Goal: Task Accomplishment & Management: Manage account settings

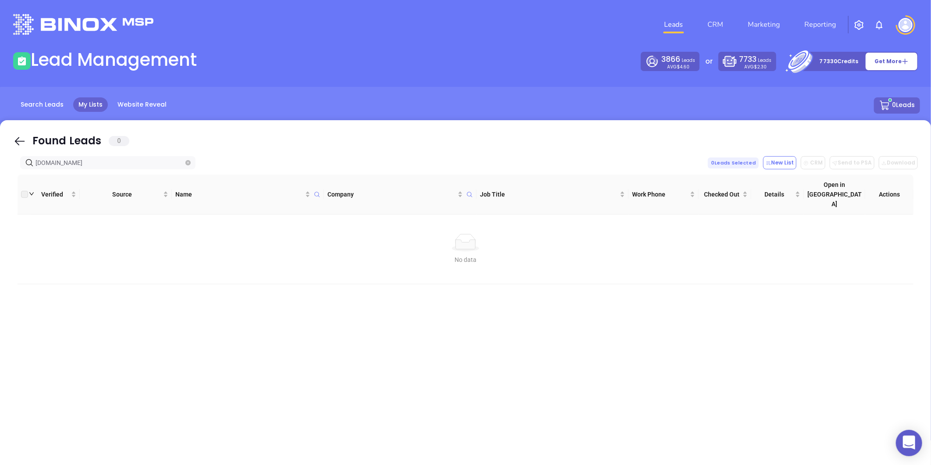
type input "[DOMAIN_NAME]"
click at [189, 158] on span "allentate.com" at bounding box center [107, 162] width 175 height 13
click at [189, 159] on span at bounding box center [187, 163] width 5 height 10
click at [187, 160] on icon "close-circle" at bounding box center [187, 162] width 5 height 5
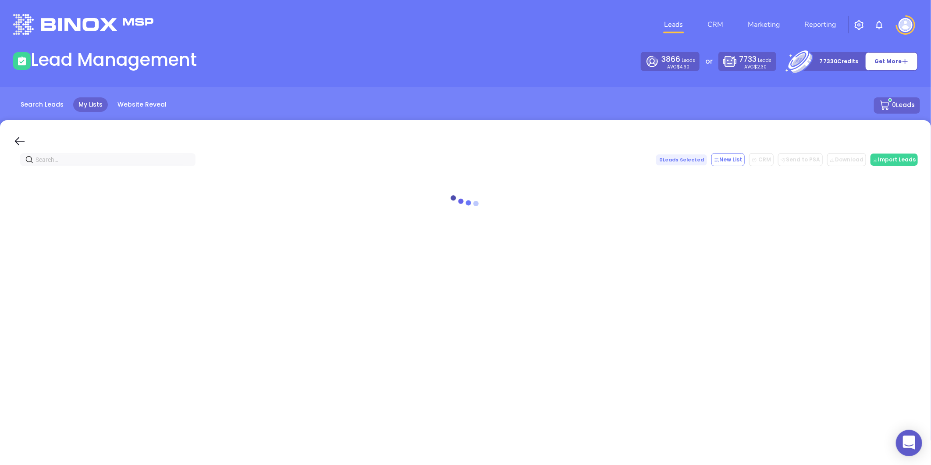
paste input "caiginc.com"
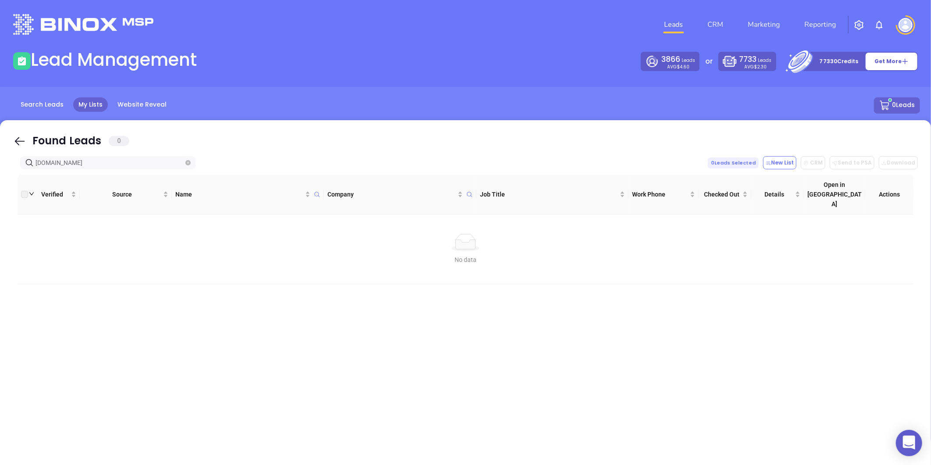
type input "caiginc.com"
click at [187, 164] on icon "close-circle" at bounding box center [187, 162] width 5 height 5
paste input "kevinbrewerassociates.com"
type input "kevinbrewerassociates.com"
click at [185, 158] on span at bounding box center [187, 163] width 5 height 10
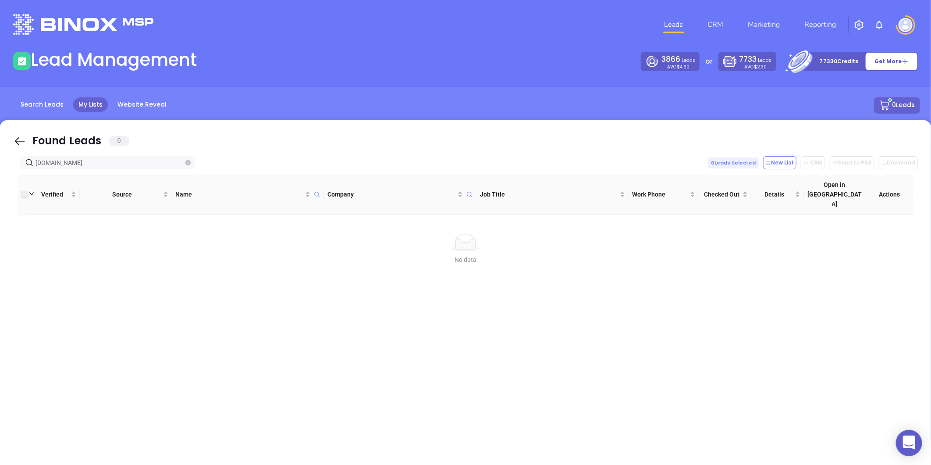
click at [186, 159] on span at bounding box center [187, 163] width 5 height 10
click at [185, 163] on icon "close-circle" at bounding box center [187, 162] width 5 height 5
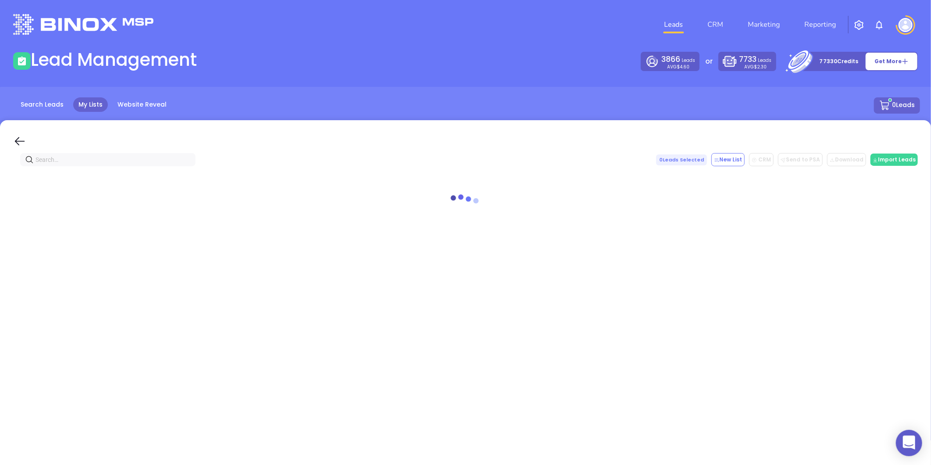
paste input "litakerinsurance.com"
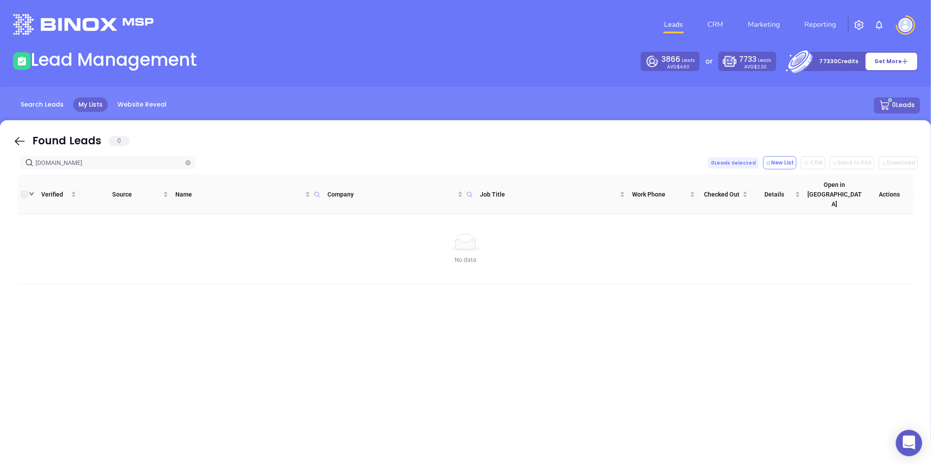
type input "litakerinsurance.com"
click at [185, 163] on icon "close-circle" at bounding box center [187, 162] width 5 height 5
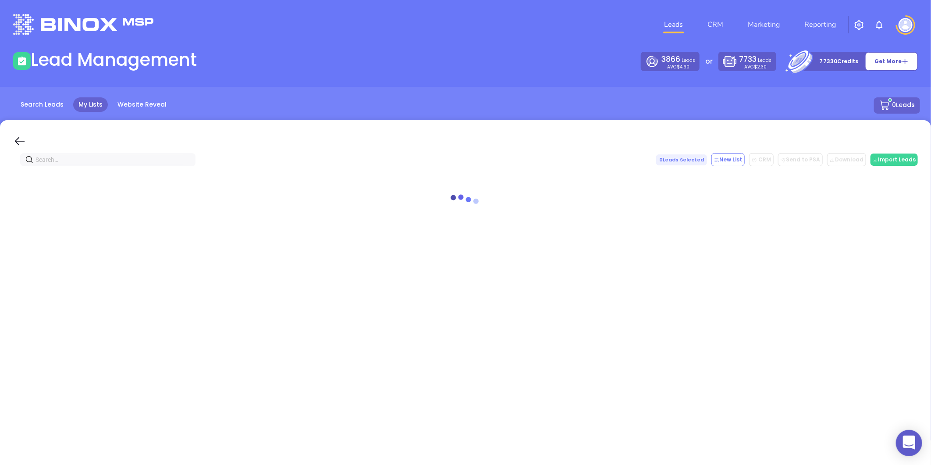
paste input "[DOMAIN_NAME]"
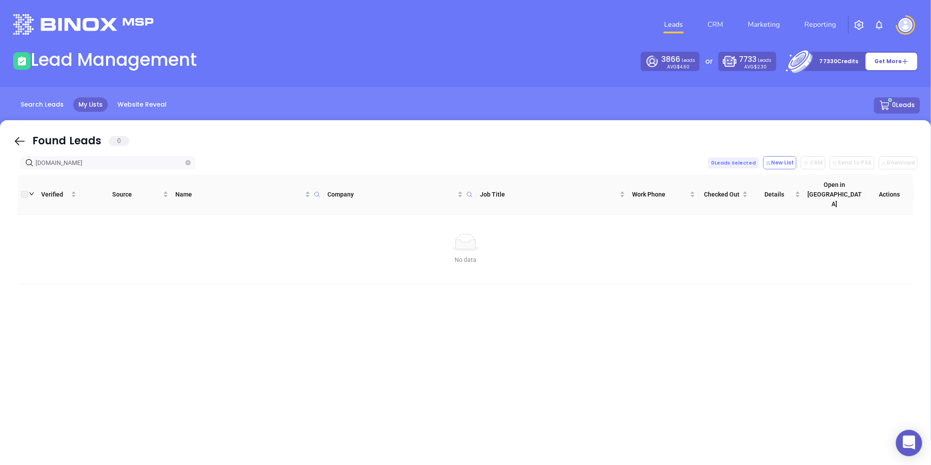
type input "[DOMAIN_NAME]"
click at [190, 163] on icon "close-circle" at bounding box center [187, 162] width 5 height 5
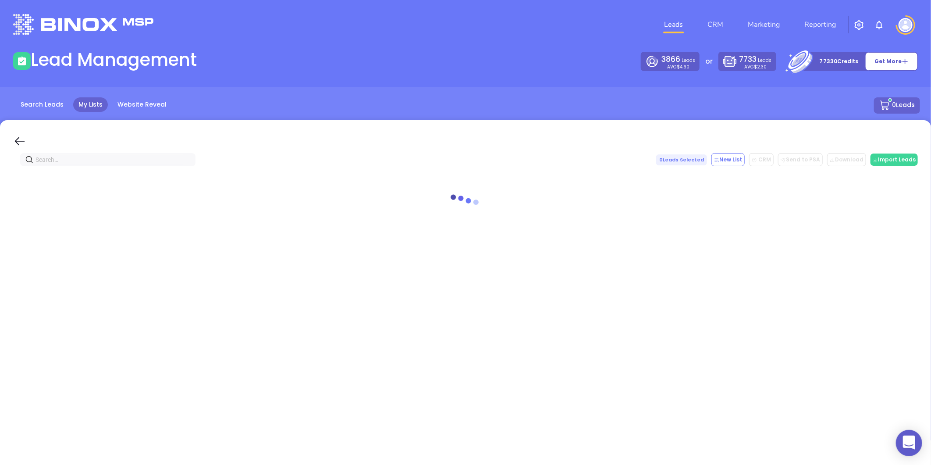
paste input "[PERSON_NAME] Insurance"
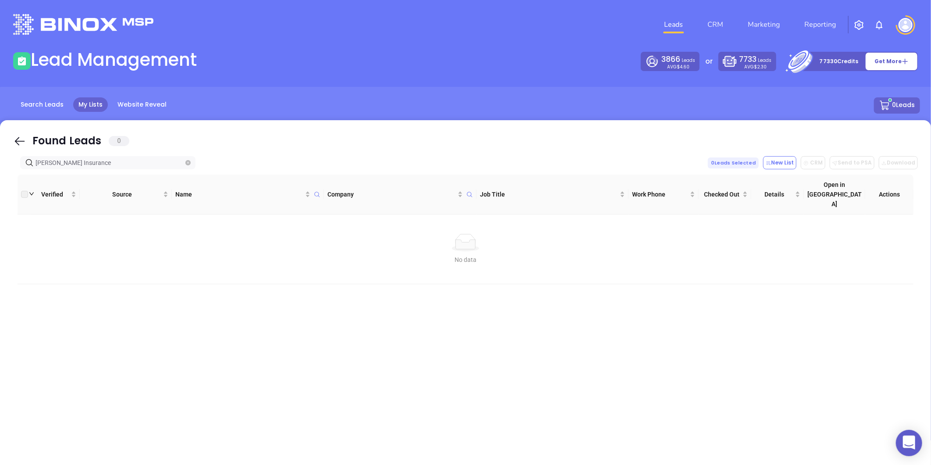
type input "[PERSON_NAME] Insurance"
click at [187, 160] on icon "close-circle" at bounding box center [187, 162] width 5 height 5
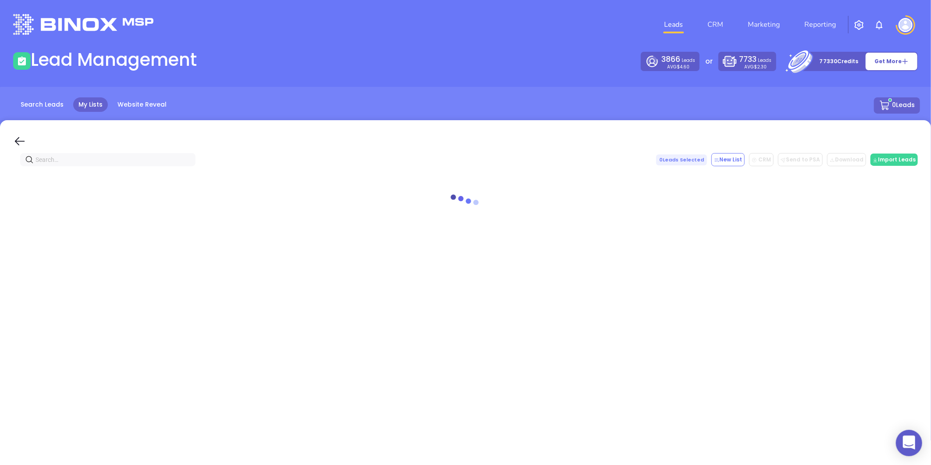
paste input "[DOMAIN_NAME]"
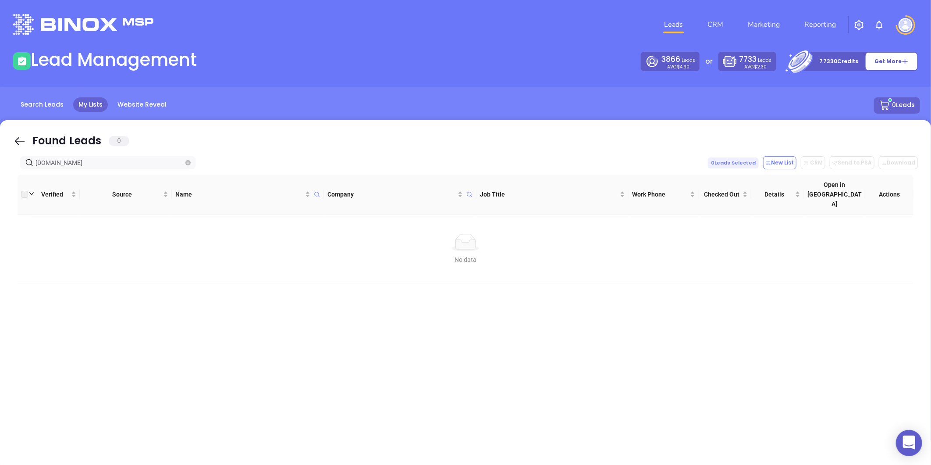
type input "[DOMAIN_NAME]"
click at [188, 163] on icon "close-circle" at bounding box center [187, 162] width 5 height 5
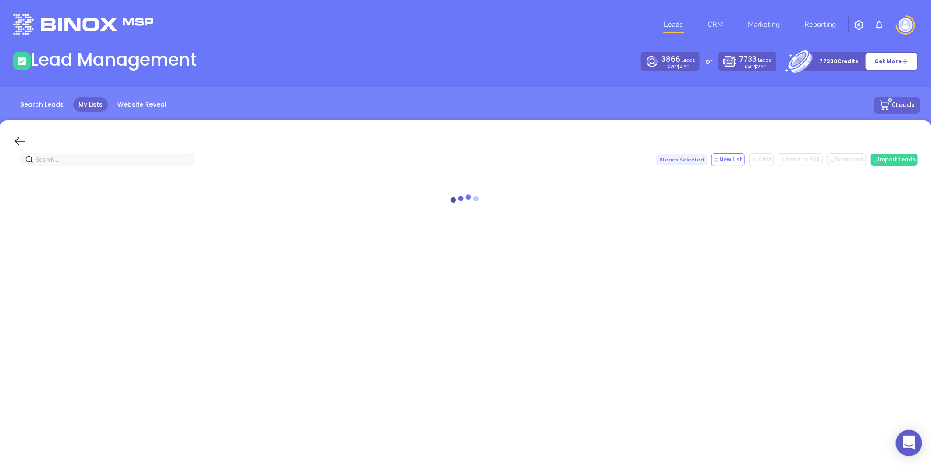
paste input "[DOMAIN_NAME]"
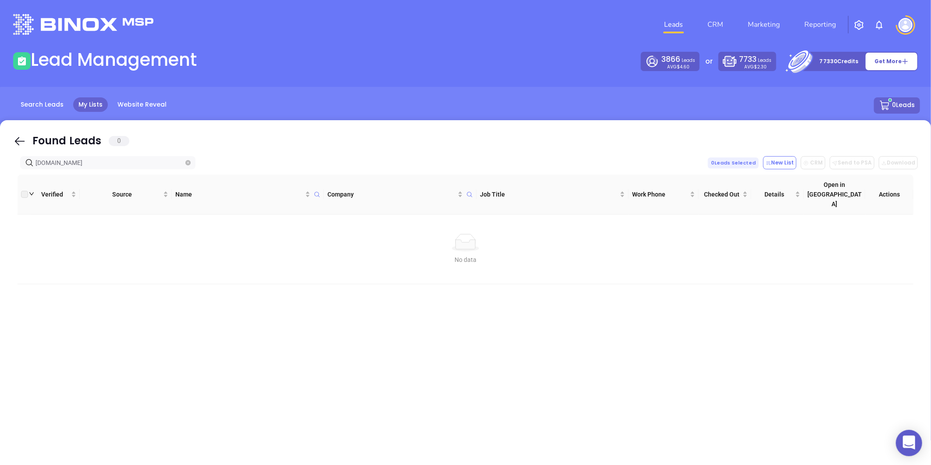
type input "[DOMAIN_NAME]"
click at [189, 163] on icon "close-circle" at bounding box center [187, 162] width 5 height 5
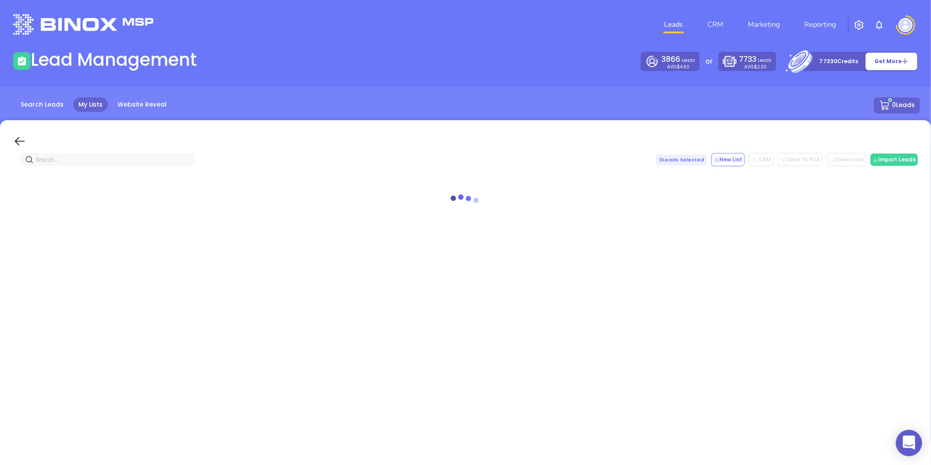
paste input "[DOMAIN_NAME]"
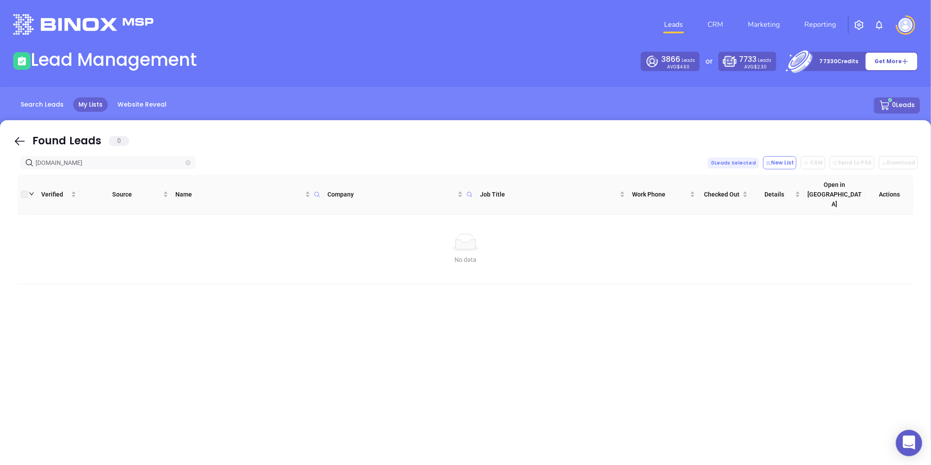
type input "[DOMAIN_NAME]"
click at [186, 163] on icon "close-circle" at bounding box center [187, 162] width 5 height 5
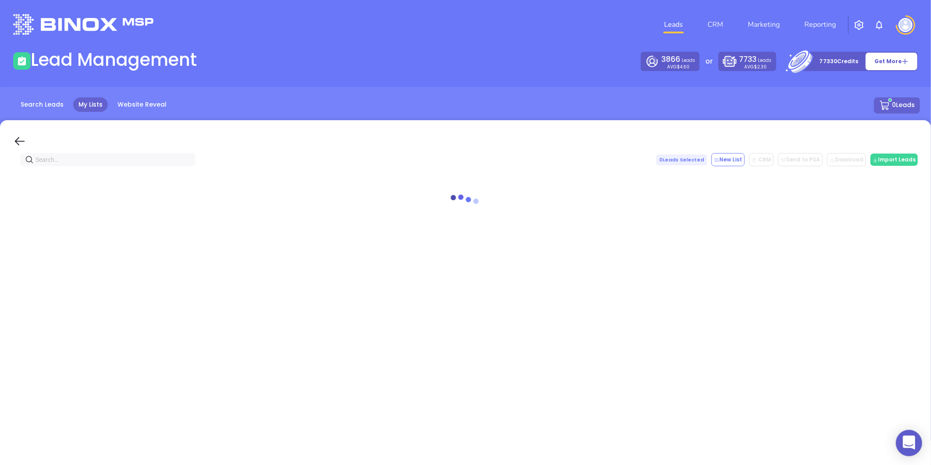
paste input "[DOMAIN_NAME]"
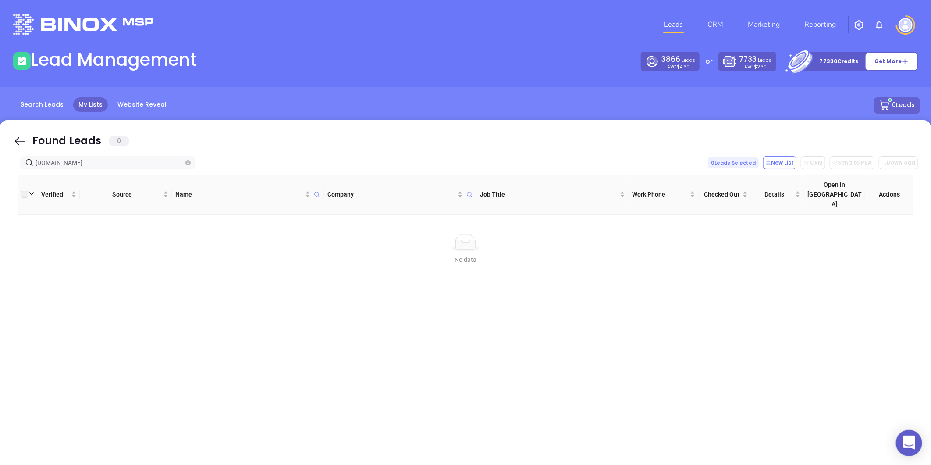
type input "[DOMAIN_NAME]"
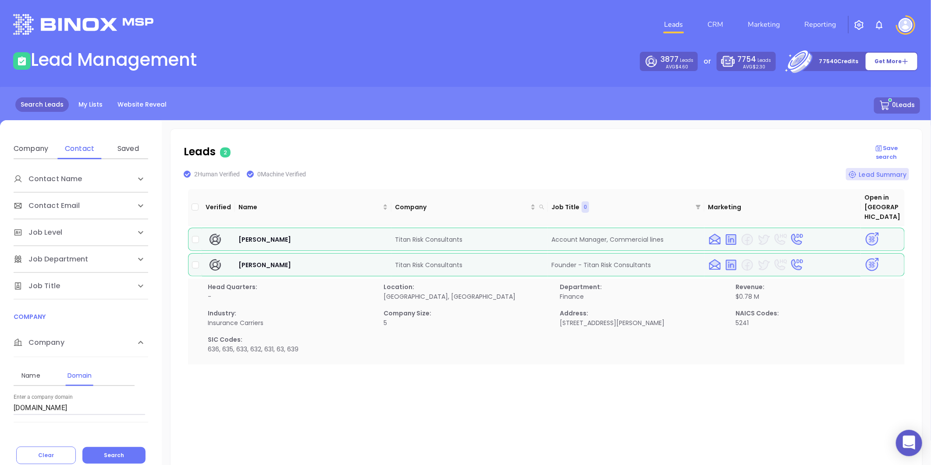
scroll to position [54, 0]
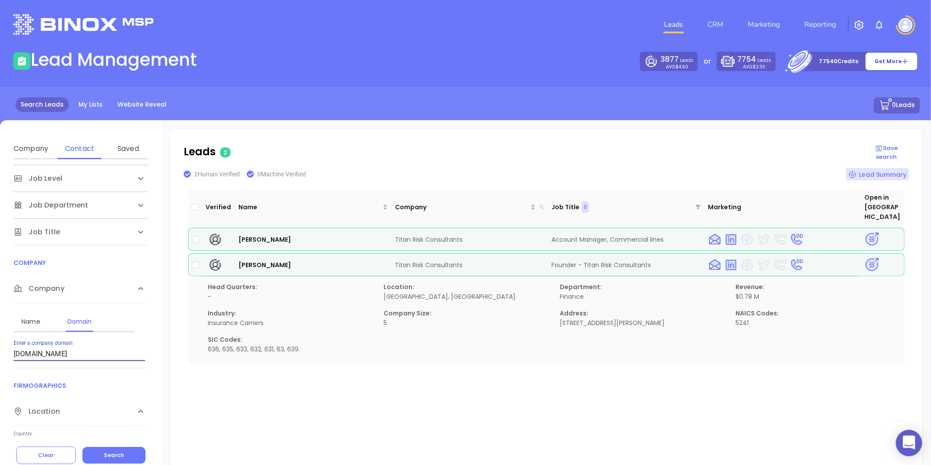
drag, startPoint x: 98, startPoint y: 356, endPoint x: 3, endPoint y: 370, distance: 96.3
click at [4, 370] on div "Contact Name First Name Last Name Contact Email Work or Personal Email Job Leve…" at bounding box center [81, 297] width 162 height 276
paste input "[DOMAIN_NAME]"
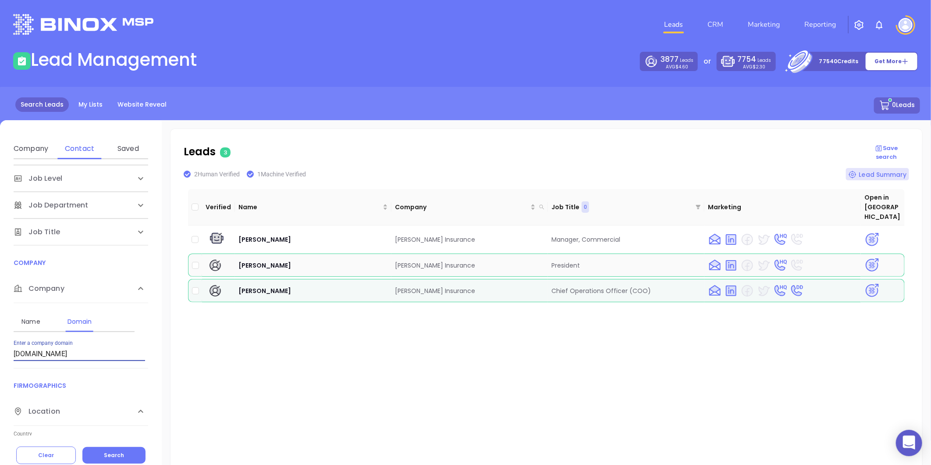
type input "wesconnor.com"
click at [865, 257] on img at bounding box center [872, 264] width 15 height 15
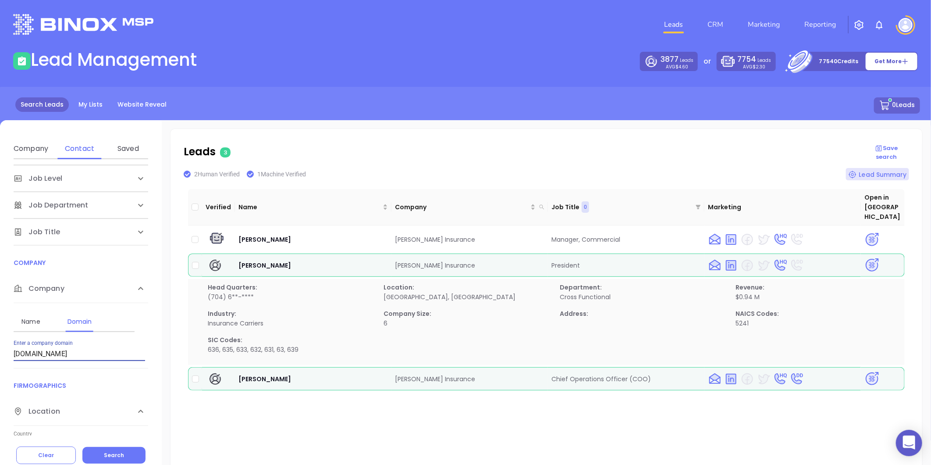
drag, startPoint x: 78, startPoint y: 356, endPoint x: -36, endPoint y: 367, distance: 114.9
click at [0, 367] on html "0 Leads CRM Marketing Reporting Financial Leads Leads Lead Management 3877 Lead…" at bounding box center [465, 232] width 931 height 465
paste input "transitioninsuranceagency.com"
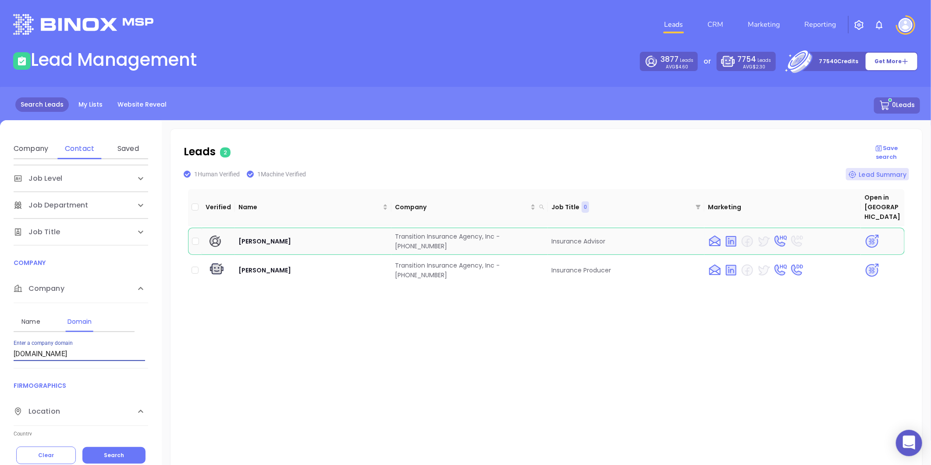
type input "transitioninsuranceagency.com"
click at [865, 234] on img at bounding box center [872, 241] width 15 height 15
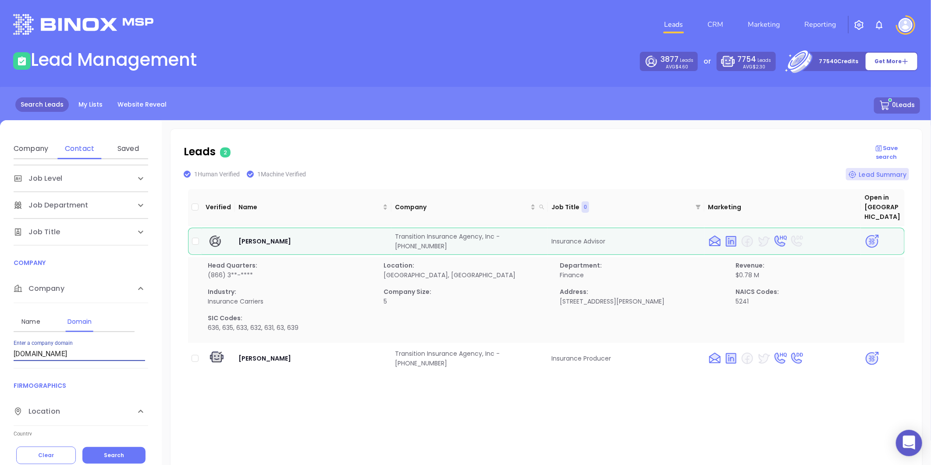
drag, startPoint x: 116, startPoint y: 355, endPoint x: -75, endPoint y: 391, distance: 194.8
click at [0, 391] on html "0 Leads CRM Marketing Reporting Financial Leads Leads Lead Management 3877 Lead…" at bounding box center [465, 232] width 931 height 465
paste input "carolinainsurancesolutions.com"
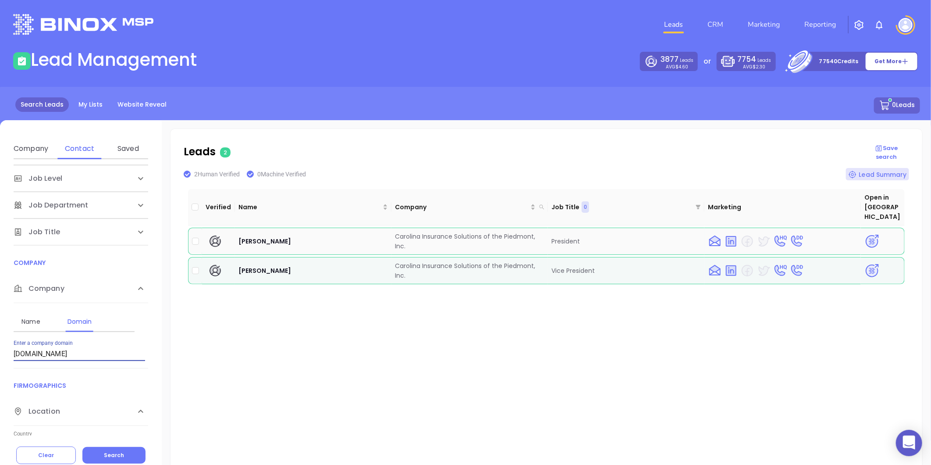
type input "carolinainsurancesolutions.com"
click at [869, 234] on img at bounding box center [872, 241] width 15 height 15
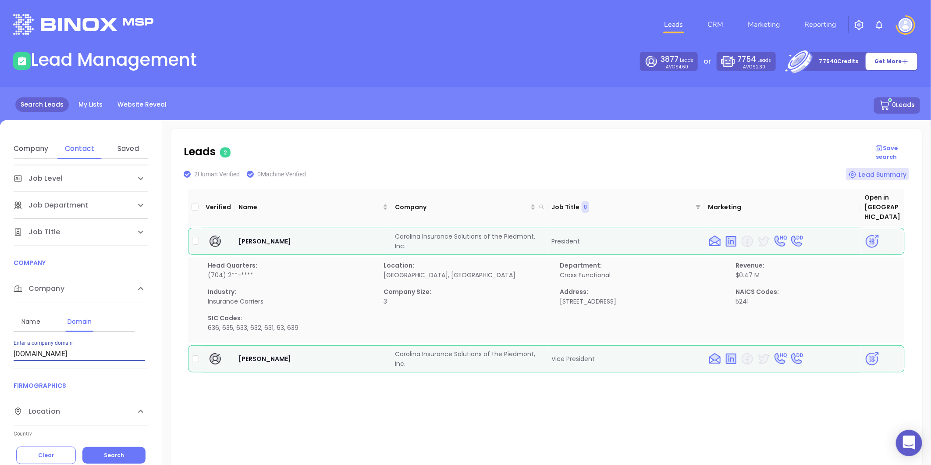
drag, startPoint x: 118, startPoint y: 354, endPoint x: -21, endPoint y: 365, distance: 139.8
click at [0, 365] on html "0 Leads CRM Marketing Reporting Financial Leads Leads Lead Management 3877 Lead…" at bounding box center [465, 232] width 931 height 465
paste input "rdrins.com"
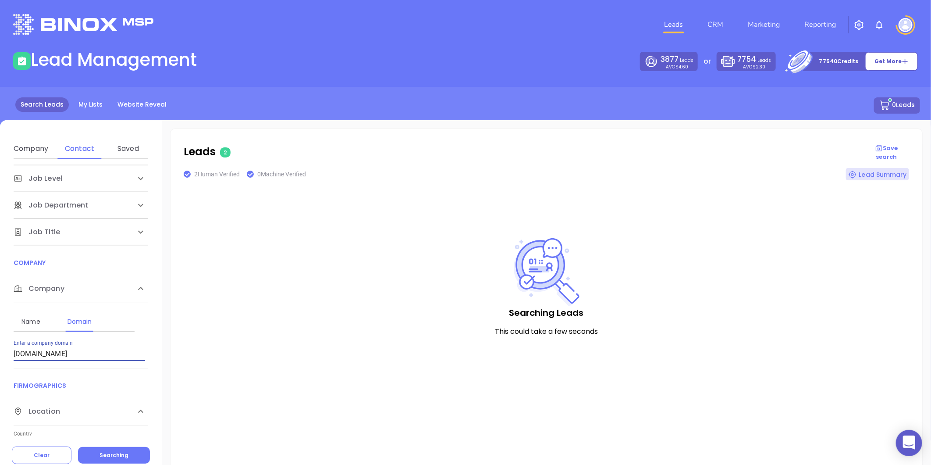
type input "rdrins.com"
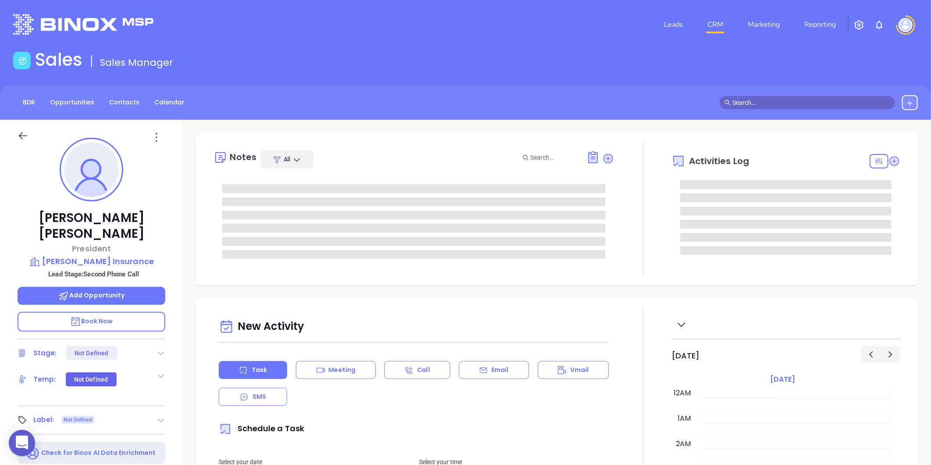
type input "08/15/2025"
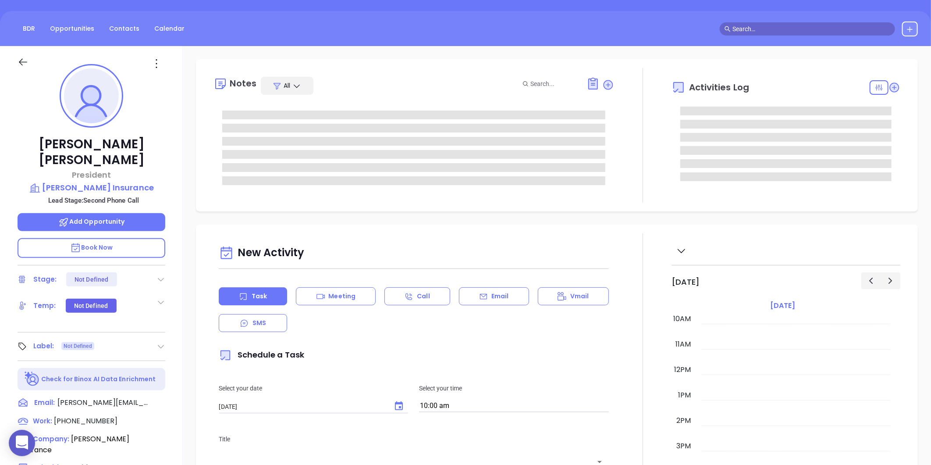
scroll to position [97, 0]
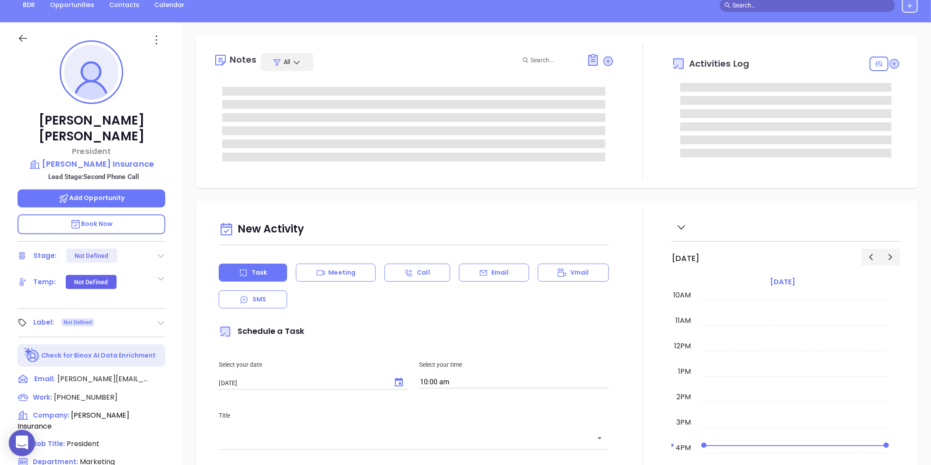
type input "Gissela Vargas"
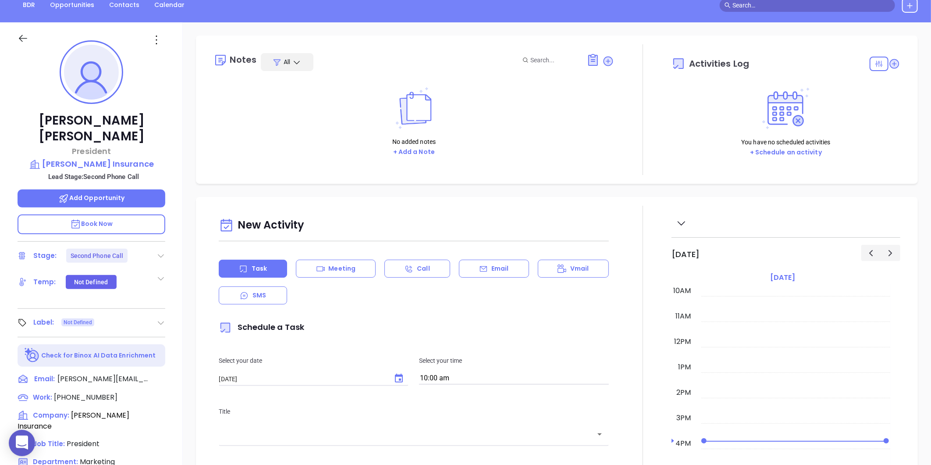
click at [168, 234] on div "Wes Connor President Wes Connor Insurance Lead Stage: Second Phone Call Add Opp…" at bounding box center [91, 312] width 183 height 581
click at [163, 251] on icon at bounding box center [161, 255] width 9 height 9
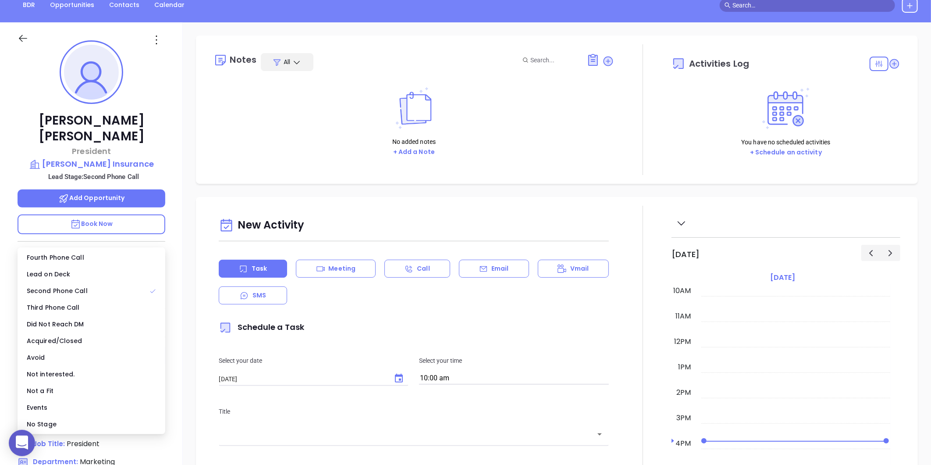
click at [64, 429] on div "No Stage" at bounding box center [91, 424] width 144 height 17
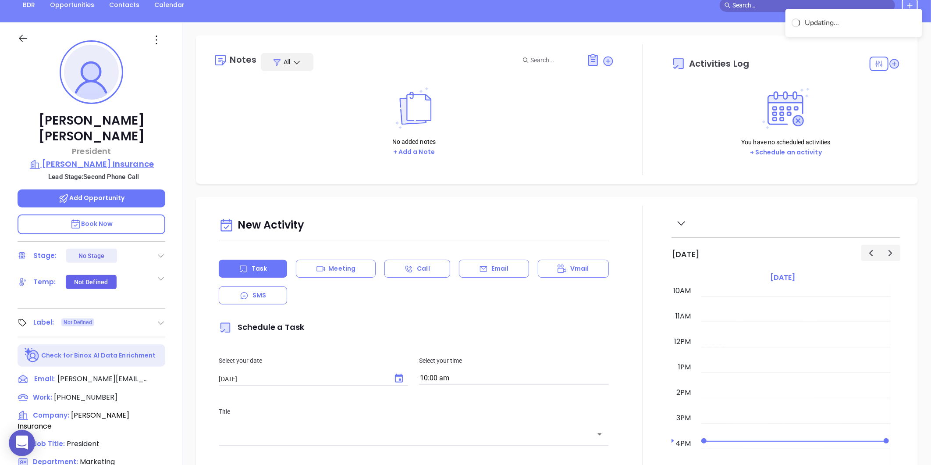
click at [116, 158] on p "[PERSON_NAME] Insurance" at bounding box center [92, 164] width 148 height 12
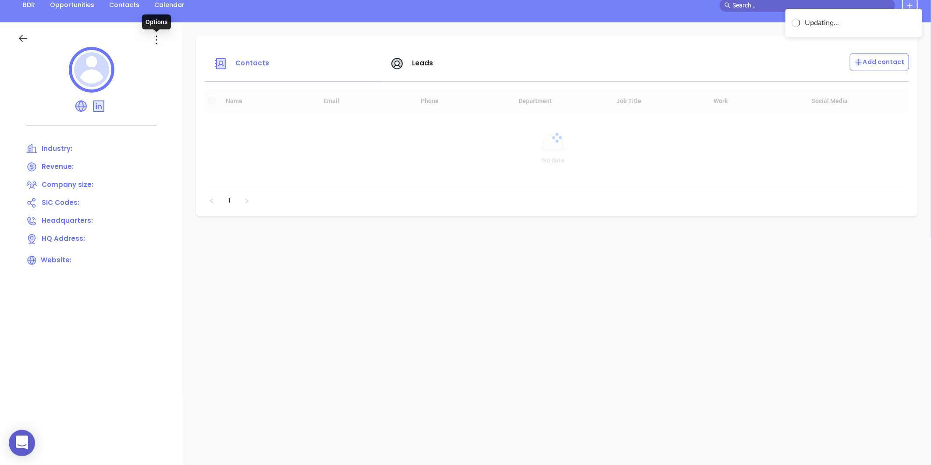
click at [157, 29] on div at bounding box center [91, 34] width 158 height 25
click at [159, 41] on icon at bounding box center [156, 40] width 14 height 14
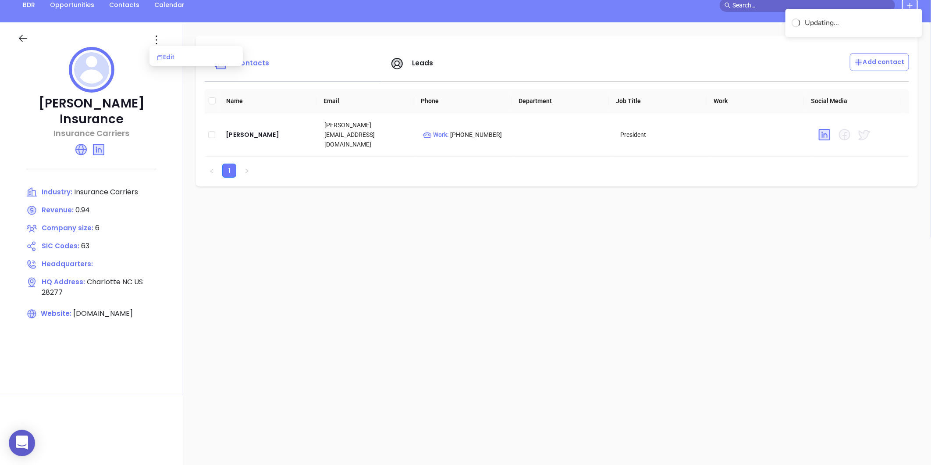
click at [186, 57] on div "Edit" at bounding box center [196, 57] width 79 height 10
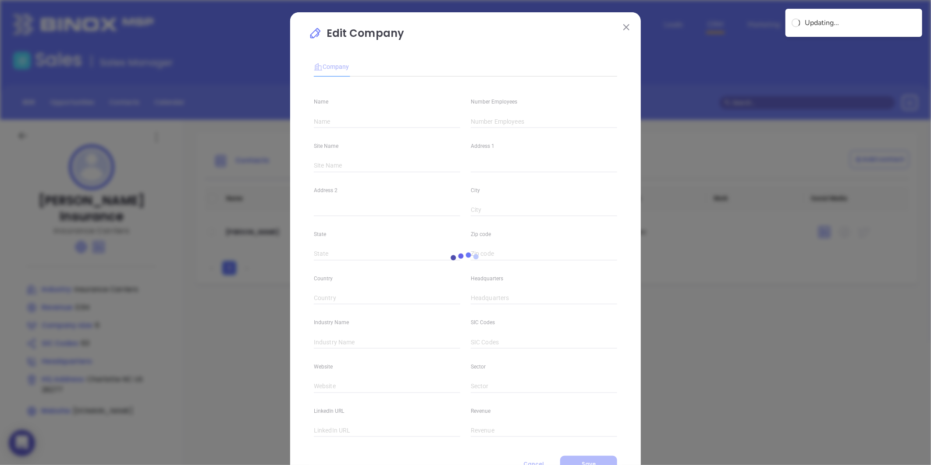
type input "Wes Connor Insurance"
type input "6"
type input "Insurance Carriers"
type input "63"
type input "[DOMAIN_NAME]"
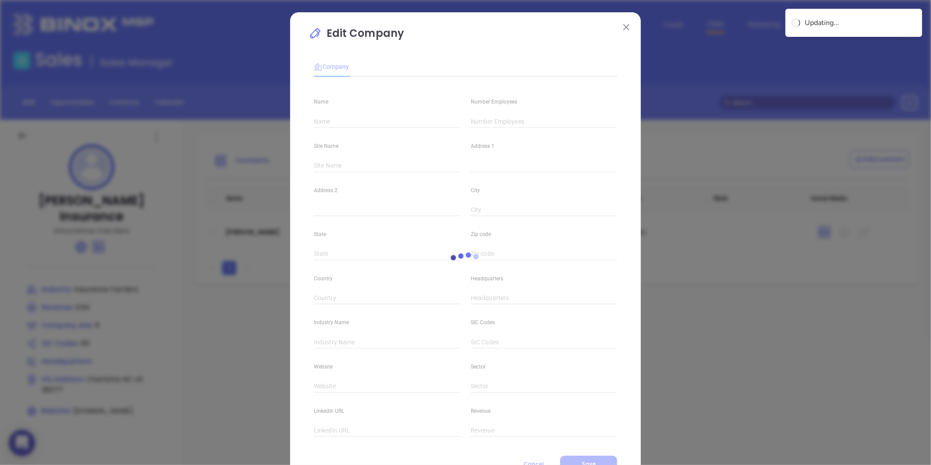
type input "Finance and Insurance"
type input "linkedin.com/company/wes-connor-agency-inc."
type input "0.94"
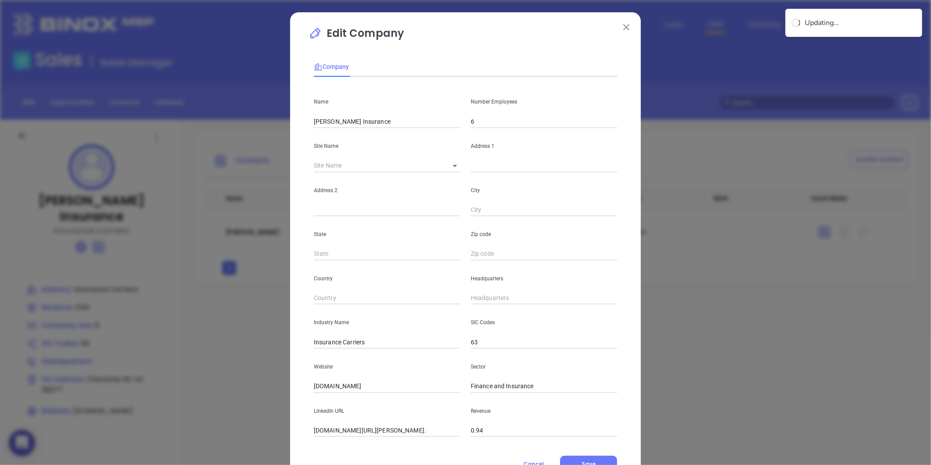
scroll to position [38, 0]
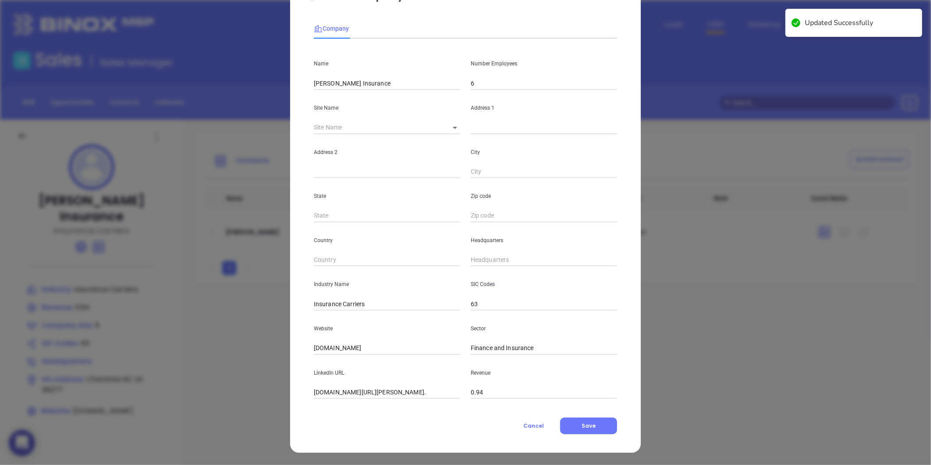
click at [446, 125] on body "0 Leads CRM Marketing Reporting Financial Leads Leads Sales Sales Manager BDR O…" at bounding box center [465, 232] width 931 height 465
click at [455, 134] on li "Charlotte" at bounding box center [460, 128] width 43 height 16
type input "Charlotte"
type input "NC"
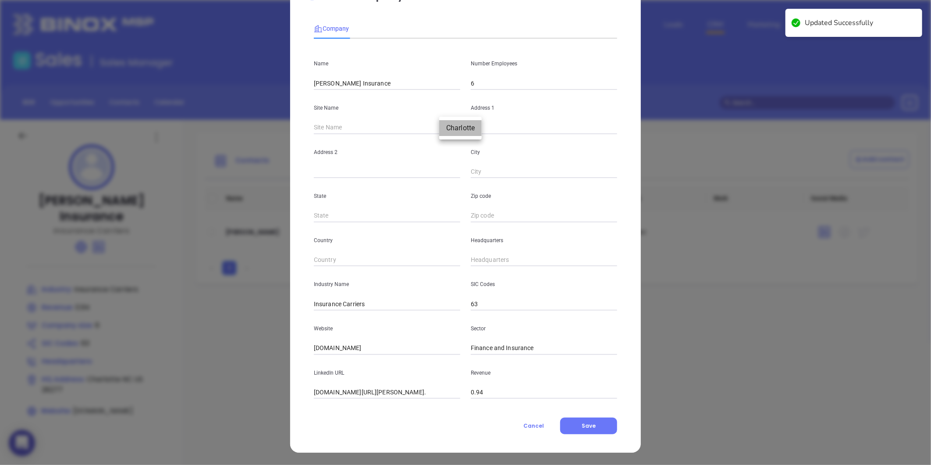
type input "28277"
type input "US"
type input "124956"
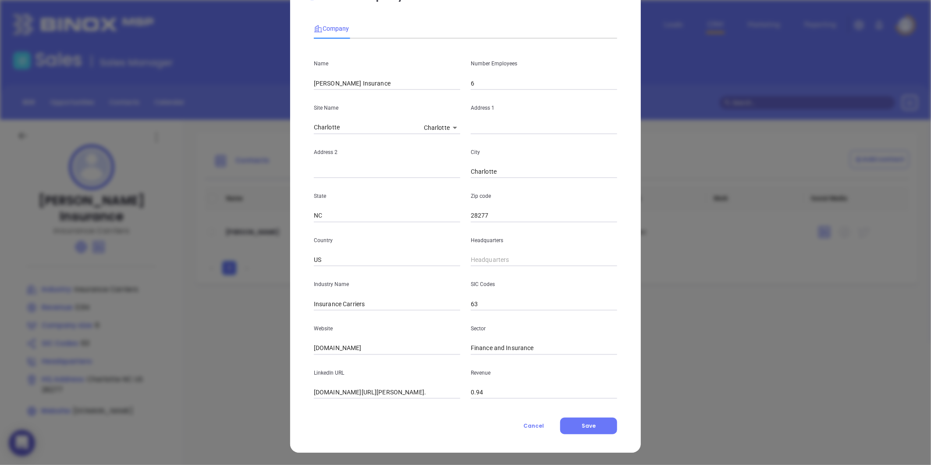
click at [473, 126] on input "text" at bounding box center [544, 127] width 146 height 13
paste input "2540 Plantation Center Drive Matthews, NC 28105"
drag, startPoint x: 588, startPoint y: 129, endPoint x: 608, endPoint y: 129, distance: 19.7
click at [608, 129] on input "2540 Plantation Center Drive Matthews, NC 28105" at bounding box center [544, 127] width 146 height 13
type input "2540 Plantation Center Drive Matthews, NC 28105"
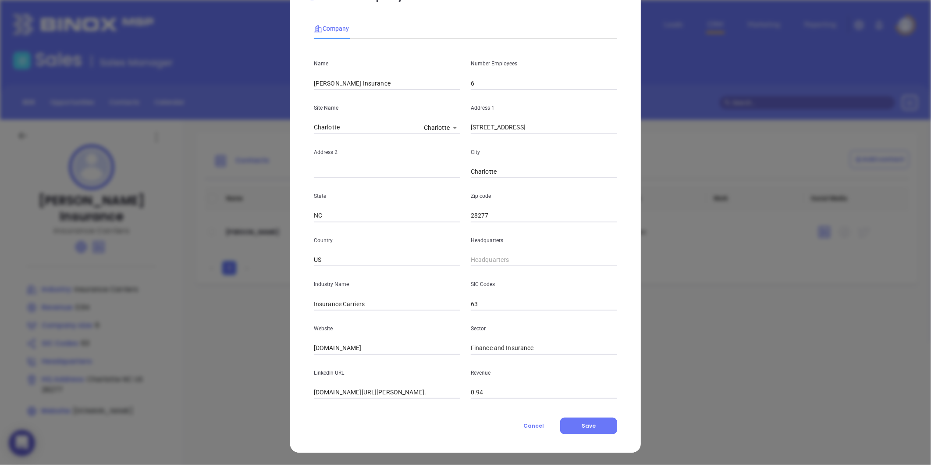
drag, startPoint x: 472, startPoint y: 215, endPoint x: 450, endPoint y: 222, distance: 23.2
click at [450, 222] on div "Name Wes Connor Insurance Number Employees 6 Site Name Charlotte Charlotte 1249…" at bounding box center [465, 222] width 303 height 353
drag, startPoint x: 450, startPoint y: 222, endPoint x: 476, endPoint y: 229, distance: 27.2
click at [473, 230] on div "Headquarters" at bounding box center [544, 244] width 157 height 44
drag, startPoint x: 493, startPoint y: 213, endPoint x: 441, endPoint y: 224, distance: 52.4
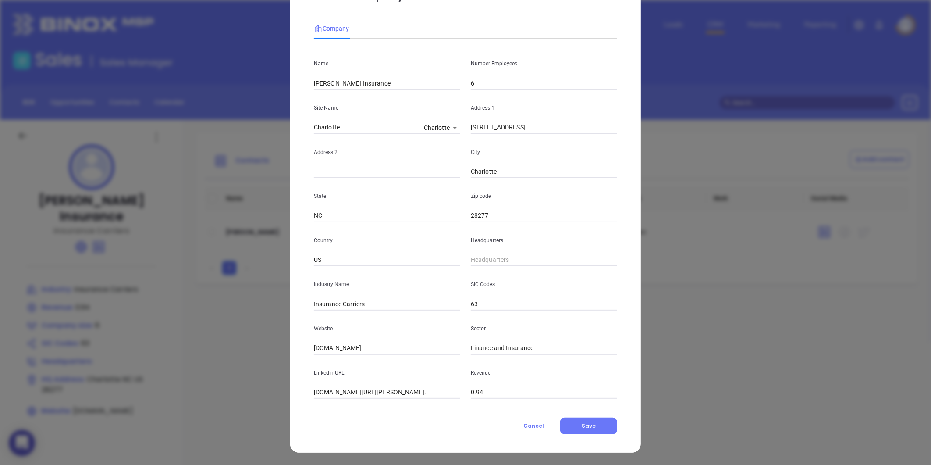
click at [441, 224] on div "Name Wes Connor Insurance Number Employees 6 Site Name Charlotte Charlotte 1249…" at bounding box center [465, 222] width 303 height 353
paste input "28105"
type input "28105"
drag, startPoint x: 550, startPoint y: 130, endPoint x: 576, endPoint y: 135, distance: 27.3
click at [576, 135] on div "Name Wes Connor Insurance Number Employees 6 Site Name Charlotte Charlotte 1249…" at bounding box center [465, 222] width 303 height 353
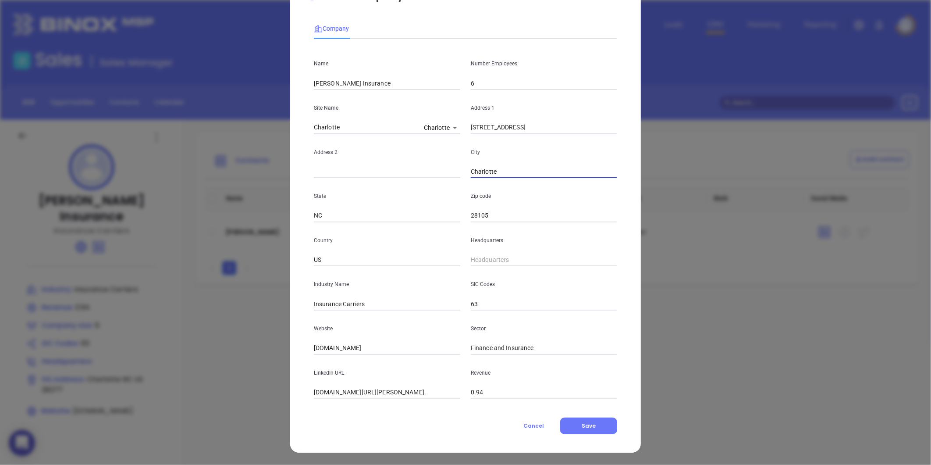
drag, startPoint x: 498, startPoint y: 177, endPoint x: 439, endPoint y: 177, distance: 58.3
click at [439, 177] on div "Address 2 City Charlotte" at bounding box center [466, 156] width 314 height 44
paste input "Matthews,"
type input "Matthews"
drag, startPoint x: 550, startPoint y: 128, endPoint x: 611, endPoint y: 139, distance: 61.8
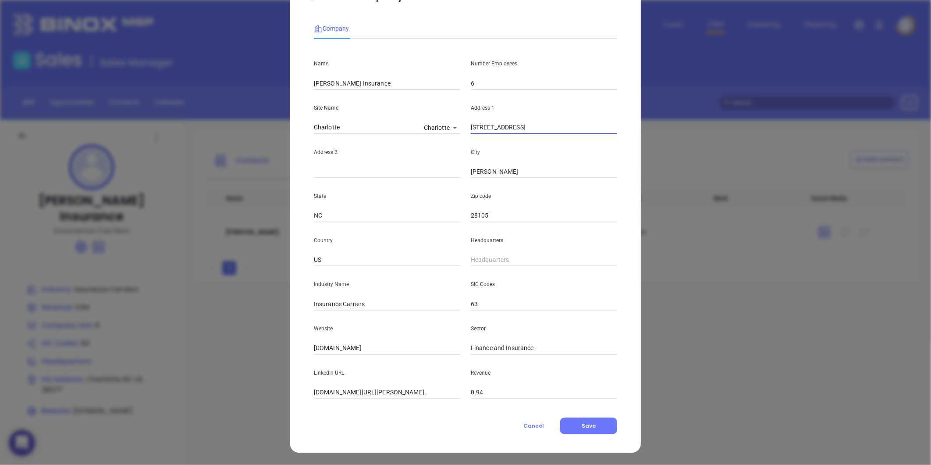
click at [611, 139] on div "Name Wes Connor Insurance Number Employees 6 Site Name Charlotte Charlotte 1249…" at bounding box center [465, 222] width 303 height 353
type input "2540 Plantation Center Drive"
type input "( ) -"
click at [484, 260] on input "( ) -" at bounding box center [544, 259] width 146 height 13
paste input "704) 665-5340"
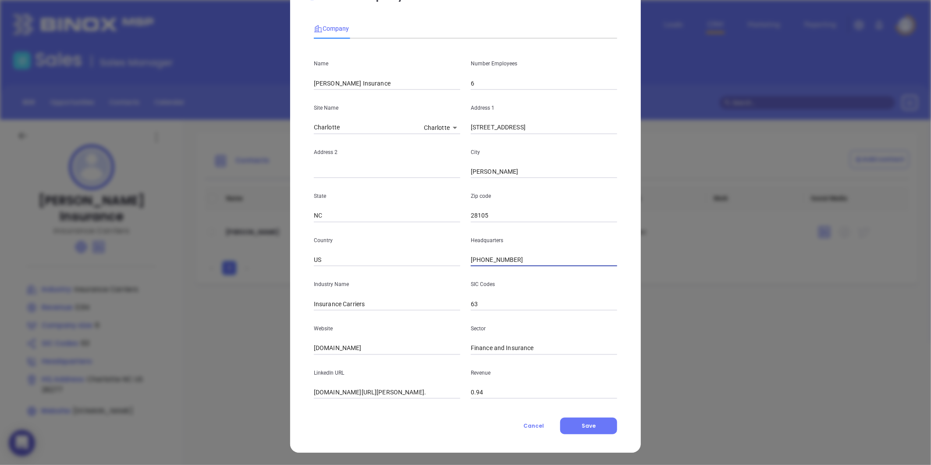
type input "(704) 665-5340"
drag, startPoint x: 369, startPoint y: 308, endPoint x: 339, endPoint y: 316, distance: 31.3
click at [339, 316] on div "Name Wes Connor Insurance Number Employees 6 Site Name Charlotte Charlotte 1249…" at bounding box center [465, 222] width 303 height 353
type input "Insurance"
click at [309, 338] on div "Website wesconnor.com" at bounding box center [387, 332] width 157 height 44
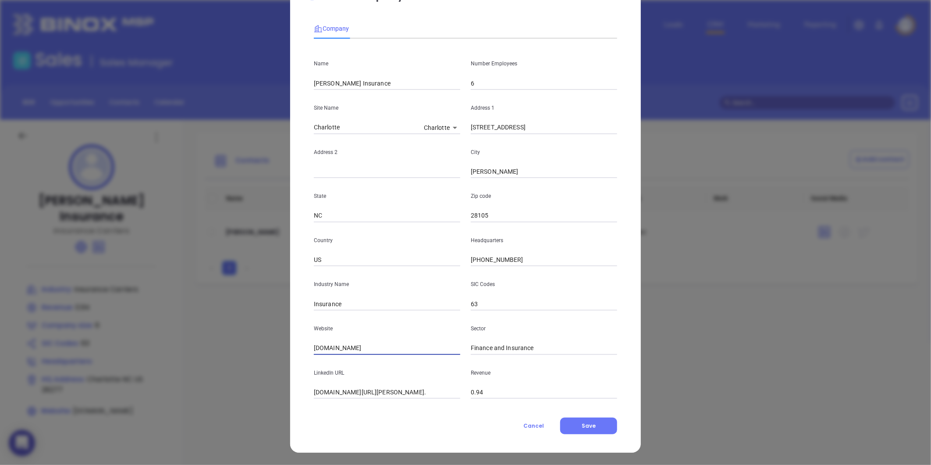
drag, startPoint x: 360, startPoint y: 350, endPoint x: 304, endPoint y: 356, distance: 56.4
click at [304, 356] on div "Edit Company Company Name Wes Connor Insurance Number Employees 6 Site Name Cha…" at bounding box center [465, 213] width 351 height 478
paste input "https://wesconnor.com/"
type input "https://wesconnor.com/"
click at [576, 430] on button "Save" at bounding box center [588, 425] width 57 height 17
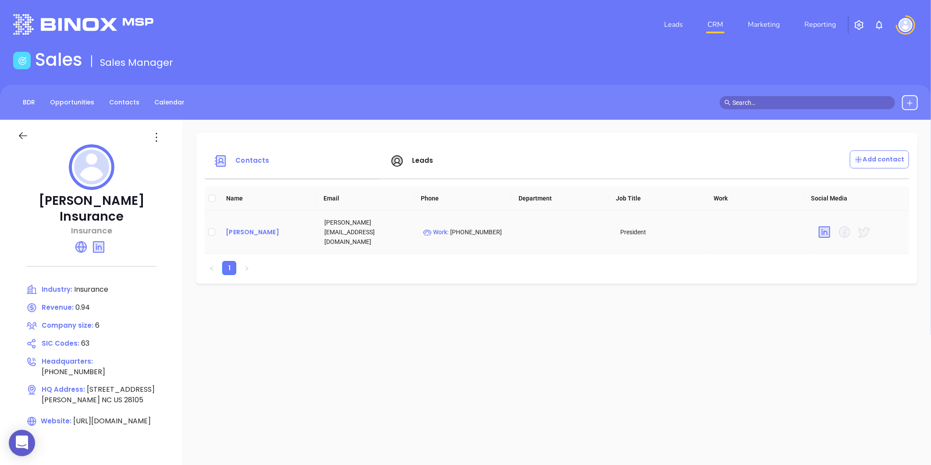
click at [252, 227] on div "[PERSON_NAME]" at bounding box center [268, 232] width 85 height 11
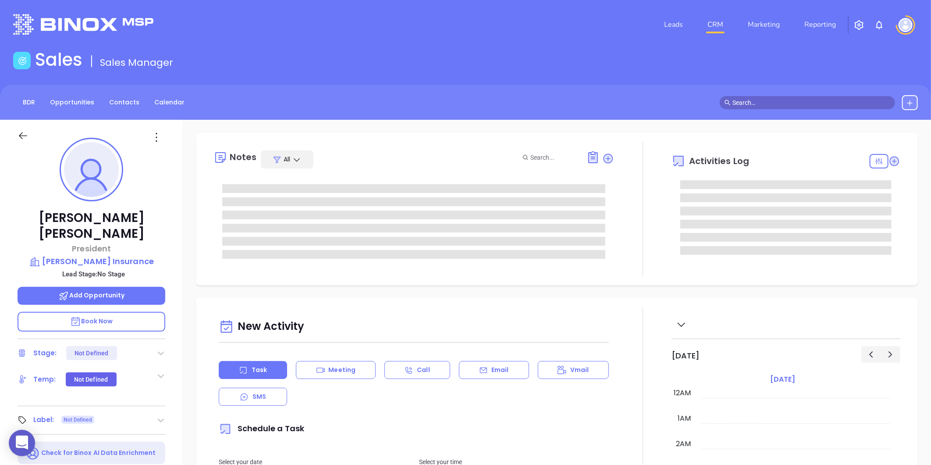
type input "08/15/2025"
type input "Gissela Vargas"
click at [165, 416] on icon at bounding box center [161, 420] width 9 height 9
click at [136, 438] on div "Prospect" at bounding box center [122, 445] width 51 height 14
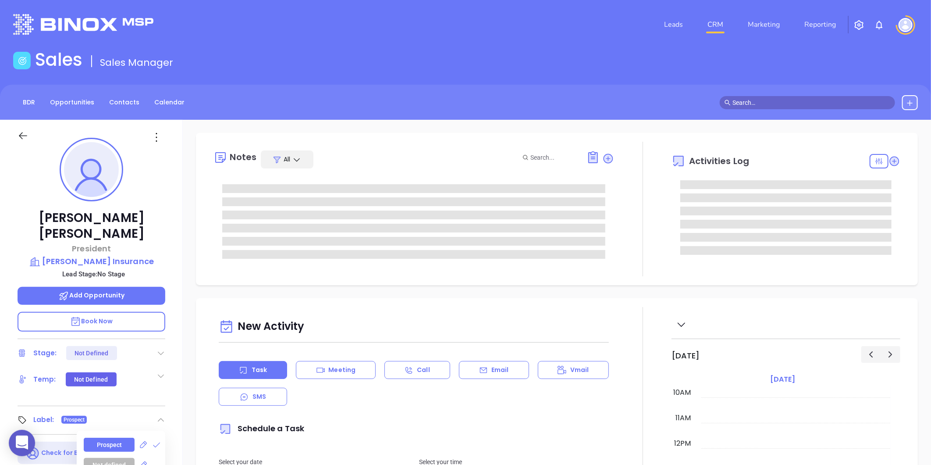
click at [153, 142] on icon at bounding box center [156, 137] width 14 height 14
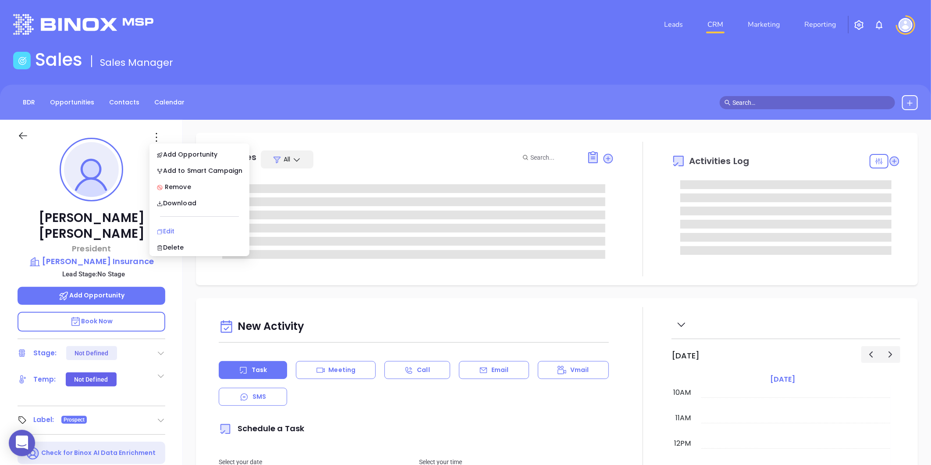
click at [164, 233] on div "Edit" at bounding box center [200, 231] width 86 height 10
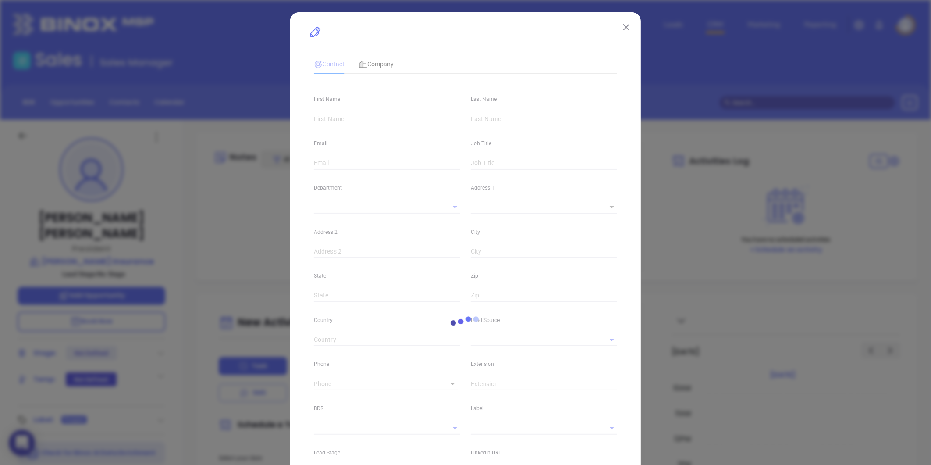
type input "Wes"
type input "Connor"
type input "wes@wesconnor.com"
type input "President"
type input "1"
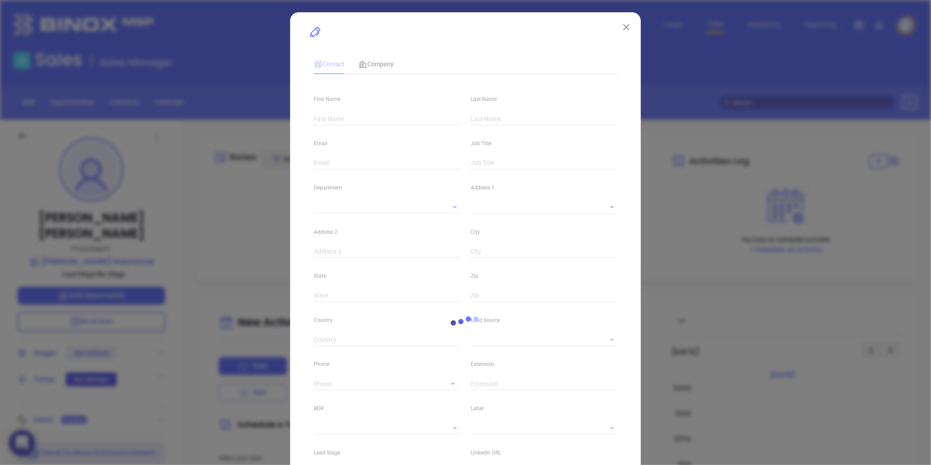
type input "linkedin.com/in/wes-connor-2a172313"
type input "Marketing"
type input "Website Reveal"
type input "undefined undefined"
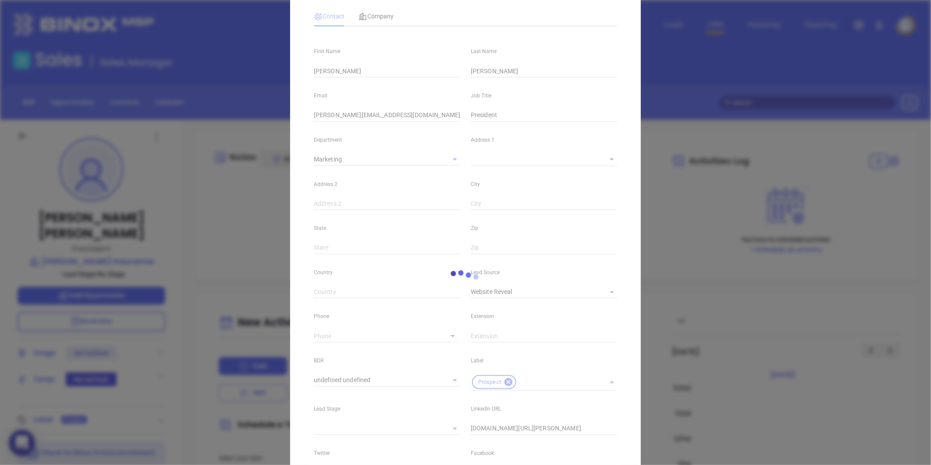
scroll to position [97, 0]
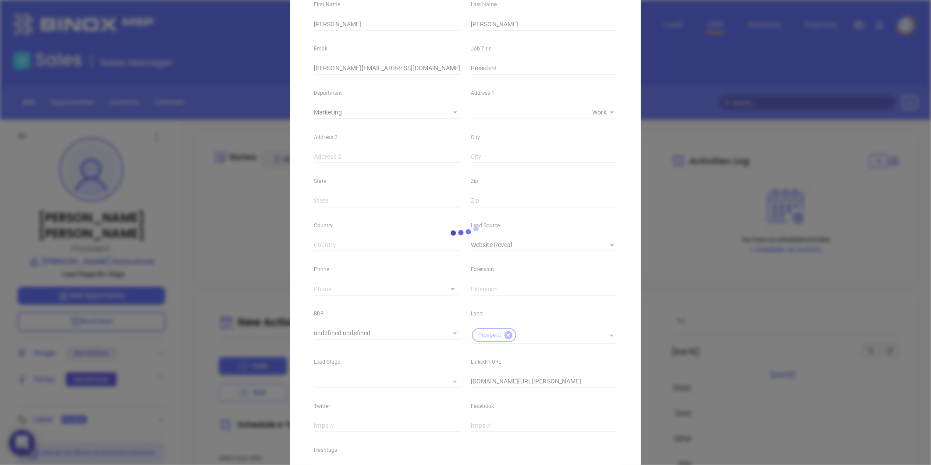
type input "(704) 665-5340"
type input "1"
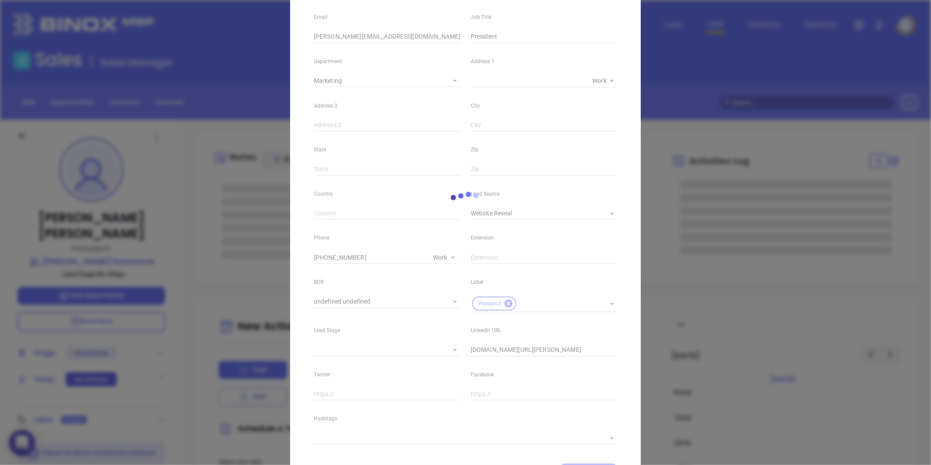
scroll to position [146, 0]
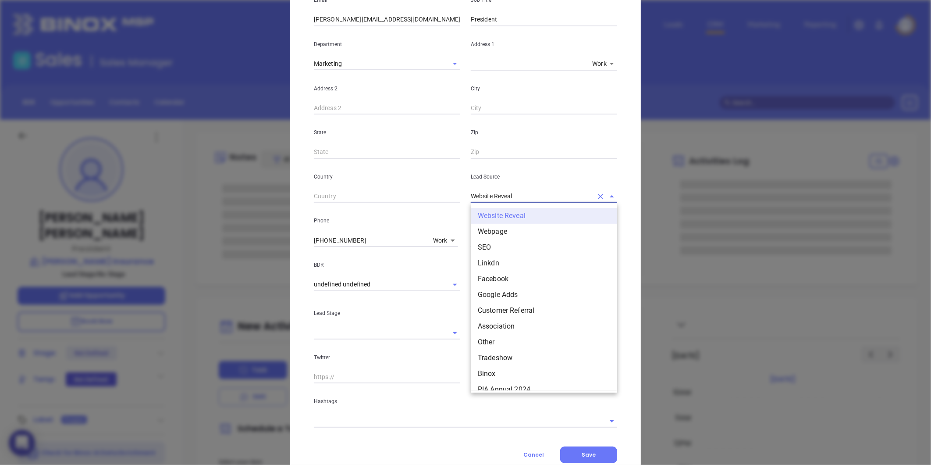
drag, startPoint x: 509, startPoint y: 197, endPoint x: 394, endPoint y: 233, distance: 121.1
click at [394, 233] on div "First Name Wes Last Name Connor Email wes@wesconnor.com Job Title President Dep…" at bounding box center [465, 183] width 303 height 490
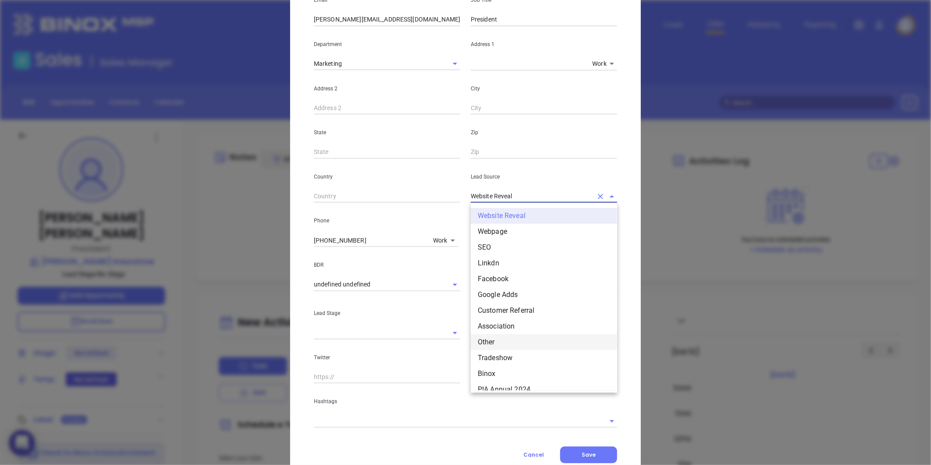
click at [476, 343] on li "Other" at bounding box center [544, 342] width 146 height 16
type input "Other"
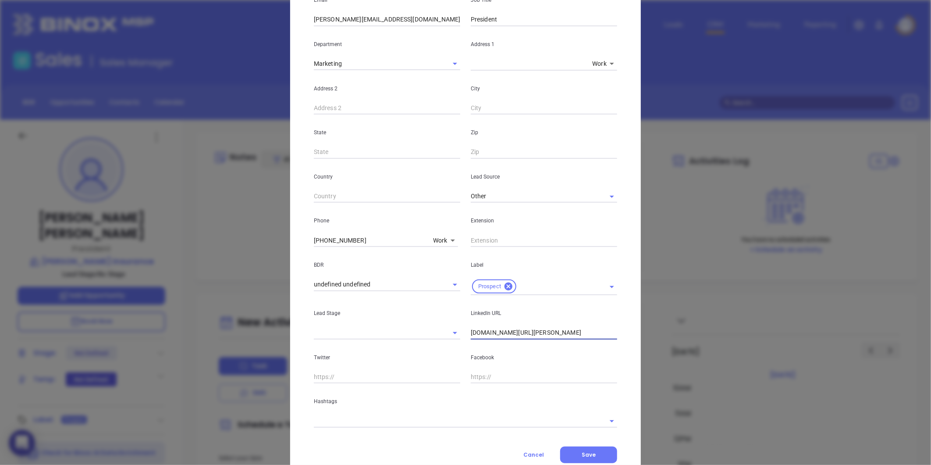
click at [471, 333] on input "linkedin.com/in/wes-connor-2a172313" at bounding box center [544, 332] width 146 height 13
drag, startPoint x: 599, startPoint y: 339, endPoint x: 383, endPoint y: 396, distance: 223.1
click at [383, 396] on div "First Name Wes Last Name Connor Email wes@wesconnor.com Job Title President Dep…" at bounding box center [465, 183] width 303 height 490
type input "www.linkedin.com/in/wes-connor-2a172313"
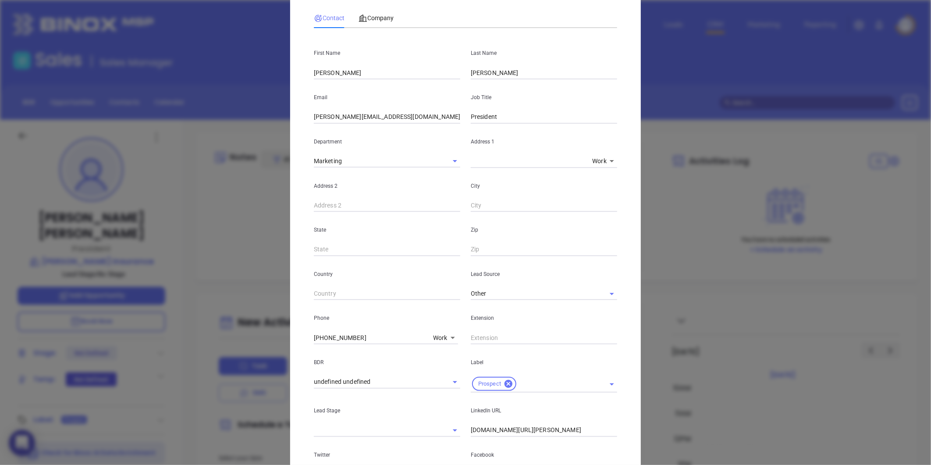
click at [370, 28] on div "Contact Company First Name Wes Last Name Connor Email wes@wesconnor.com Job Tit…" at bounding box center [465, 264] width 303 height 521
click at [370, 28] on div "Company" at bounding box center [376, 18] width 35 height 20
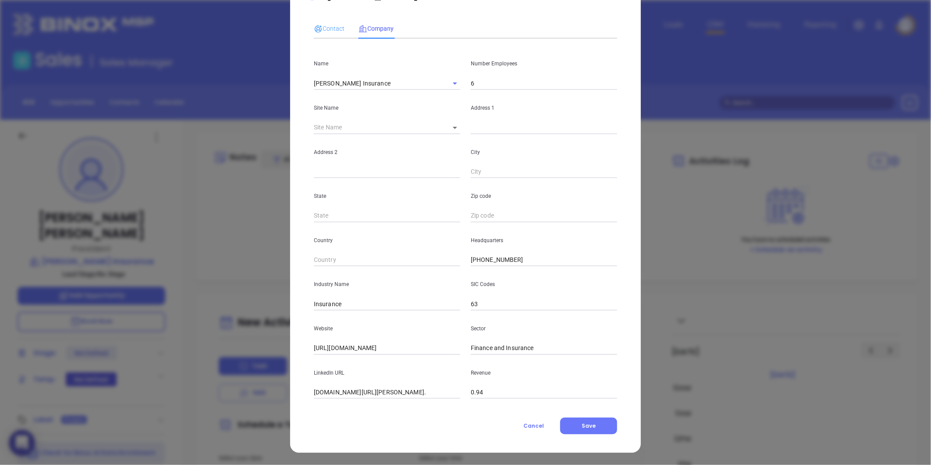
click at [319, 20] on div "Contact" at bounding box center [329, 28] width 31 height 20
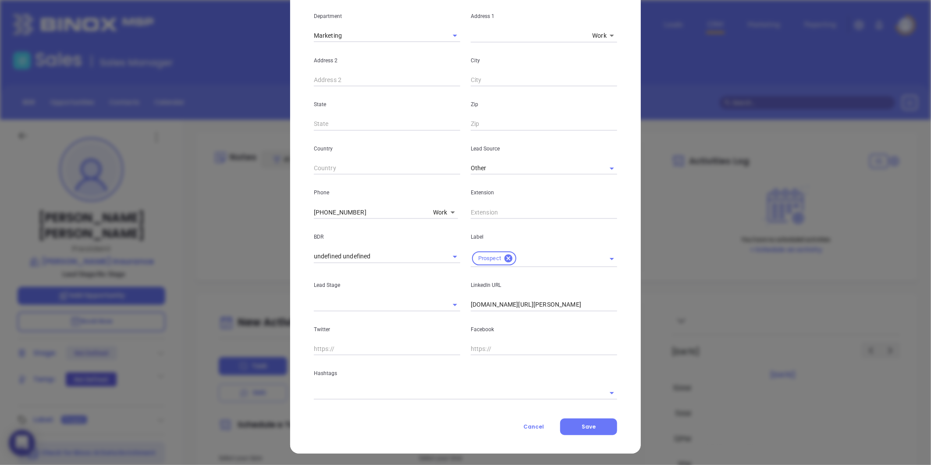
scroll to position [174, 0]
click at [351, 386] on input "text" at bounding box center [453, 392] width 279 height 13
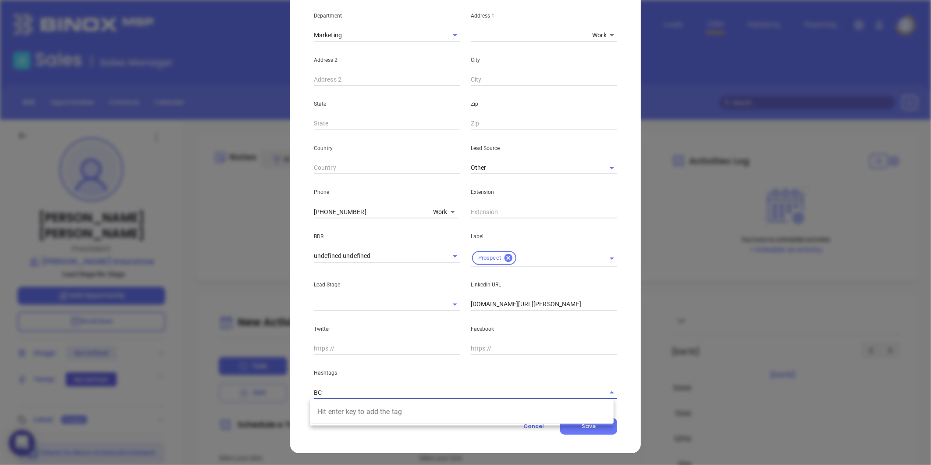
type input "B"
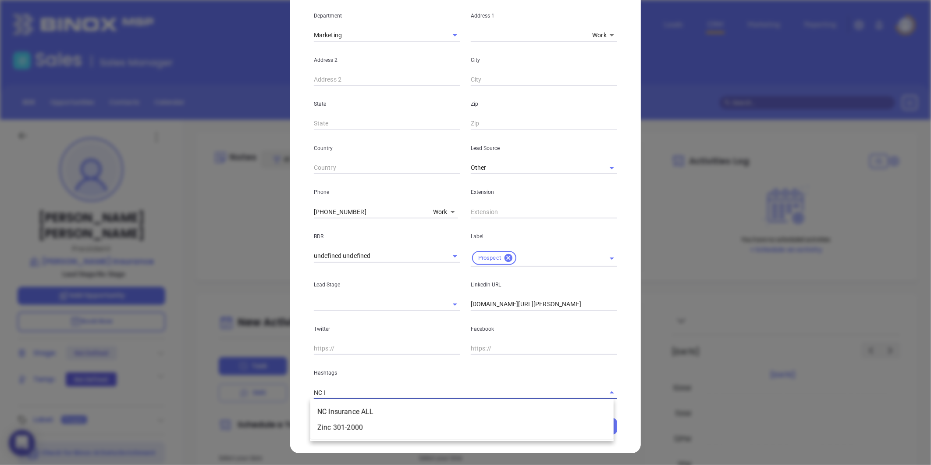
type input "NC IN"
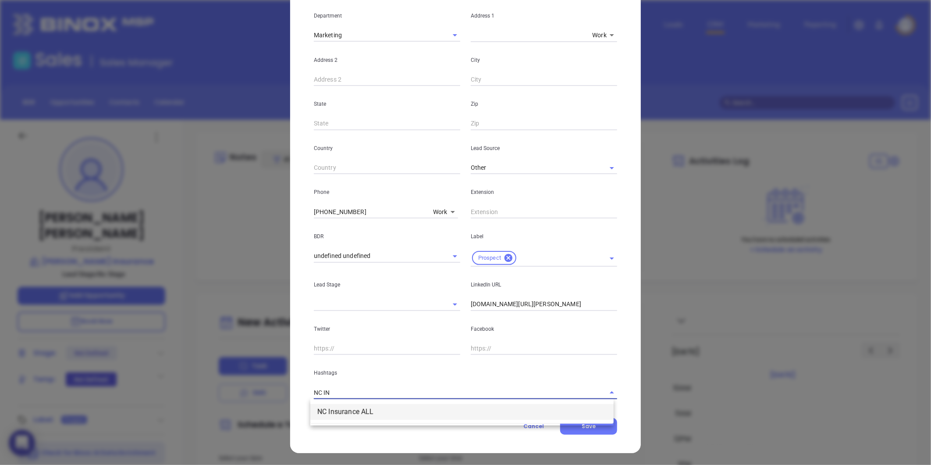
click at [345, 409] on li "NC Insurance ALL" at bounding box center [461, 412] width 303 height 16
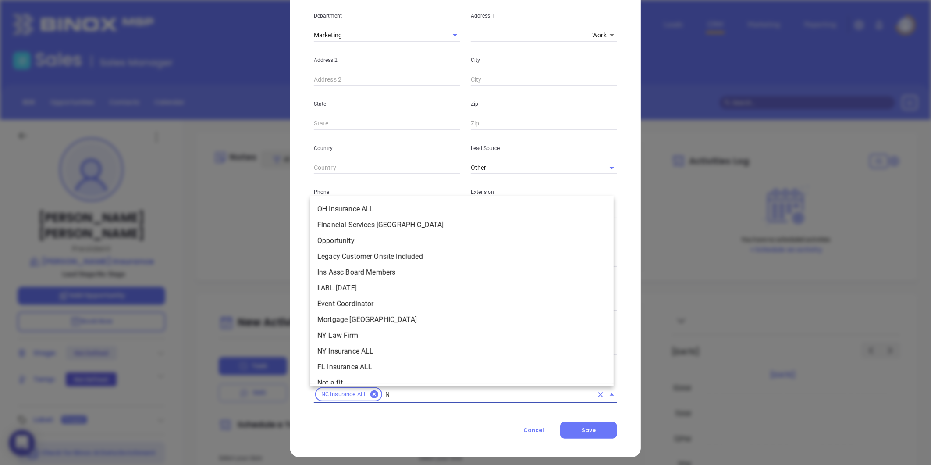
type input "NC"
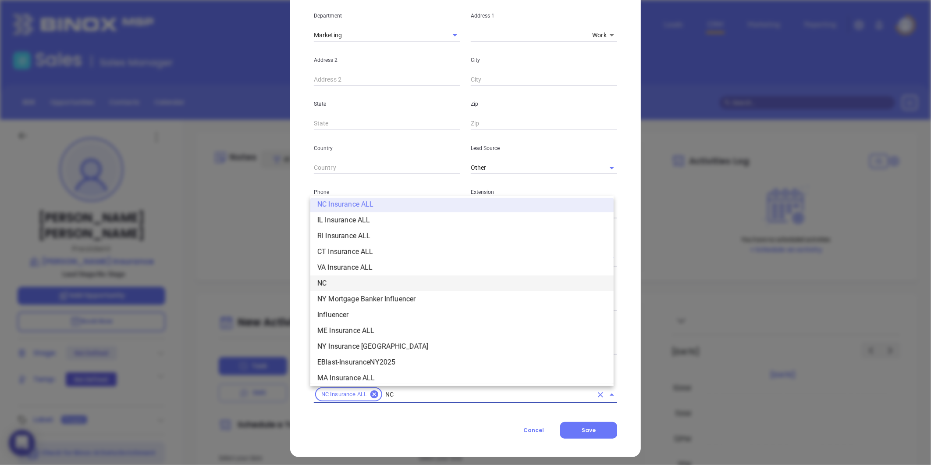
click at [344, 280] on li "NC" at bounding box center [461, 283] width 303 height 16
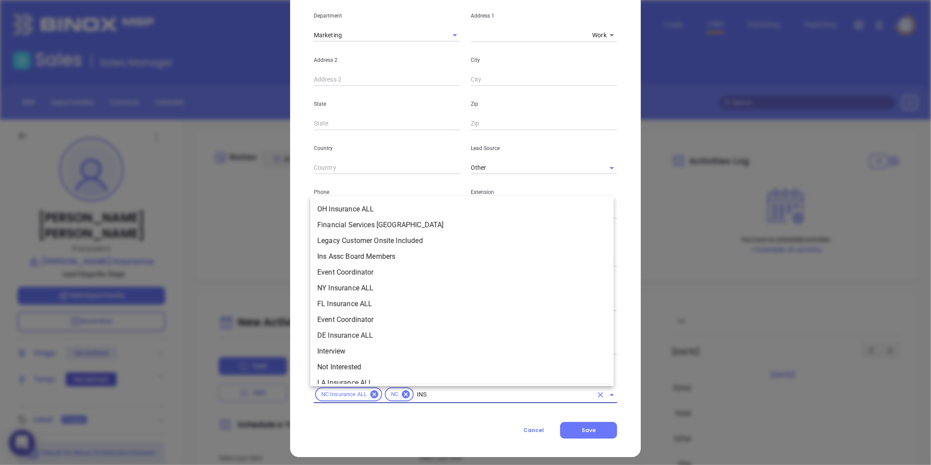
scroll to position [100, 0]
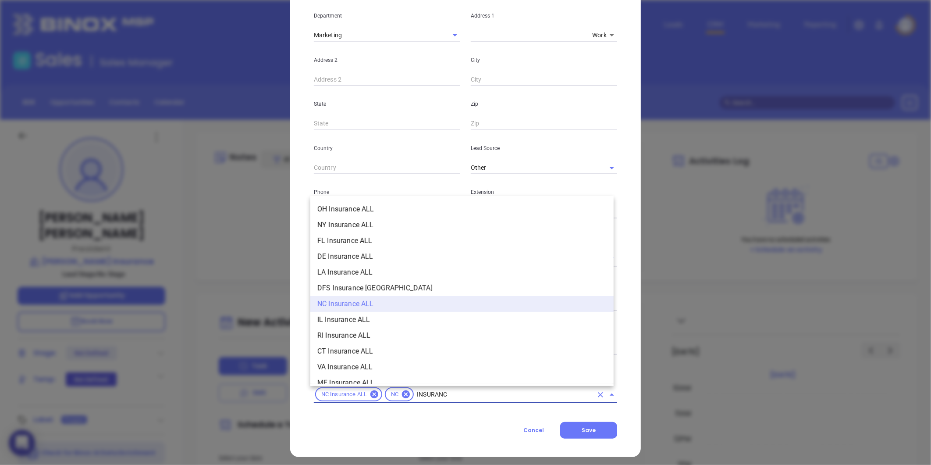
type input "INSURANCE"
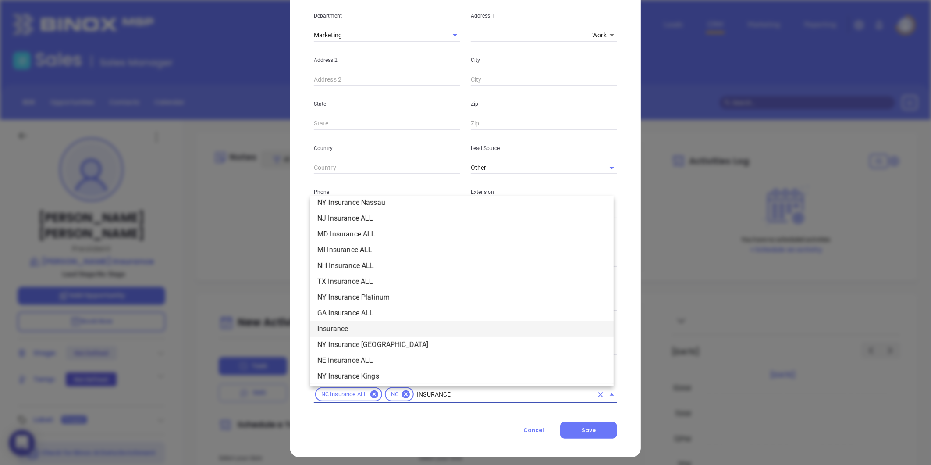
click at [360, 325] on li "Insurance" at bounding box center [461, 329] width 303 height 16
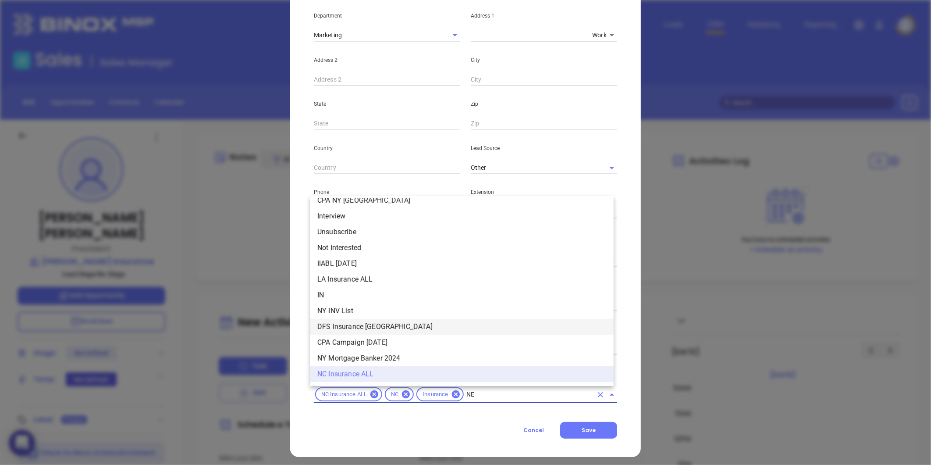
scroll to position [0, 0]
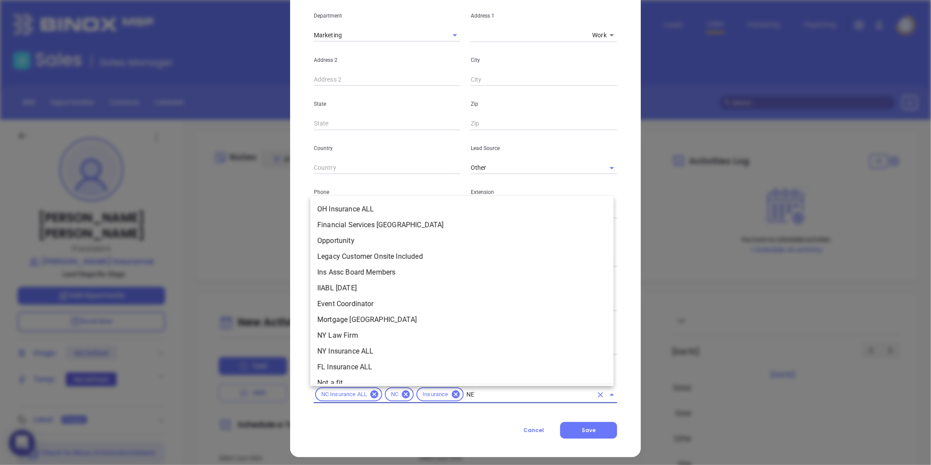
type input "NEW"
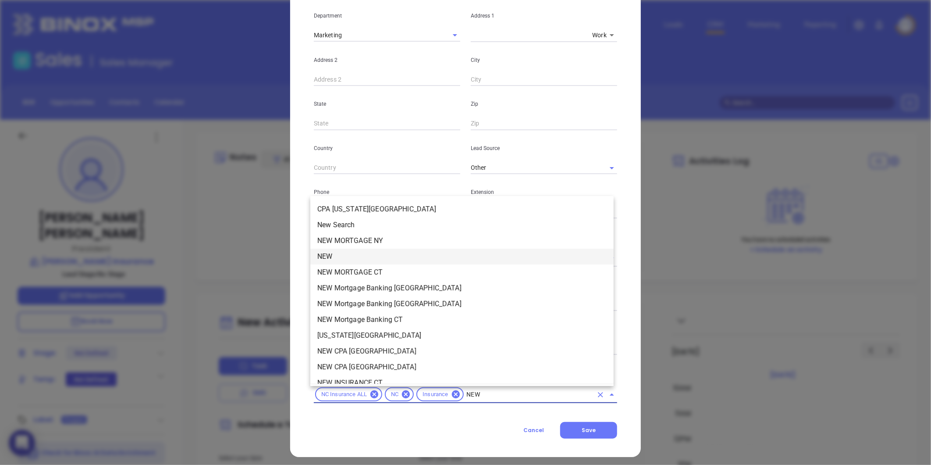
click at [338, 250] on li "NEW" at bounding box center [461, 257] width 303 height 16
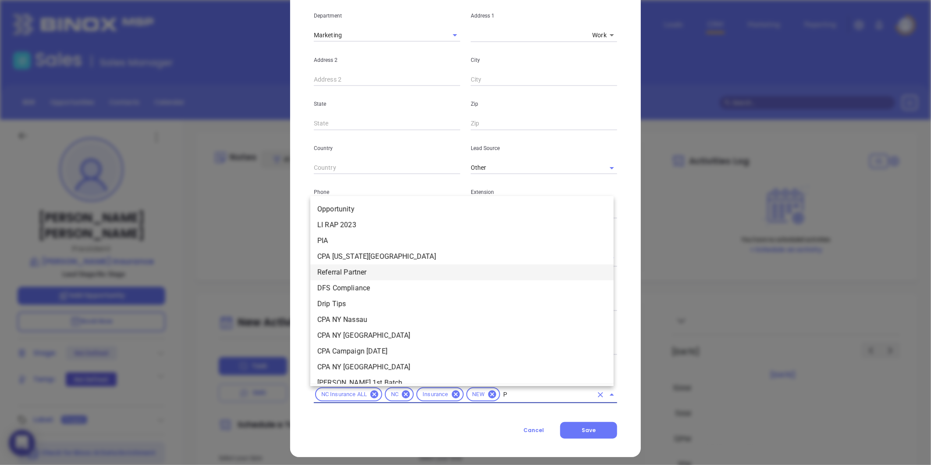
type input "PR"
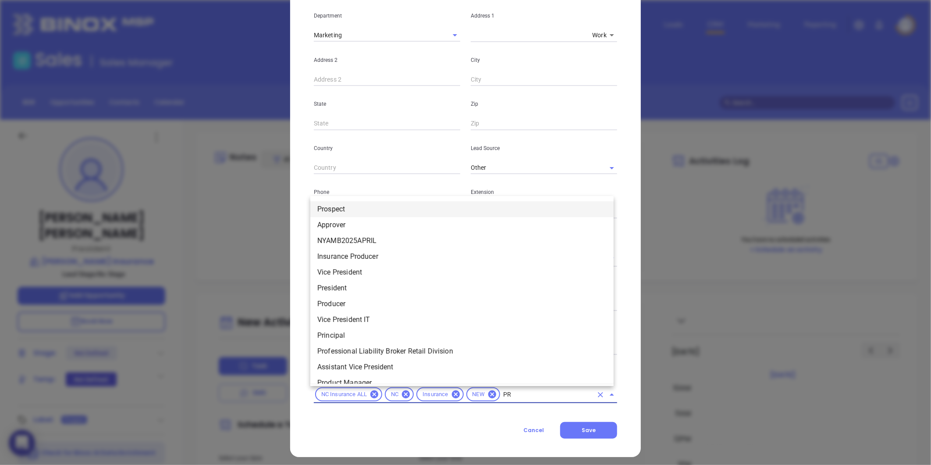
click at [355, 207] on li "Prospect" at bounding box center [461, 209] width 303 height 16
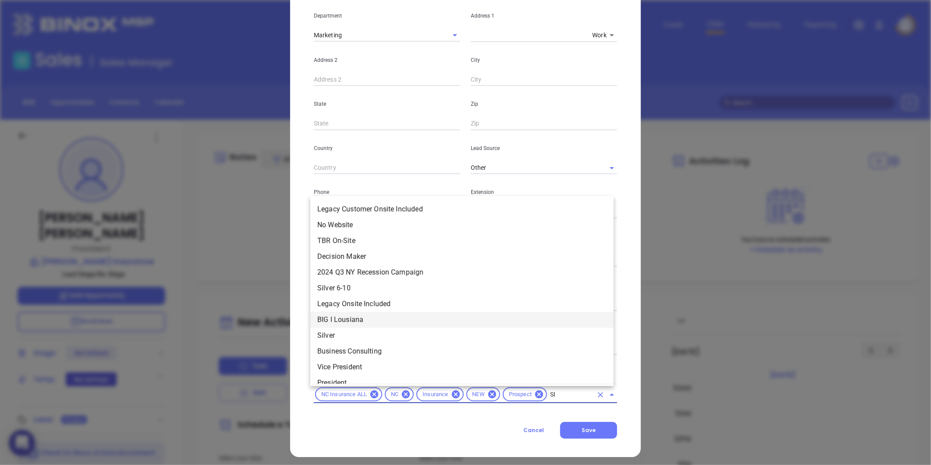
type input "SIL"
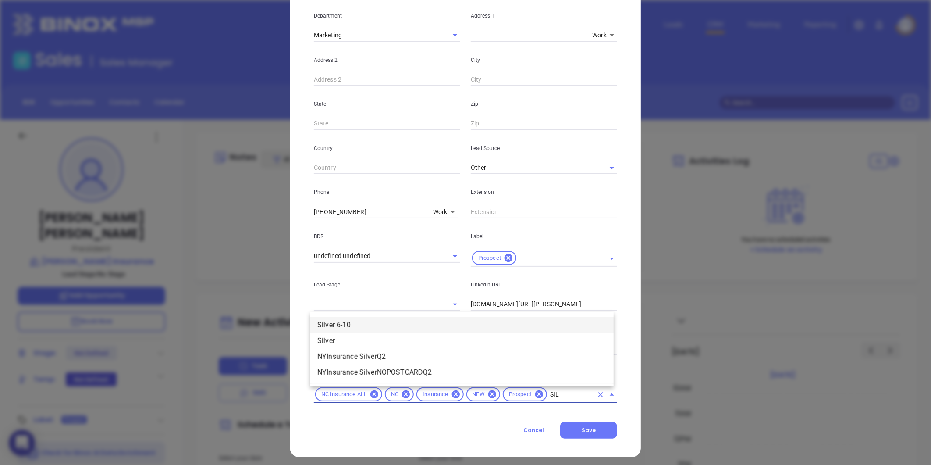
click at [465, 325] on li "Silver 6-10" at bounding box center [461, 325] width 303 height 16
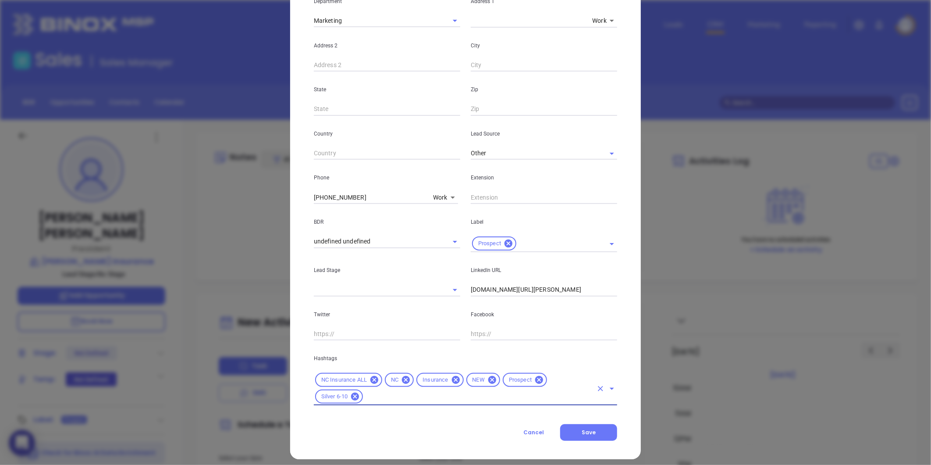
scroll to position [196, 0]
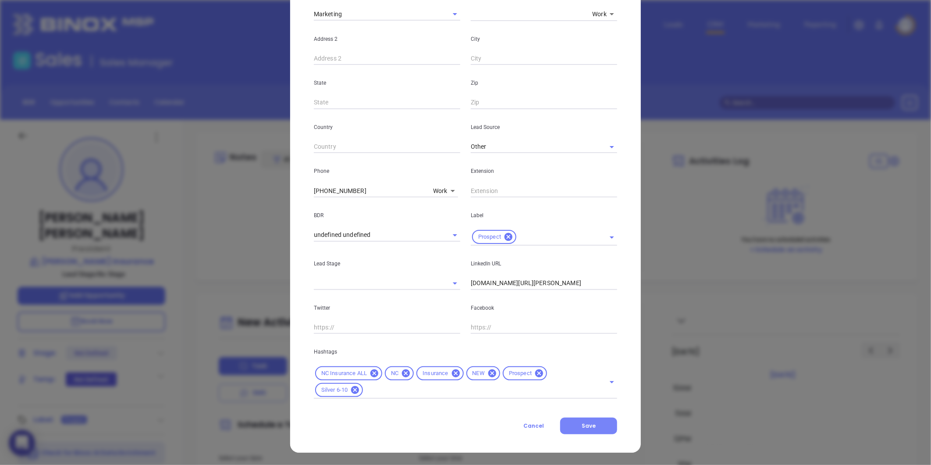
click at [569, 424] on button "Save" at bounding box center [588, 425] width 57 height 17
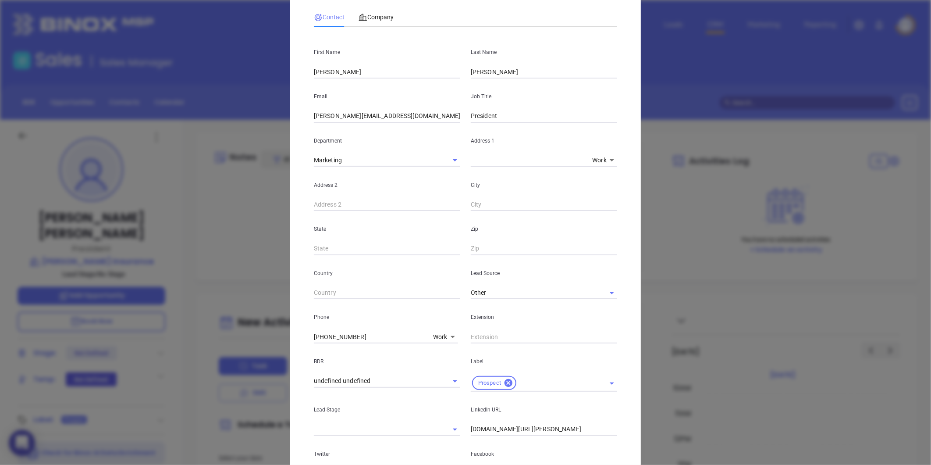
scroll to position [0, 0]
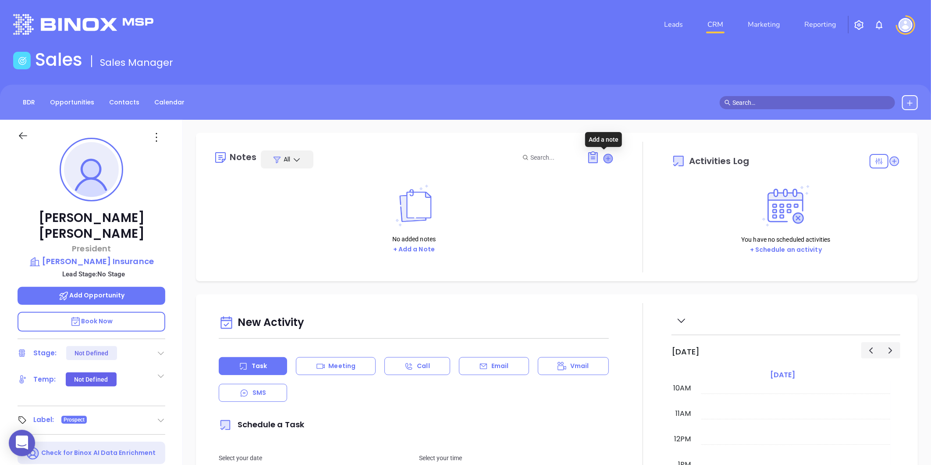
click at [606, 158] on icon at bounding box center [608, 158] width 9 height 9
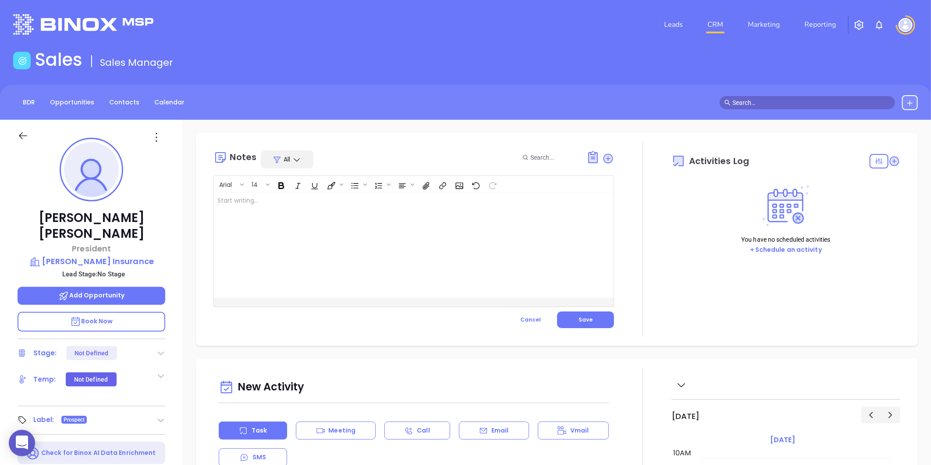
click at [348, 228] on div at bounding box center [400, 244] width 372 height 105
click at [607, 318] on button "Save" at bounding box center [585, 319] width 57 height 17
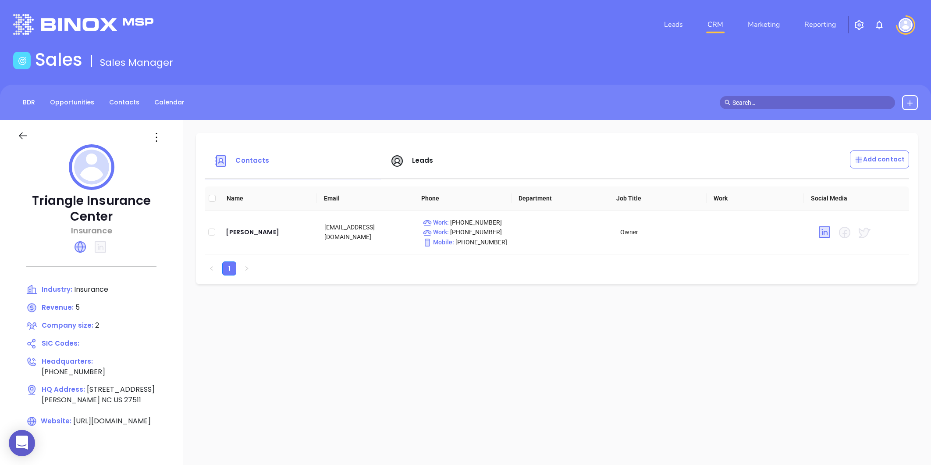
scroll to position [49, 0]
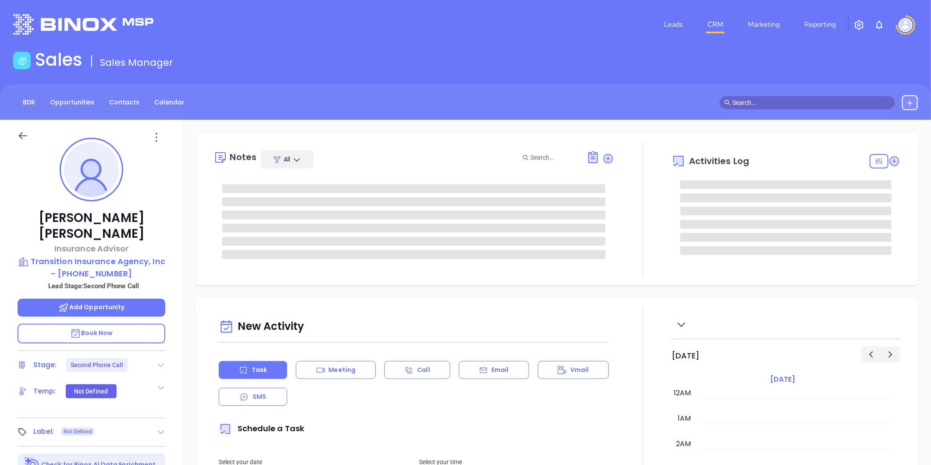
scroll to position [255, 0]
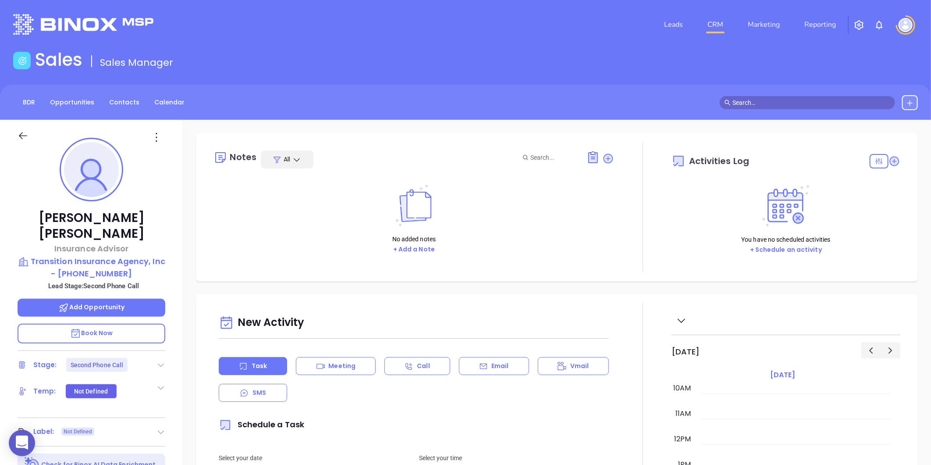
click at [160, 359] on div at bounding box center [161, 364] width 9 height 11
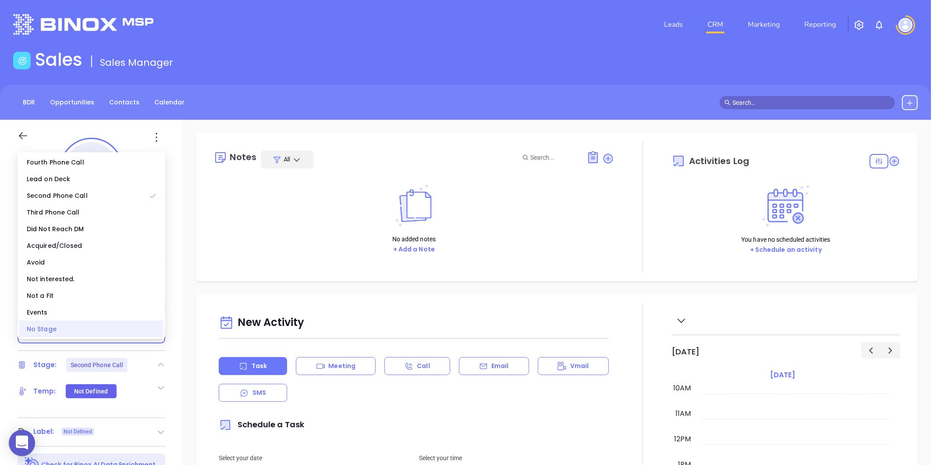
click at [86, 334] on div "No Stage" at bounding box center [91, 328] width 144 height 17
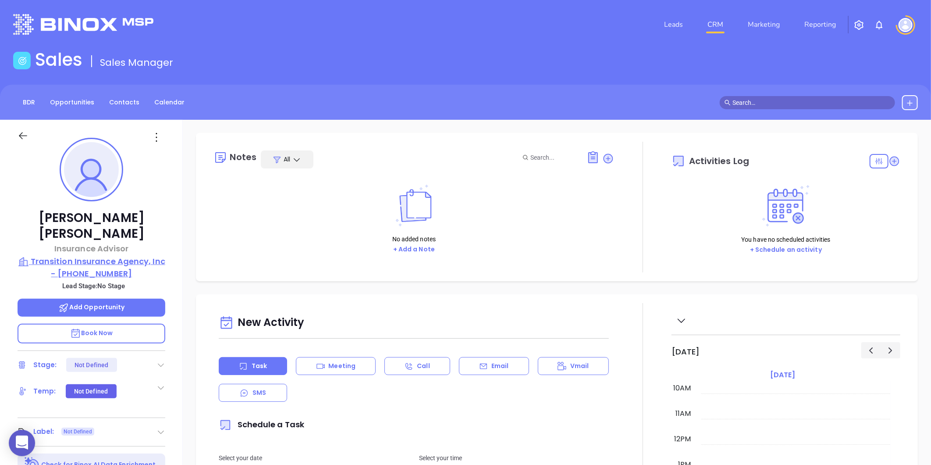
click at [63, 255] on p "Transition Insurance Agency, Inc - [PHONE_NUMBER]" at bounding box center [92, 267] width 148 height 24
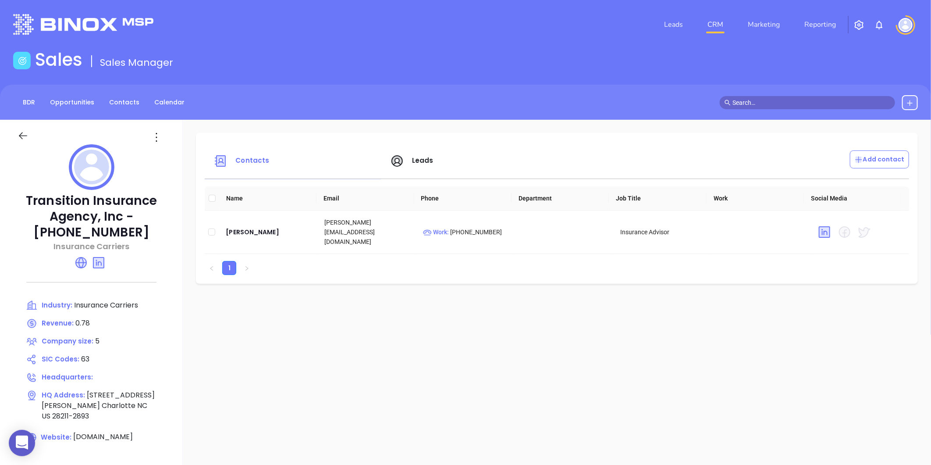
click at [163, 126] on div at bounding box center [91, 132] width 158 height 25
click at [157, 137] on icon at bounding box center [156, 137] width 1 height 9
click at [178, 145] on li "Edit" at bounding box center [196, 154] width 90 height 18
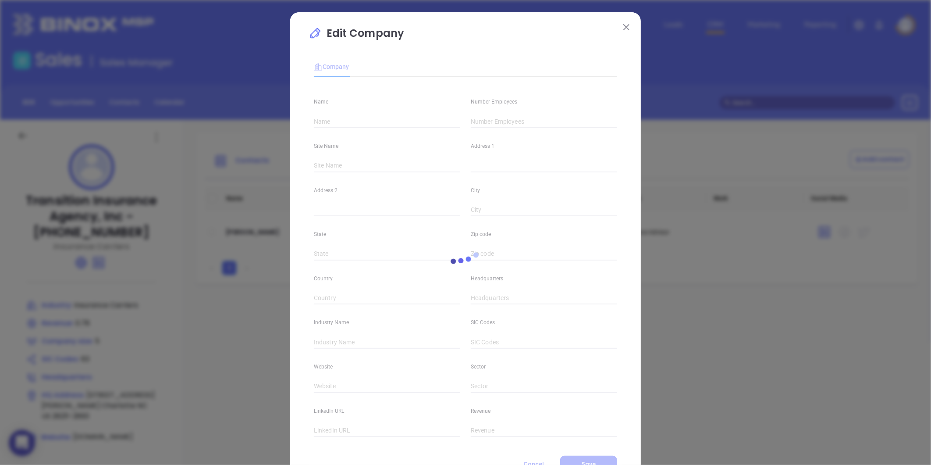
type input "Transition Insurance Agency, Inc - [PHONE_NUMBER]"
type input "5"
type input "Insurance Carriers"
type input "63"
type input "[DOMAIN_NAME]"
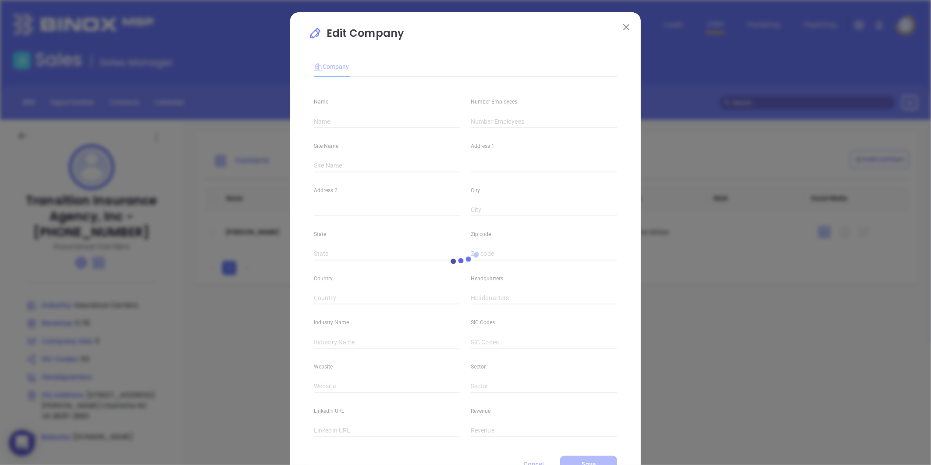
type input "Finance and Insurance"
type input "linkedin.com/company/transition-insurance-agency-inc"
type input "0.78"
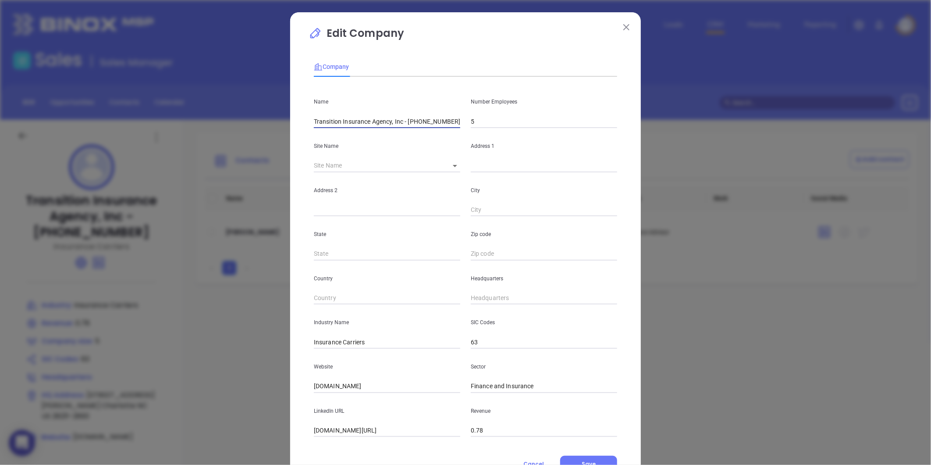
drag, startPoint x: 445, startPoint y: 119, endPoint x: 405, endPoint y: 127, distance: 40.7
click at [405, 127] on input "Transition Insurance Agency, Inc - [PHONE_NUMBER]" at bounding box center [387, 121] width 146 height 13
type input "Transition Insurance Agency, Inc"
click at [452, 163] on body "0 Leads CRM Marketing Reporting Financial Leads Leads Sales Sales Manager BDR O…" at bounding box center [465, 232] width 931 height 465
click at [456, 165] on li "Charlotte" at bounding box center [460, 166] width 43 height 16
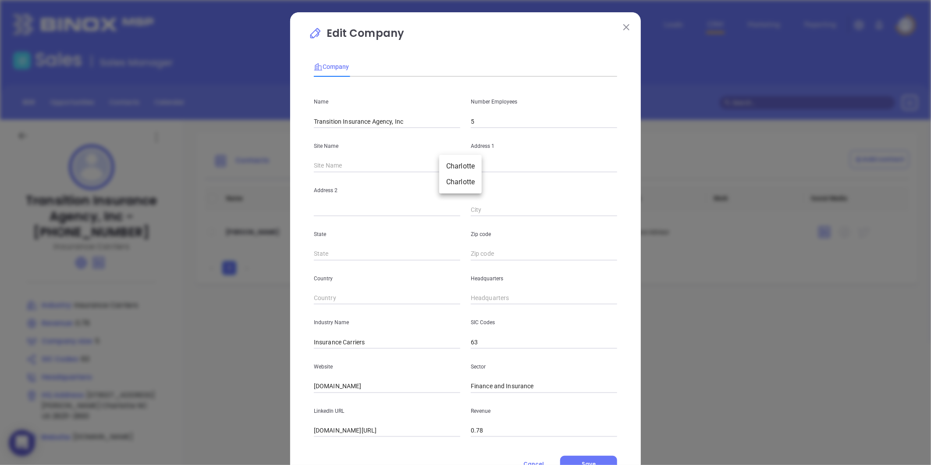
type input "Charlotte"
type input "[STREET_ADDRESS][PERSON_NAME]"
type input "Charlotte"
type input "NC"
type input "28211-2893"
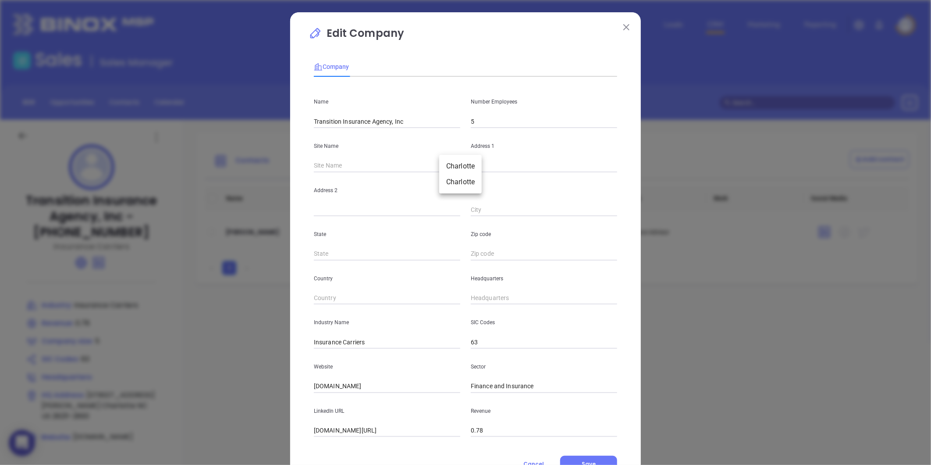
type input "US"
type input "124959"
click at [453, 165] on icon at bounding box center [455, 166] width 4 height 2
click at [446, 170] on body "0 Leads CRM Marketing Reporting Financial Leads Leads Sales Sales Manager BDR O…" at bounding box center [465, 232] width 931 height 465
click at [448, 180] on li "Charlotte" at bounding box center [442, 182] width 43 height 16
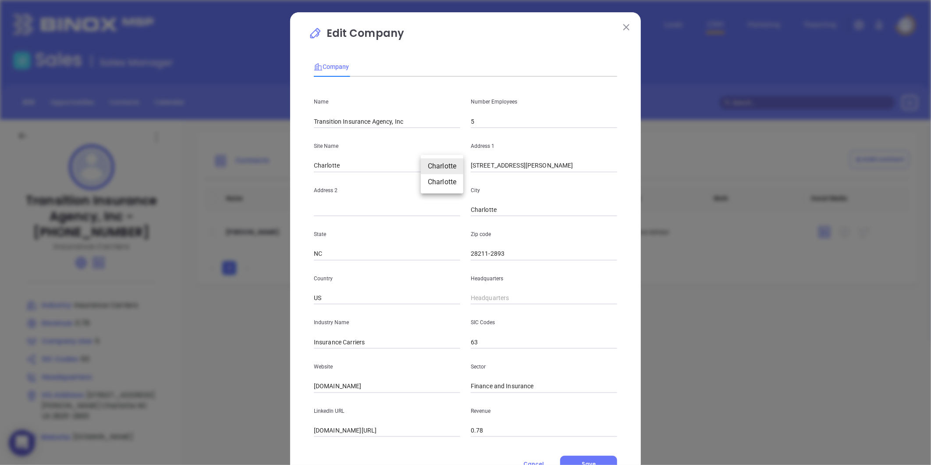
type input "233 S Sharon Amity Road # 103"
type input "124960"
drag, startPoint x: 328, startPoint y: 254, endPoint x: 202, endPoint y: 293, distance: 131.6
click at [202, 293] on div "Edit Company Company Name Transition Insurance Agency, Inc Number Employees 5 S…" at bounding box center [465, 232] width 931 height 465
drag, startPoint x: 505, startPoint y: 256, endPoint x: 428, endPoint y: 264, distance: 77.6
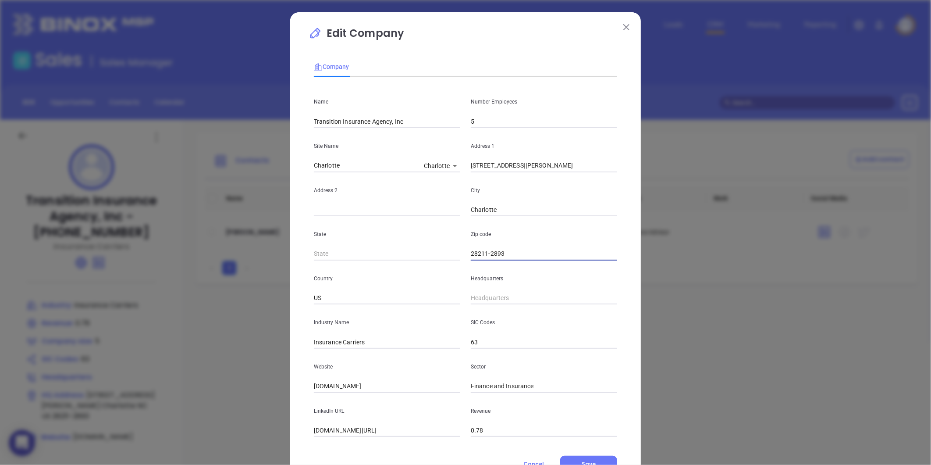
click at [424, 270] on div "Name Transition Insurance Agency, Inc Number Employees 5 Site Name Charlotte Ch…" at bounding box center [465, 260] width 303 height 353
drag, startPoint x: 502, startPoint y: 207, endPoint x: 435, endPoint y: 229, distance: 69.6
click at [435, 229] on div "Name Transition Insurance Agency, Inc Number Employees 5 Site Name Charlotte Ch…" at bounding box center [465, 260] width 303 height 353
drag, startPoint x: 559, startPoint y: 164, endPoint x: 356, endPoint y: 198, distance: 205.8
click at [356, 198] on div "Name Transition Insurance Agency, Inc Number Employees 5 Site Name Charlotte Ch…" at bounding box center [465, 260] width 303 height 353
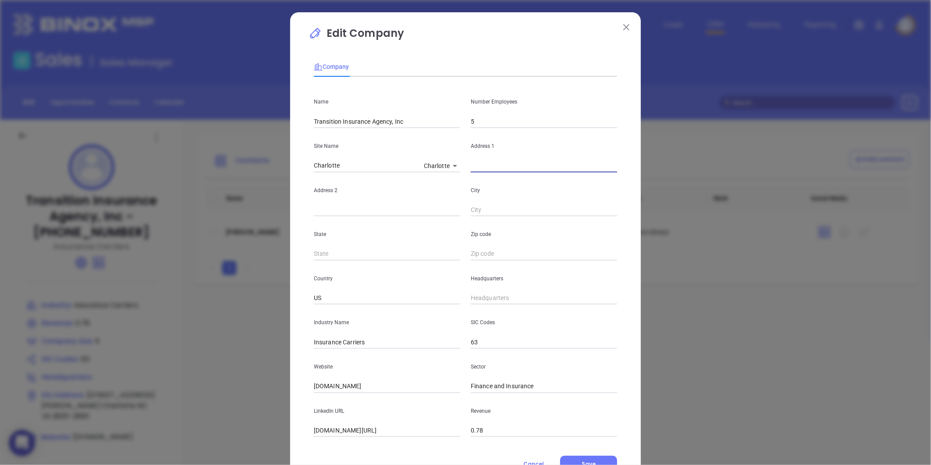
click at [437, 164] on body "0 Leads CRM Marketing Reporting Financial Leads Leads Sales Sales Manager BDR O…" at bounding box center [465, 232] width 931 height 465
click at [436, 157] on li "Charlotte" at bounding box center [442, 150] width 43 height 16
type input "233 S Sharon Amity Rd Ste 103"
type input "Charlotte"
type input "NC"
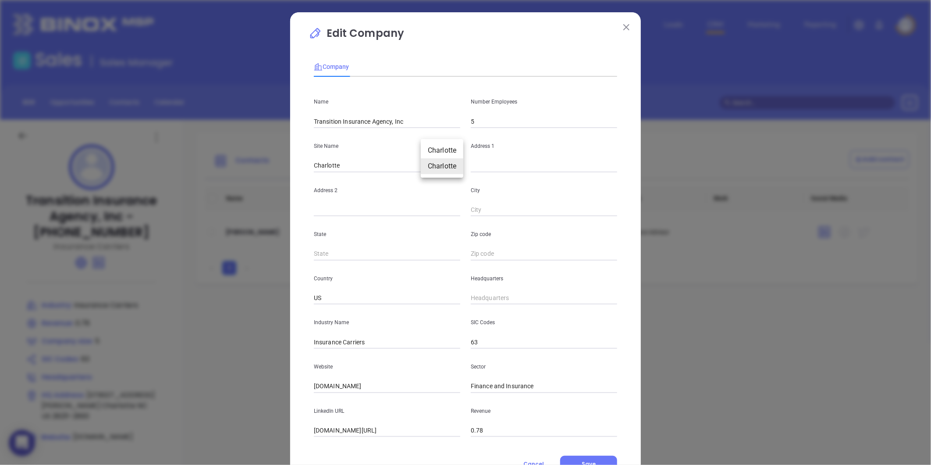
type input "28211-2893"
type input "124959"
drag, startPoint x: 562, startPoint y: 167, endPoint x: 422, endPoint y: 202, distance: 144.3
click at [422, 202] on div "Name Transition Insurance Agency, Inc Number Employees 5 Site Name Charlotte Ch…" at bounding box center [465, 260] width 303 height 353
paste input "233 S Sharon Amity Road # 103 Charlotte NC 28211"
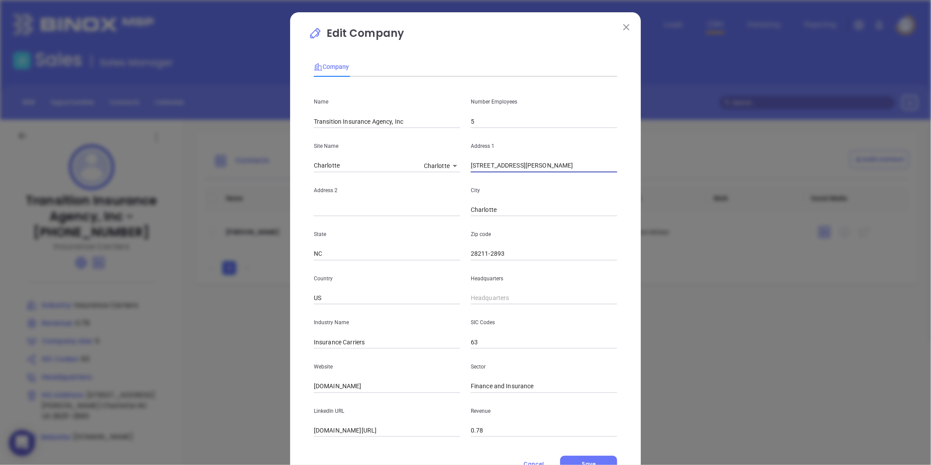
type input "233 S Sharon Amity Road # 103 Charlotte NC 28211"
click at [502, 249] on input "28211-2893" at bounding box center [544, 253] width 146 height 13
type input "28211"
drag, startPoint x: 559, startPoint y: 170, endPoint x: 627, endPoint y: 172, distance: 68.8
click at [627, 172] on div "Edit Company Company Name Transition Insurance Agency, Inc Number Employees 5 S…" at bounding box center [465, 251] width 351 height 478
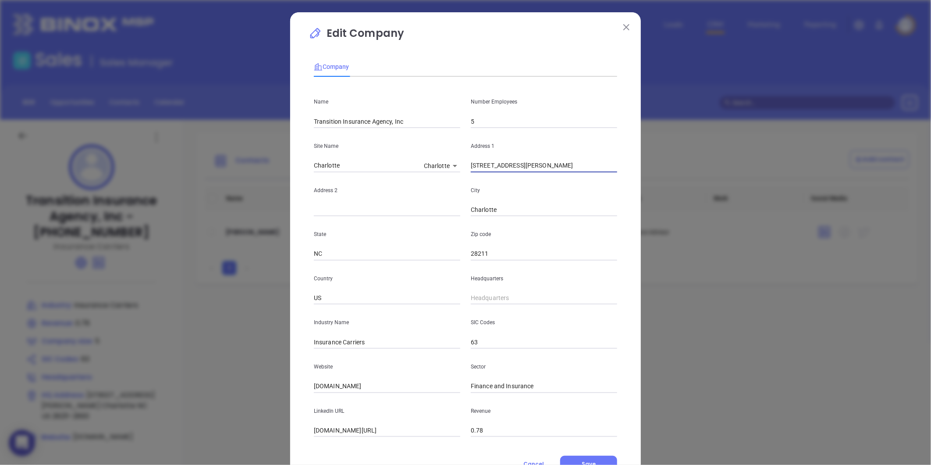
type input "233 S Sharon Amity Road # 103"
type input "( ) -"
click at [494, 295] on input "( ) -" at bounding box center [544, 298] width 146 height 13
paste input "866) 308-4704"
type input "(866) 308-4704"
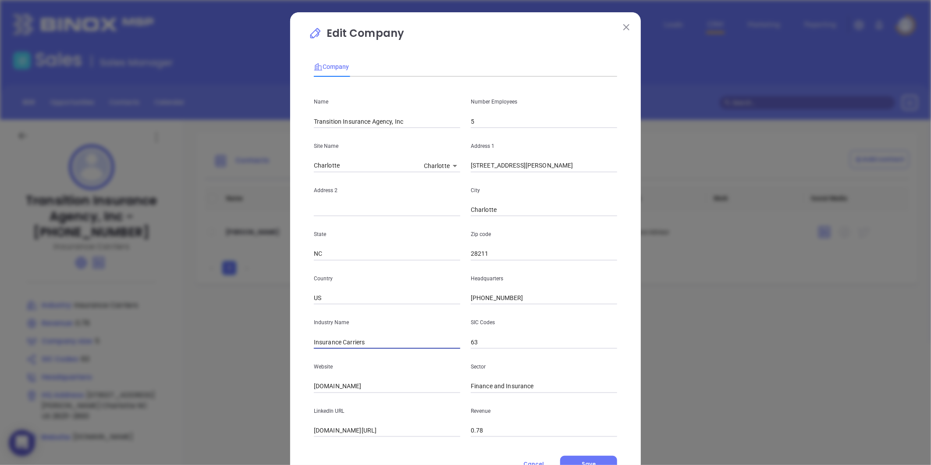
drag, startPoint x: 367, startPoint y: 343, endPoint x: 341, endPoint y: 355, distance: 29.0
click at [341, 355] on div "Name Transition Insurance Agency, Inc Number Employees 5 Site Name Charlotte Ch…" at bounding box center [465, 260] width 303 height 353
type input "Insurance"
drag, startPoint x: 401, startPoint y: 388, endPoint x: 267, endPoint y: 406, distance: 135.8
click at [269, 405] on div "Edit Company Company Name Transition Insurance Agency, Inc Number Employees 5 S…" at bounding box center [465, 232] width 931 height 465
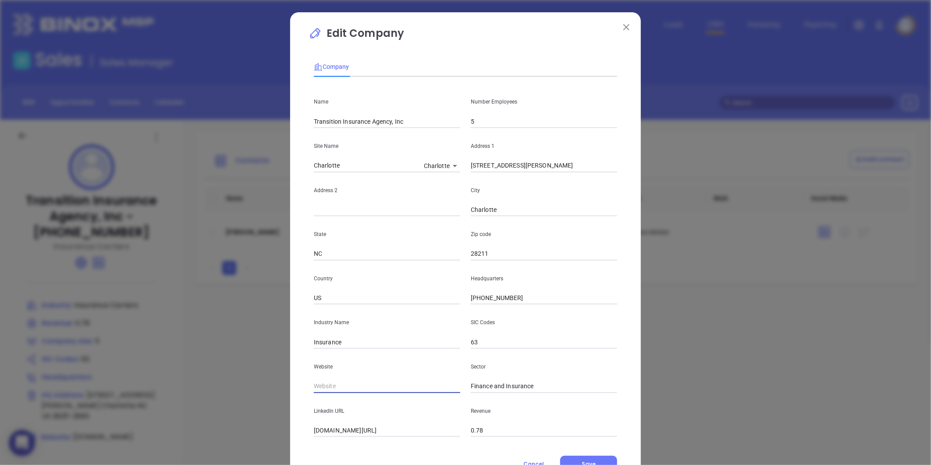
paste input "https://transitioninsuranceagency.com/"
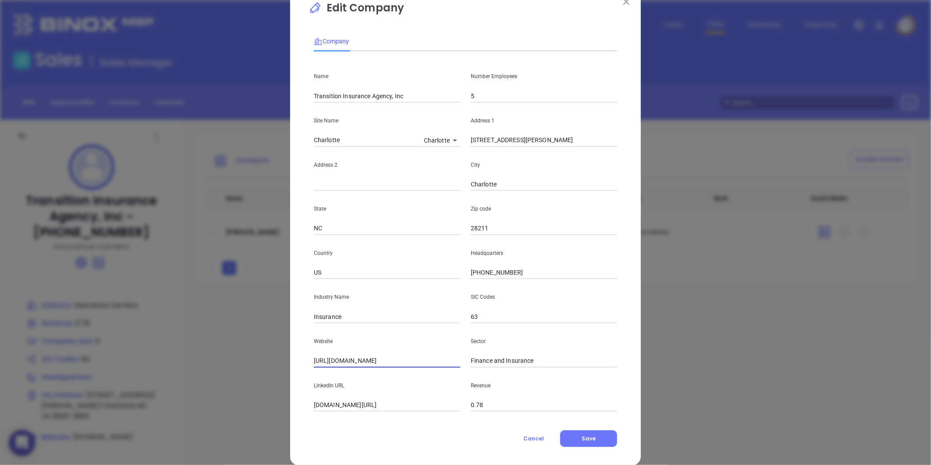
scroll to position [38, 0]
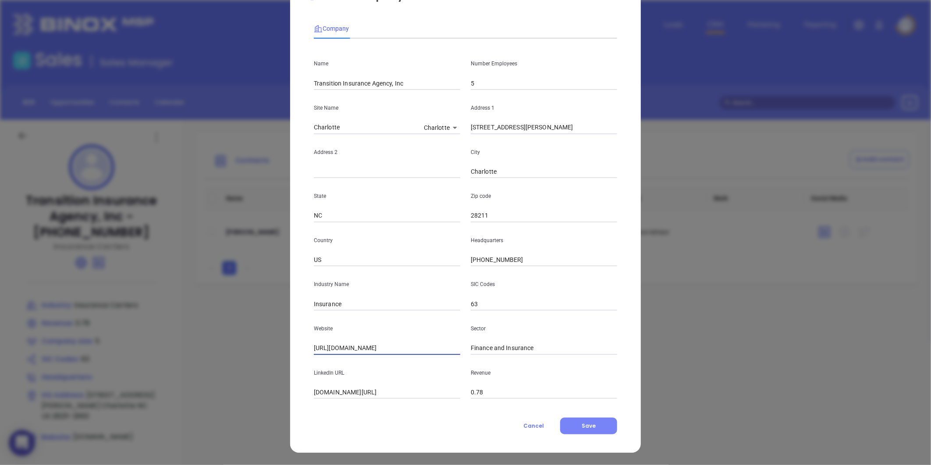
type input "https://transitioninsuranceagency.com/"
click at [583, 430] on button "Save" at bounding box center [588, 425] width 57 height 17
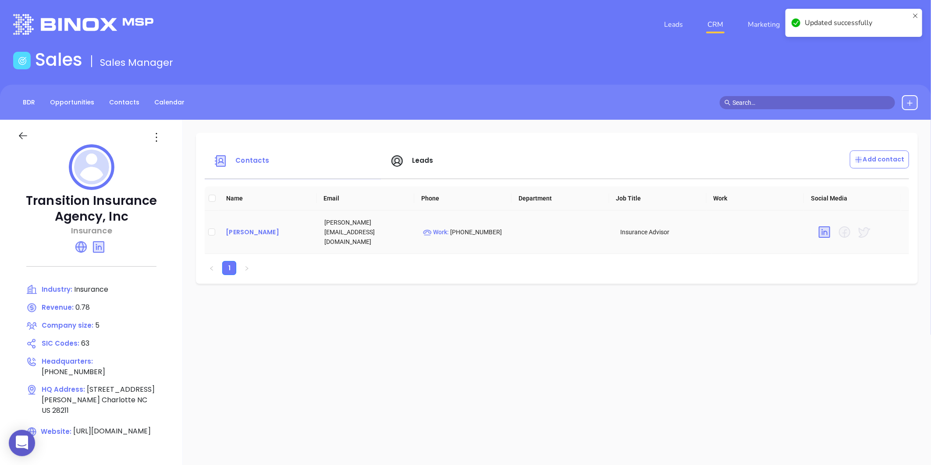
click at [285, 227] on div "Marie Brabble" at bounding box center [268, 232] width 85 height 11
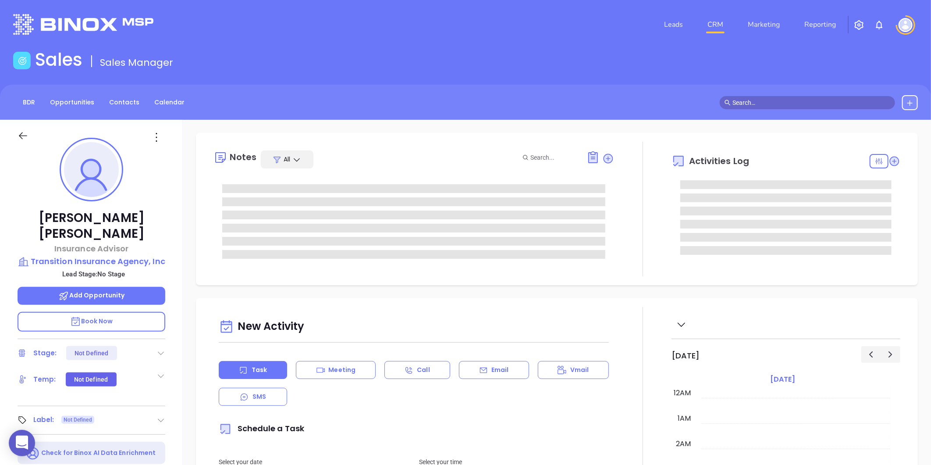
type input "[DATE]"
type input "[PERSON_NAME]"
click at [164, 416] on icon at bounding box center [161, 420] width 9 height 9
click at [125, 438] on div "Prospect" at bounding box center [122, 445] width 25 height 14
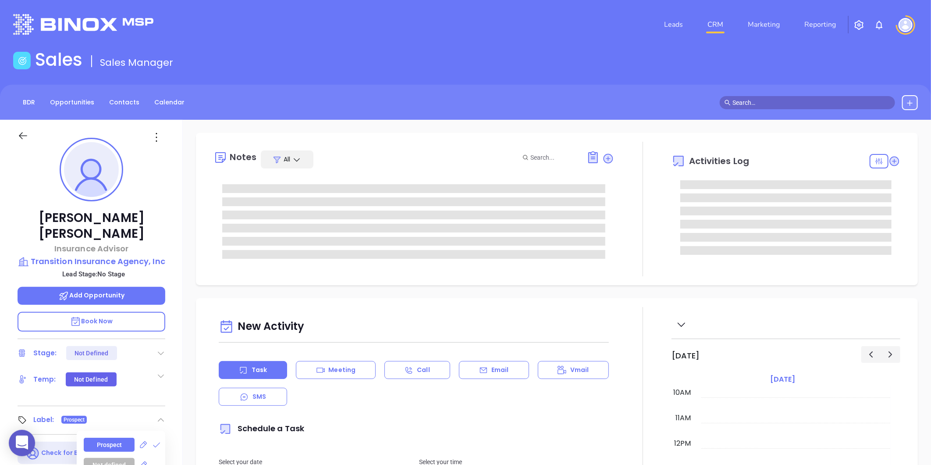
click at [153, 140] on icon at bounding box center [156, 137] width 14 height 14
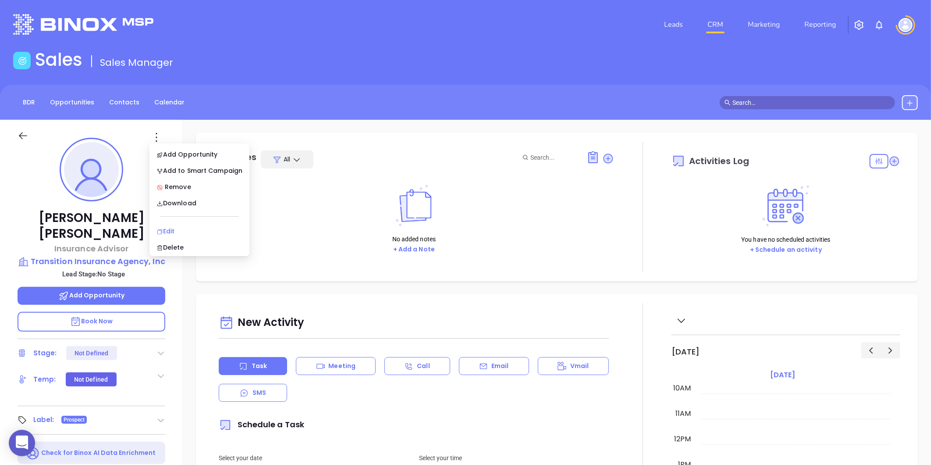
click at [157, 229] on icon at bounding box center [160, 231] width 7 height 7
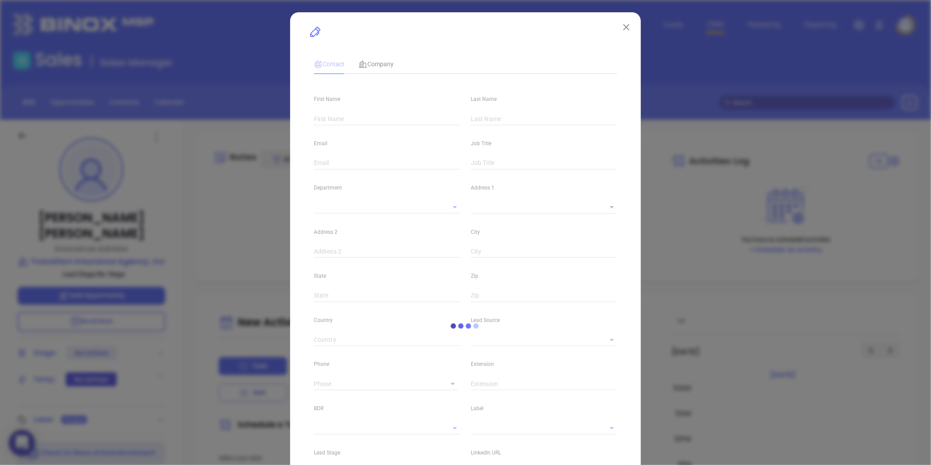
type input "Marie"
type input "Brabble"
type input "marie@transitioninsuranceagency.com"
type input "Insurance Advisor"
type input "1"
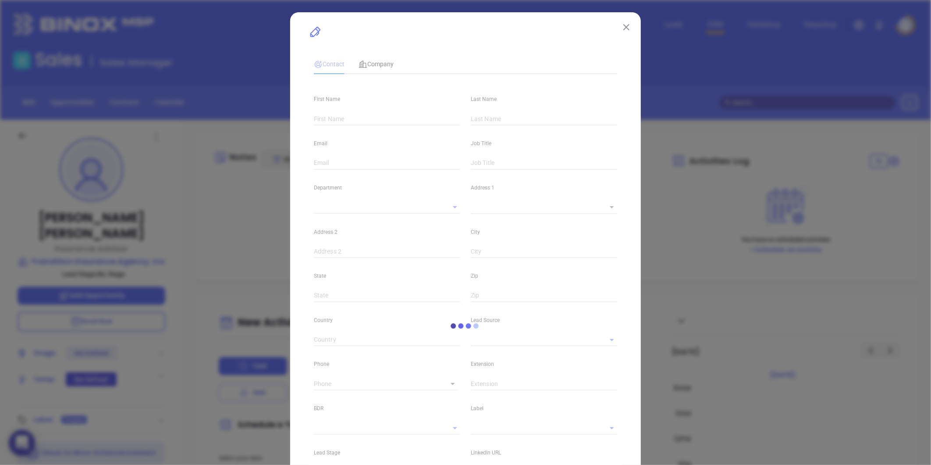
type input "linkedin.com/in/marie-brabble-69306133"
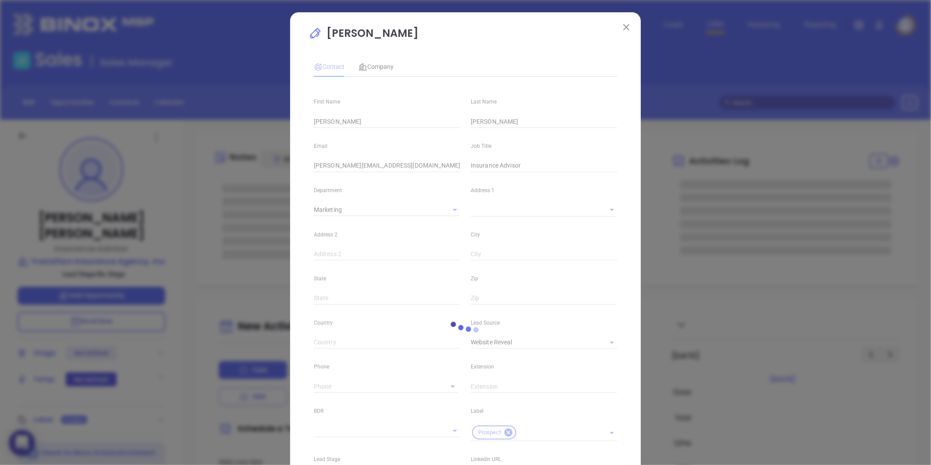
type input "Marketing"
type input "Website Reveal"
type input "undefined undefined"
type input "(866) 308-4704"
type input "1"
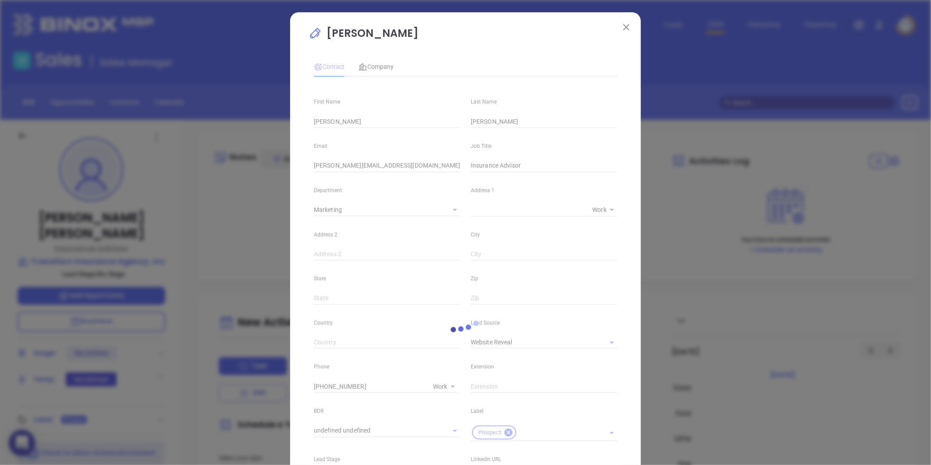
click at [322, 128] on div at bounding box center [466, 330] width 314 height 557
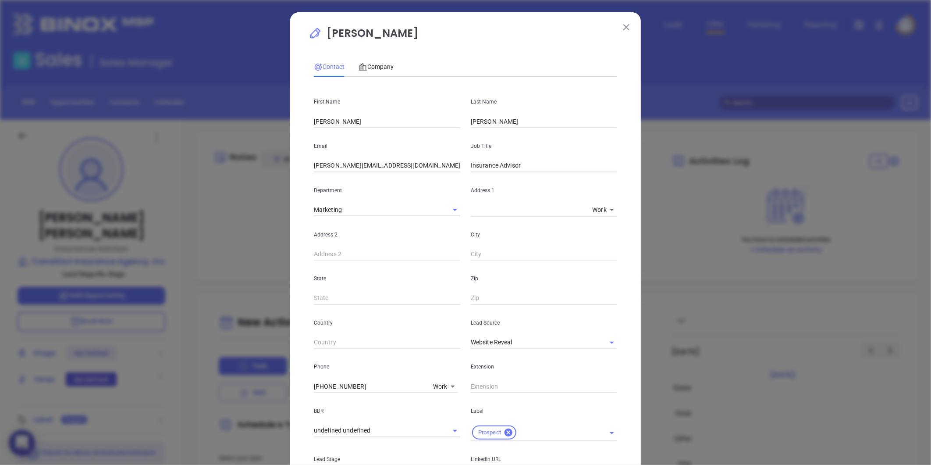
drag, startPoint x: 338, startPoint y: 124, endPoint x: 226, endPoint y: 142, distance: 113.7
click at [216, 136] on div "Marie Brabble Contact Company First Name Marie Last Name Brabble Email marie@tr…" at bounding box center [465, 232] width 931 height 465
paste input "Jason Brown"
drag, startPoint x: 330, startPoint y: 123, endPoint x: 375, endPoint y: 121, distance: 44.7
click at [375, 121] on input "Jason Brown" at bounding box center [387, 121] width 146 height 13
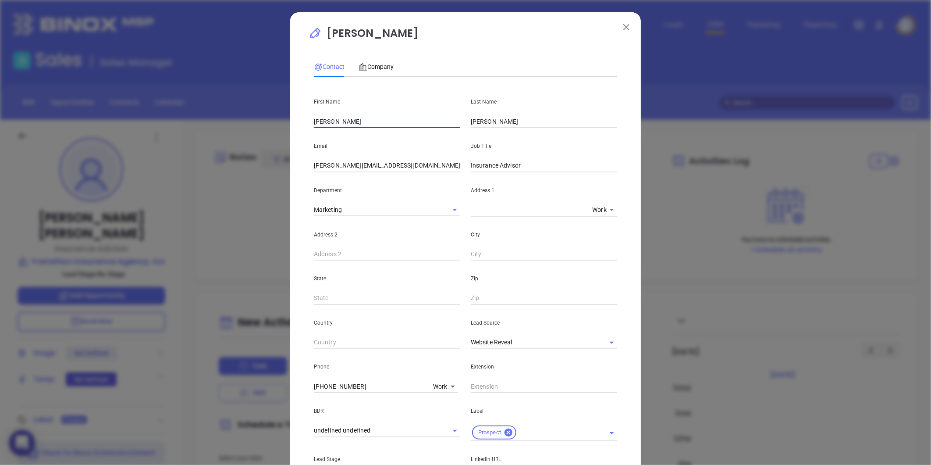
type input "Jason"
drag, startPoint x: 490, startPoint y: 120, endPoint x: 399, endPoint y: 134, distance: 91.8
click at [399, 134] on div "First Name Jason Last Name Brabble Email marie@transitioninsuranceagency.com Jo…" at bounding box center [465, 329] width 303 height 490
paste input "Brown"
type input "Brown"
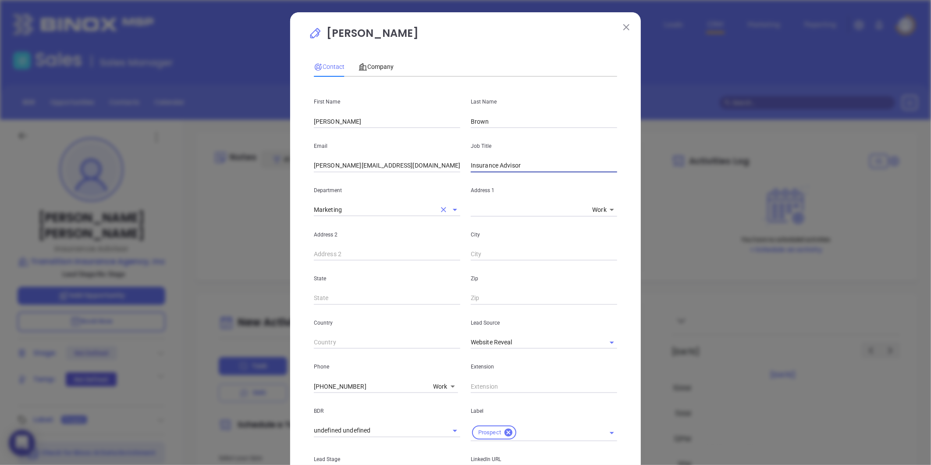
drag, startPoint x: 527, startPoint y: 169, endPoint x: 355, endPoint y: 204, distance: 174.9
click at [355, 204] on div "First Name Jason Last Name Brown Email marie@transitioninsuranceagency.com Job …" at bounding box center [465, 329] width 303 height 490
type input "Principal"
drag, startPoint x: 430, startPoint y: 167, endPoint x: 238, endPoint y: 213, distance: 197.3
click at [238, 213] on div "Marie Brabble Contact Company First Name Jason Last Name Brown Email marie@tran…" at bounding box center [465, 232] width 931 height 465
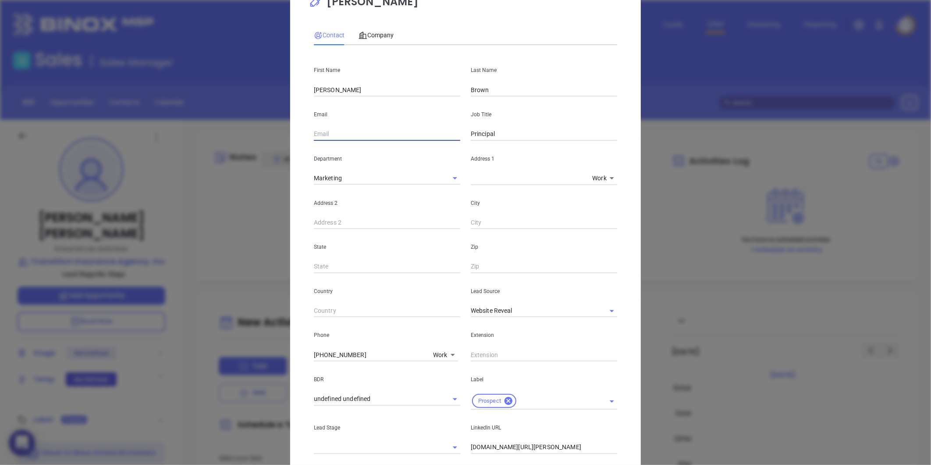
scroll to position [49, 0]
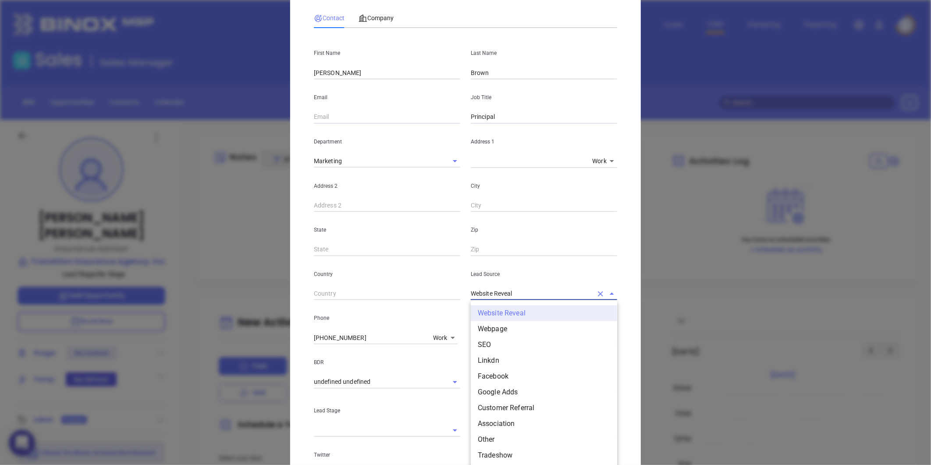
drag, startPoint x: 515, startPoint y: 291, endPoint x: 408, endPoint y: 307, distance: 107.7
click at [408, 307] on div "First Name Jason Last Name Brown Email Job Title Principal Department Marketing…" at bounding box center [465, 280] width 303 height 490
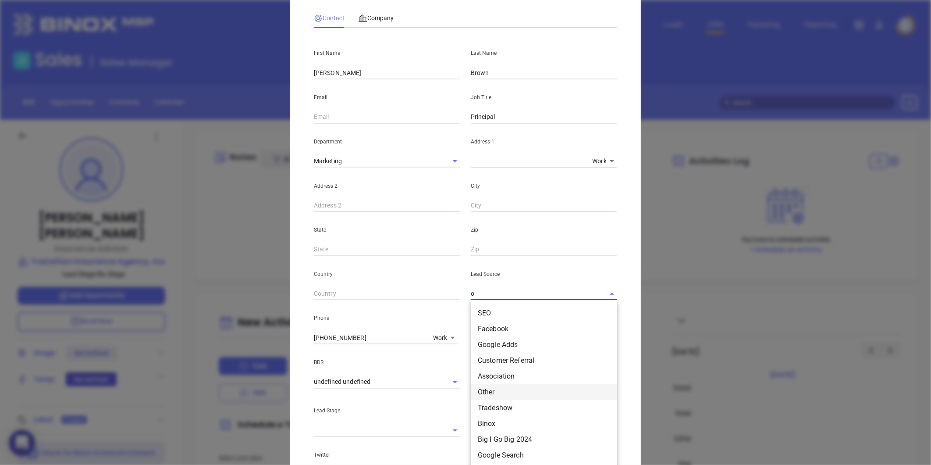
click at [486, 394] on li "Other" at bounding box center [544, 392] width 146 height 16
type input "Other"
click at [481, 338] on input "text" at bounding box center [544, 337] width 146 height 13
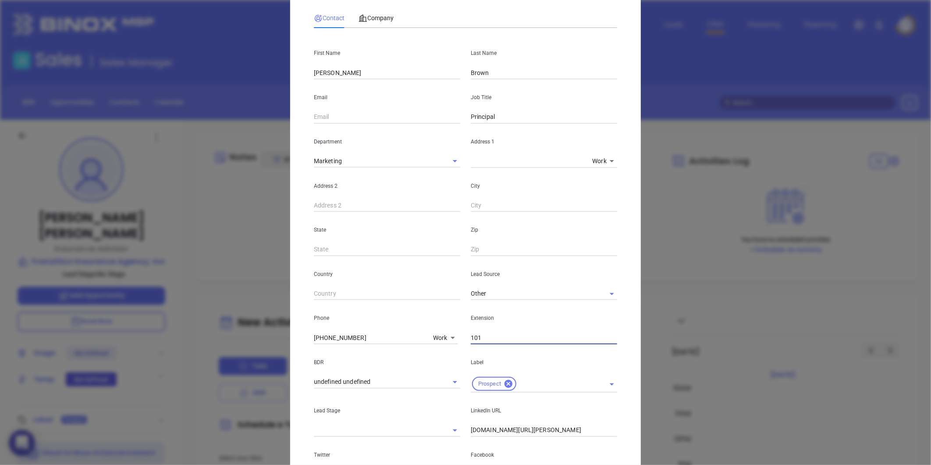
type input "101"
click at [451, 340] on body "0 Leads CRM Marketing Reporting Financial Leads Leads Sales Sales Manager BDR O…" at bounding box center [465, 232] width 931 height 465
type input "3"
click at [444, 337] on li "Direct" at bounding box center [452, 336] width 44 height 9
click at [443, 338] on body "0 Leads CRM Marketing Reporting Financial Leads Leads Sales Sales Manager BDR O…" at bounding box center [465, 232] width 931 height 465
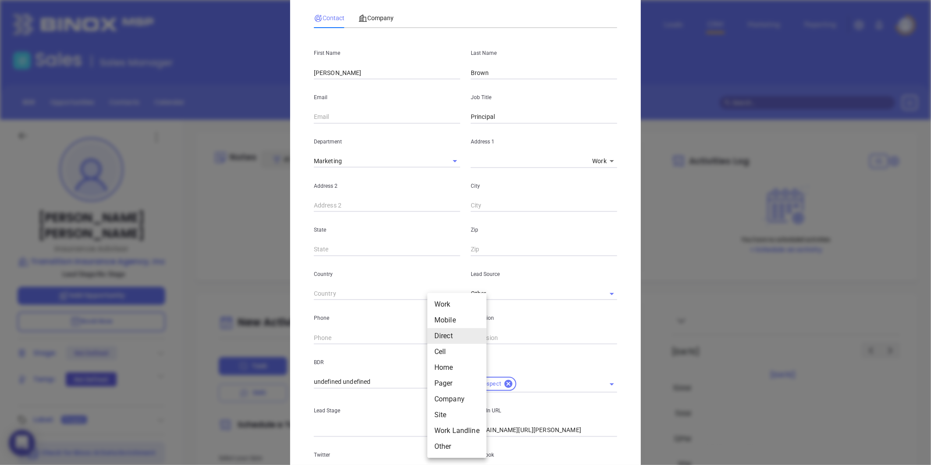
click at [456, 319] on li "Mobile" at bounding box center [456, 320] width 59 height 16
click at [430, 340] on body "0 Leads CRM Marketing Reporting Financial Leads Leads Sales Sales Manager BDR O…" at bounding box center [465, 232] width 931 height 465
click at [434, 342] on li "Direct" at bounding box center [454, 336] width 59 height 16
click at [431, 339] on body "0 Leads CRM Marketing Reporting Financial Leads Leads Sales Sales Manager BDR O…" at bounding box center [465, 232] width 931 height 465
click at [445, 318] on li "Mobile" at bounding box center [456, 320] width 59 height 16
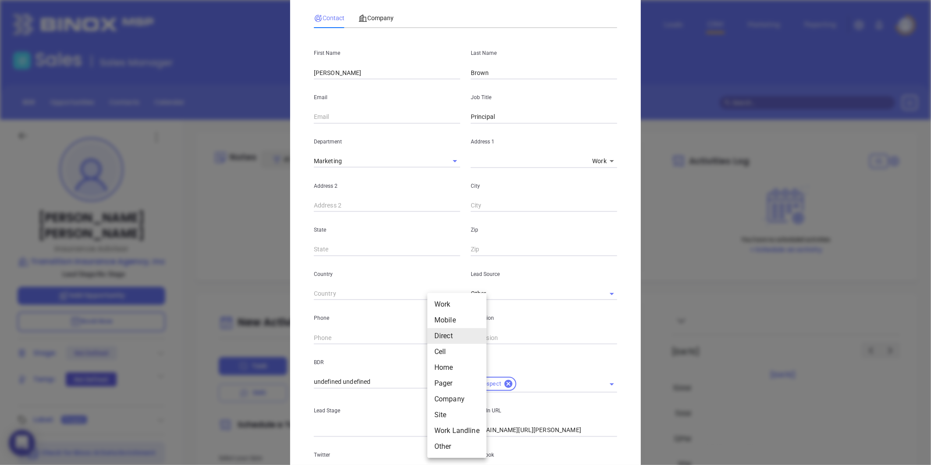
type input "2"
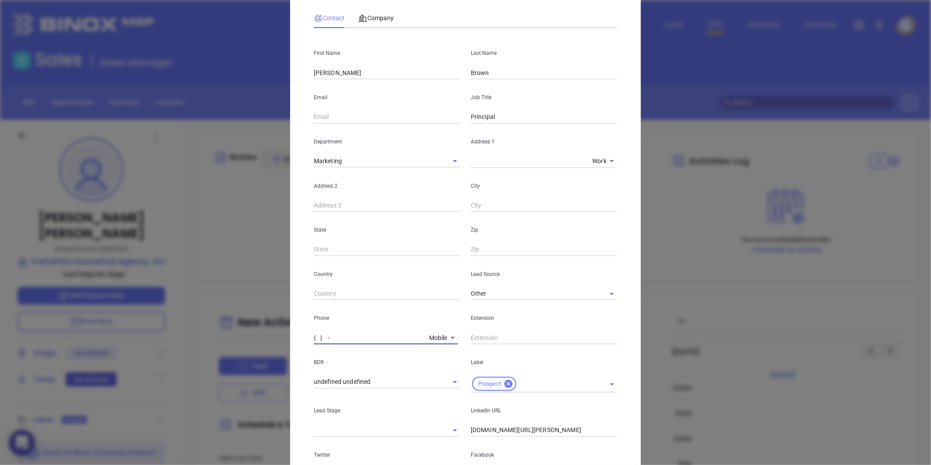
click at [314, 331] on input "( ) -" at bounding box center [370, 337] width 112 height 13
paste input "980) 272-1160"
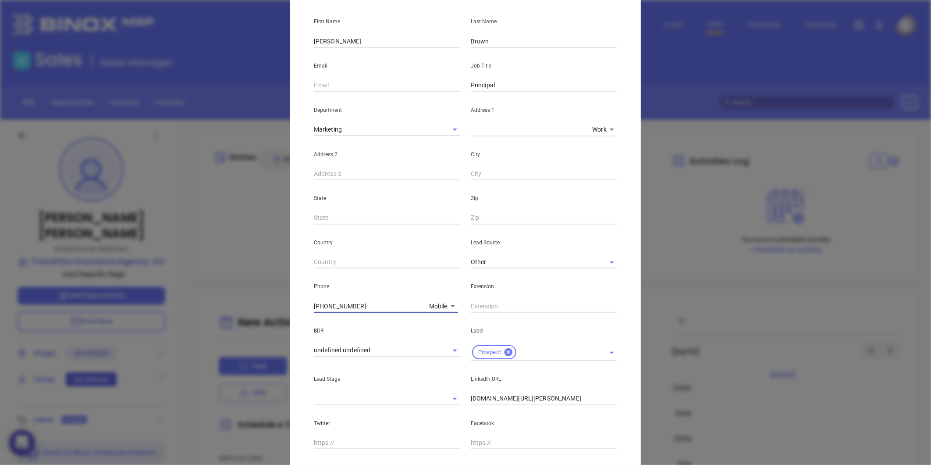
scroll to position [97, 0]
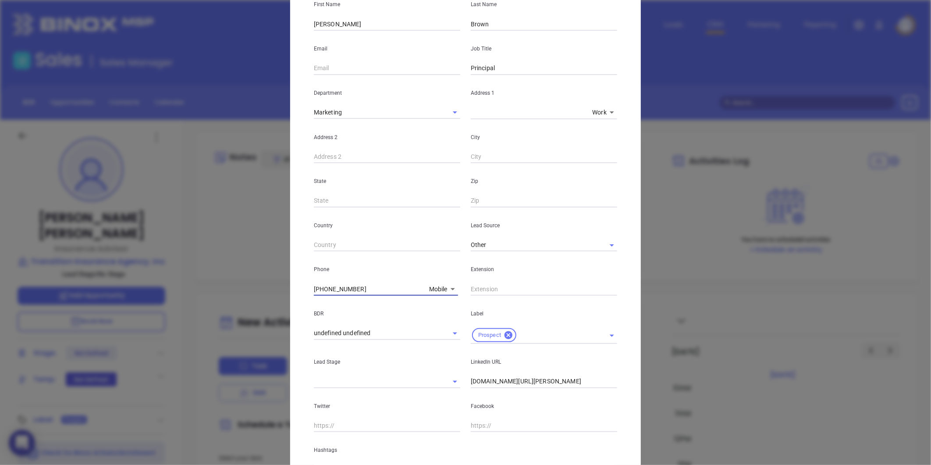
type input "(980) 272-1160"
drag, startPoint x: 586, startPoint y: 381, endPoint x: 452, endPoint y: 400, distance: 135.4
click at [452, 400] on div "First Name Jason Last Name Brown Email Job Title Principal Department Marketing…" at bounding box center [465, 231] width 303 height 490
paste input "980-272-1160"
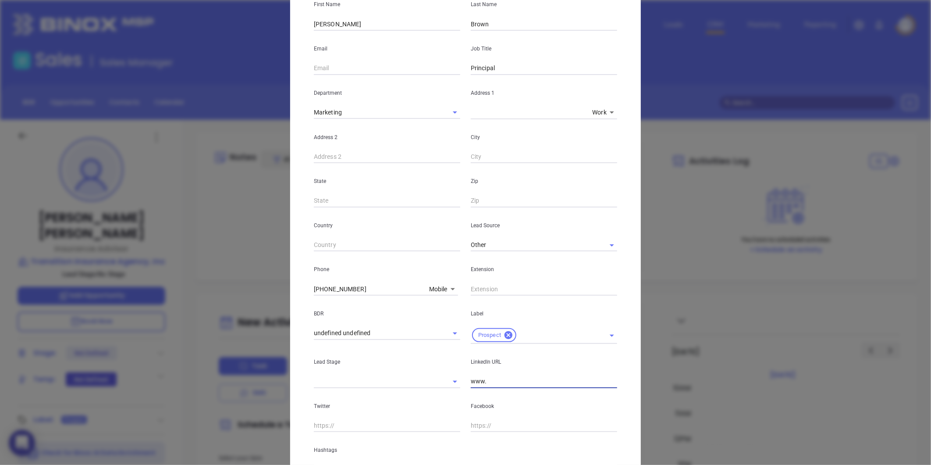
paste input "980-272-1160"
type input "www."
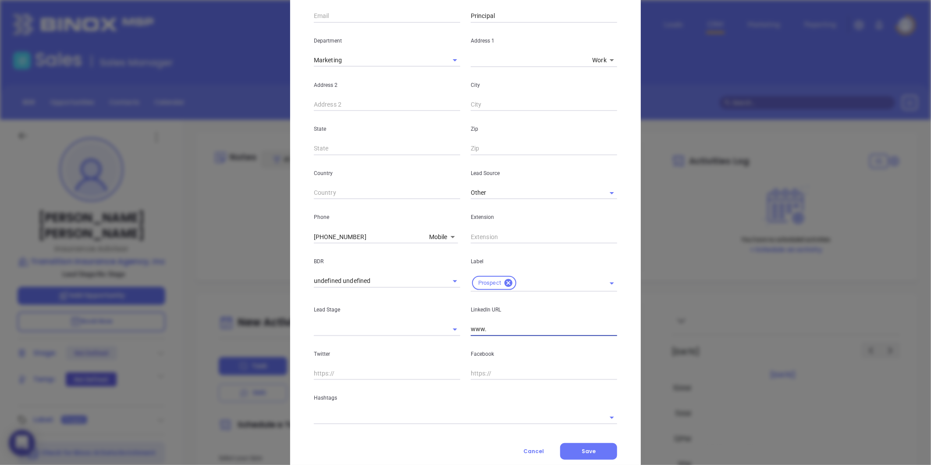
scroll to position [174, 0]
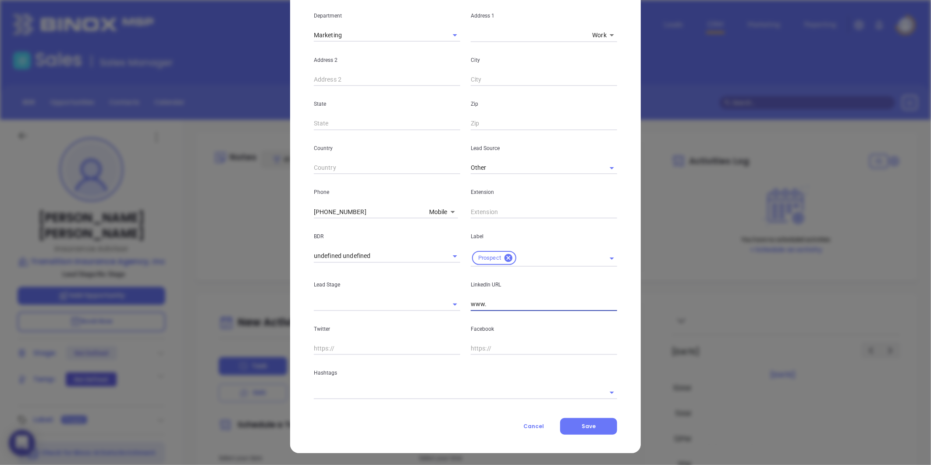
click at [358, 392] on input "text" at bounding box center [453, 392] width 279 height 13
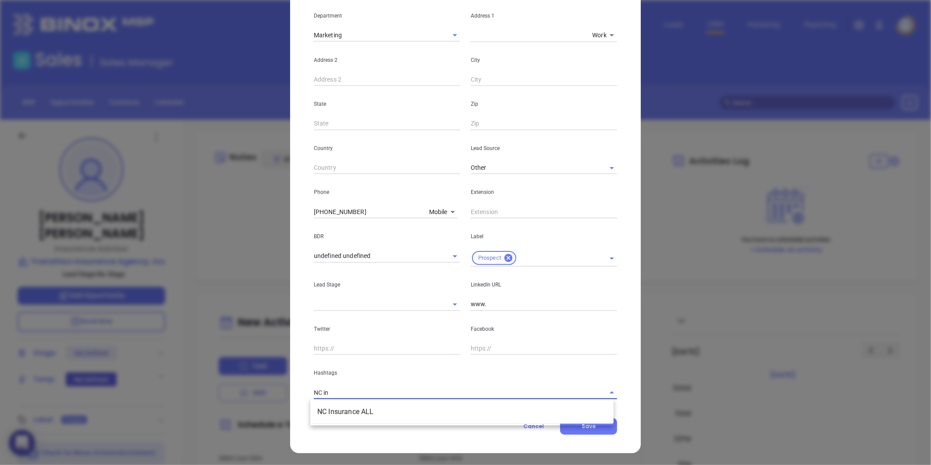
type input "NC ins"
click at [331, 417] on li "NC Insurance ALL" at bounding box center [461, 412] width 303 height 16
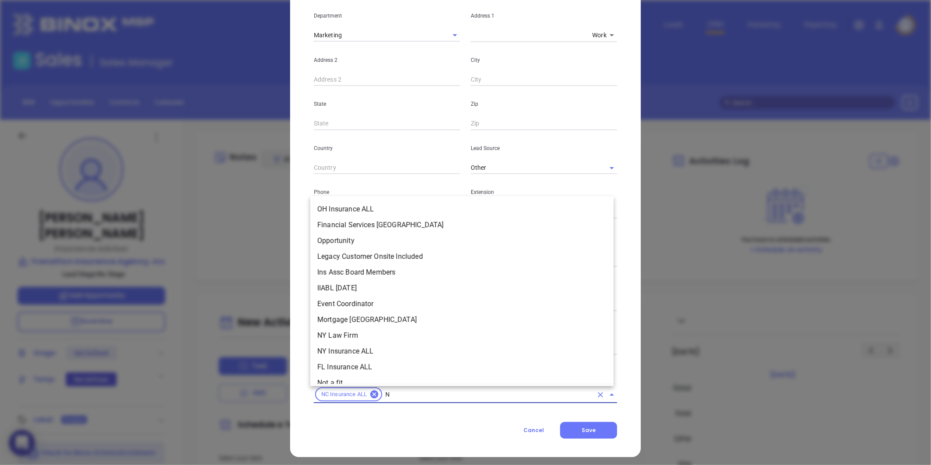
type input "NC"
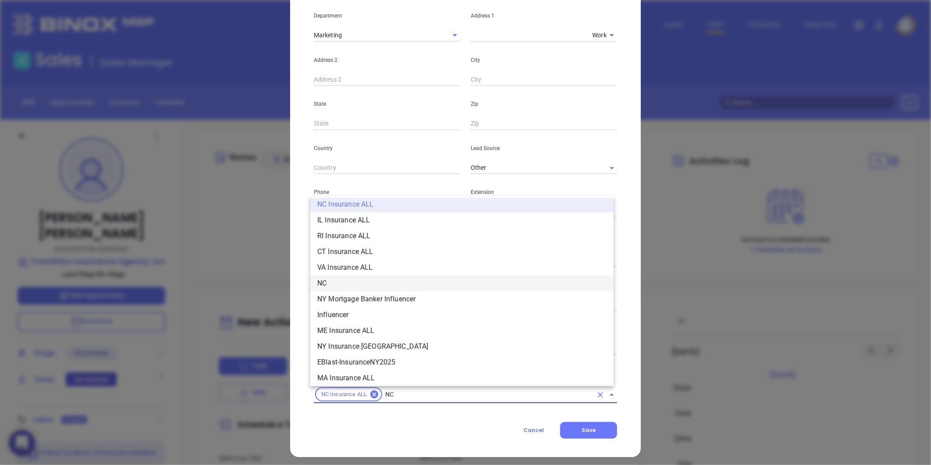
click at [341, 279] on li "NC" at bounding box center [461, 283] width 303 height 16
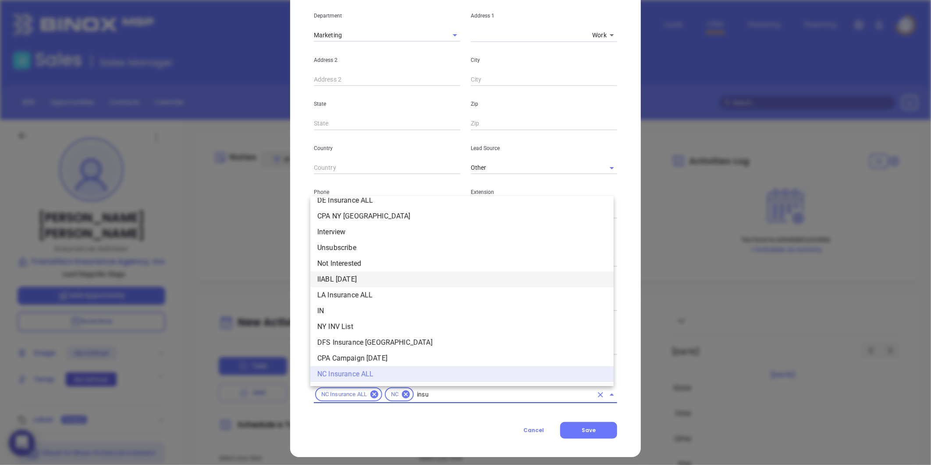
scroll to position [100, 0]
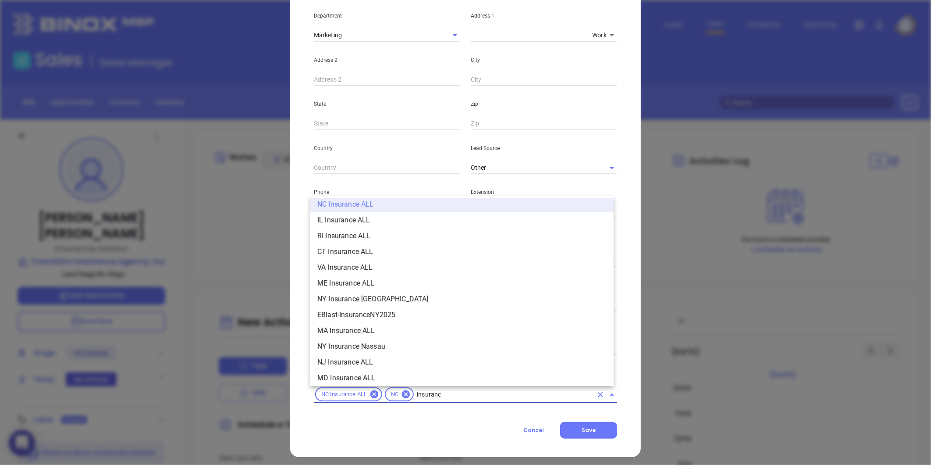
type input "insurance"
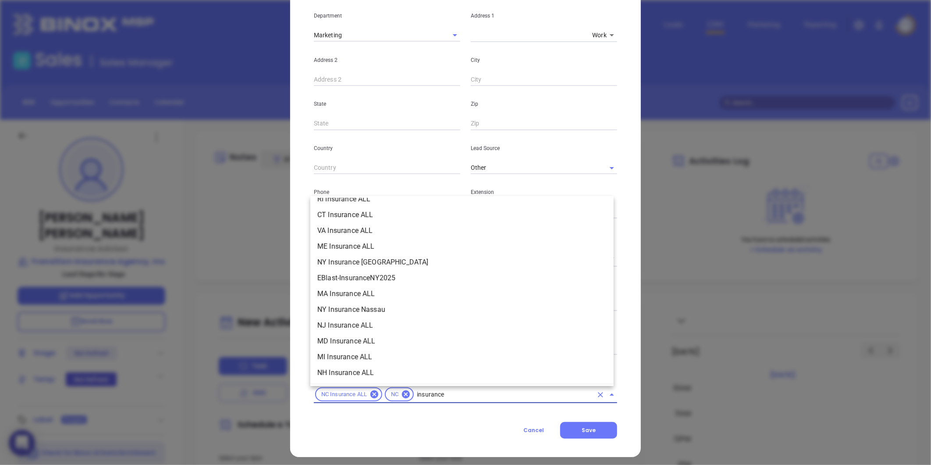
scroll to position [197, 0]
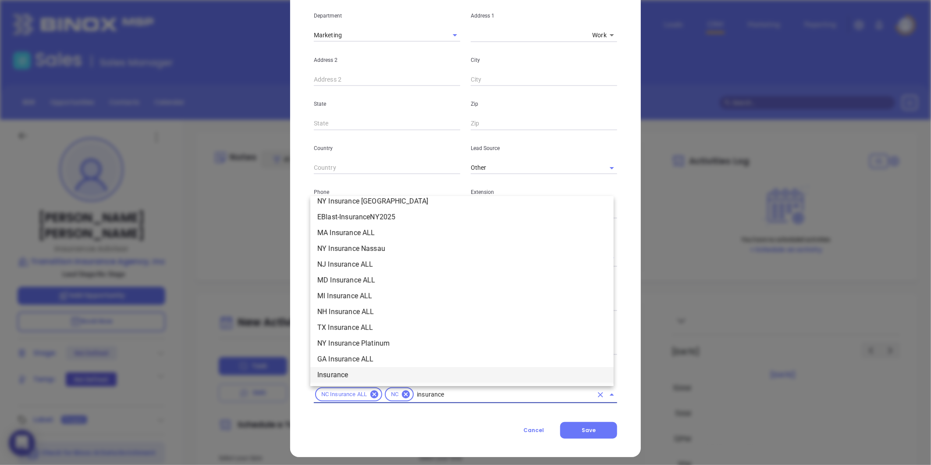
click at [341, 370] on li "Insurance" at bounding box center [461, 375] width 303 height 16
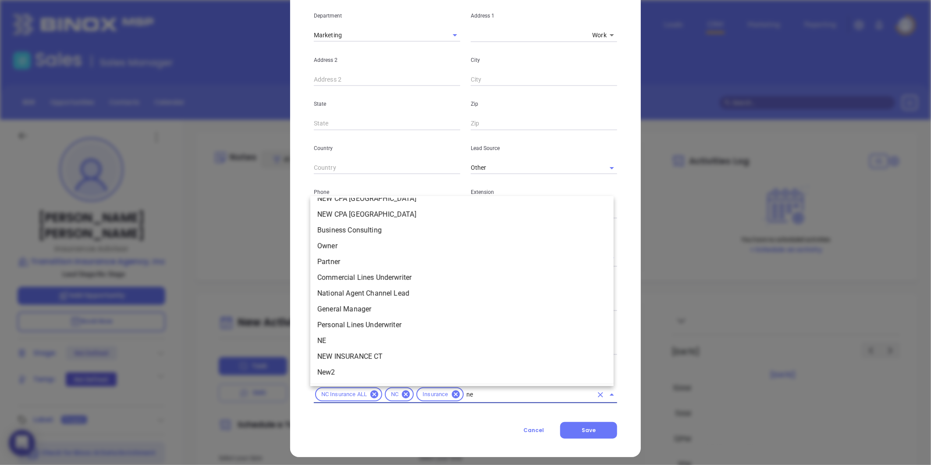
scroll to position [0, 0]
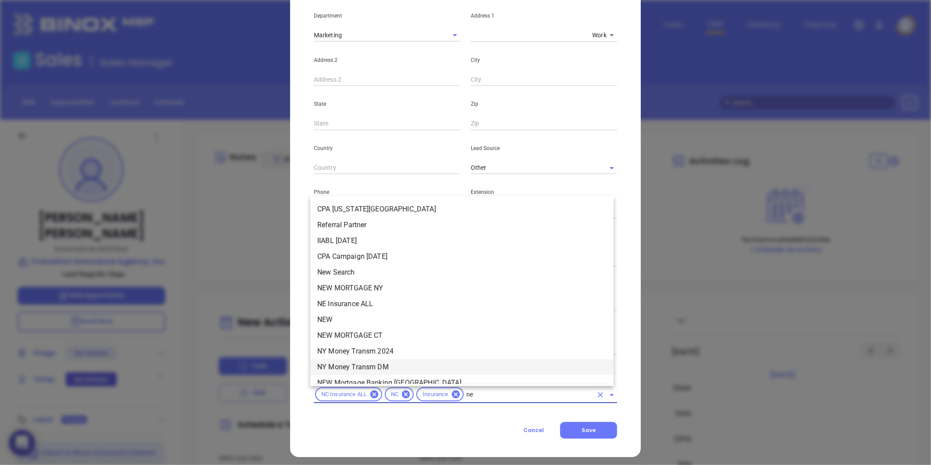
type input "new"
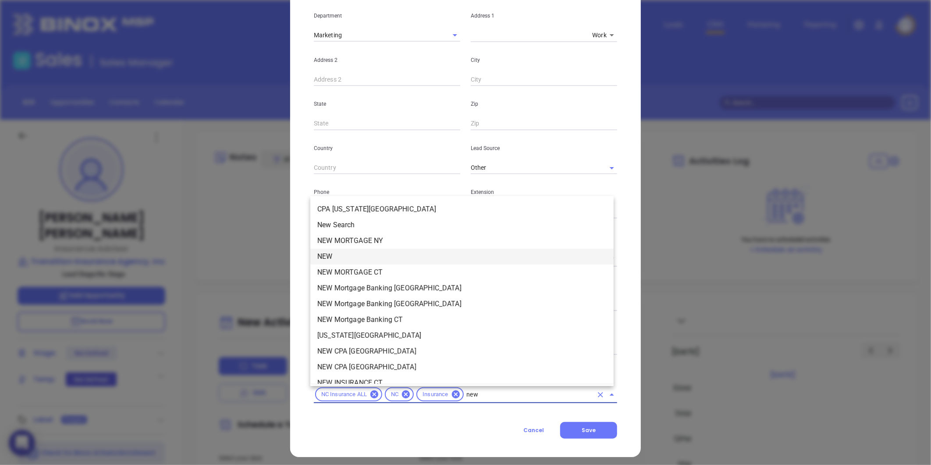
drag, startPoint x: 336, startPoint y: 253, endPoint x: 348, endPoint y: 262, distance: 14.7
click at [342, 258] on li "NEW" at bounding box center [461, 257] width 303 height 16
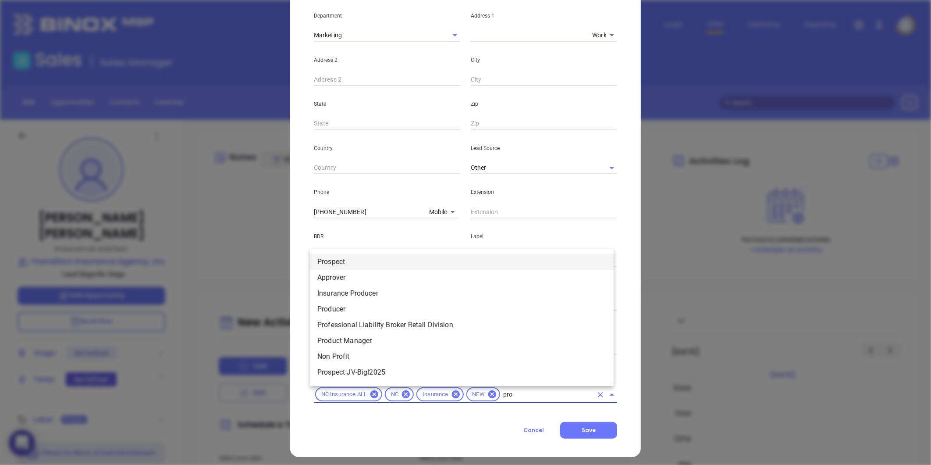
type input "pros"
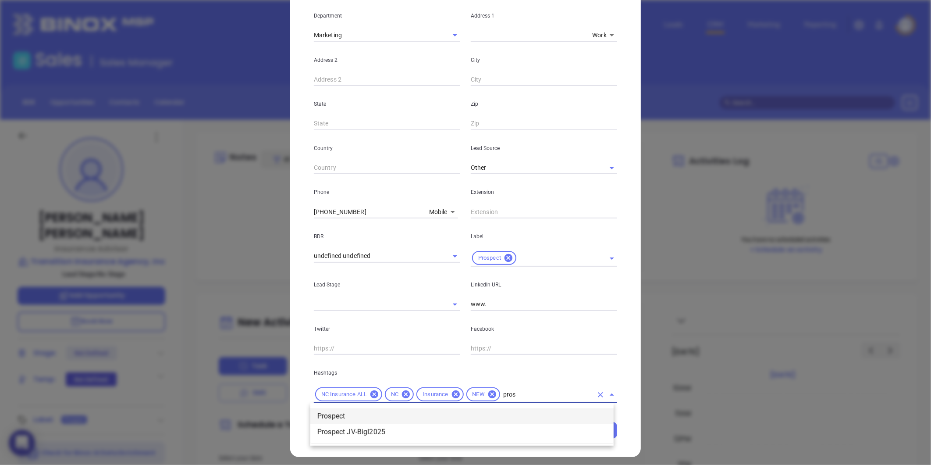
click at [349, 414] on li "Prospect" at bounding box center [461, 416] width 303 height 16
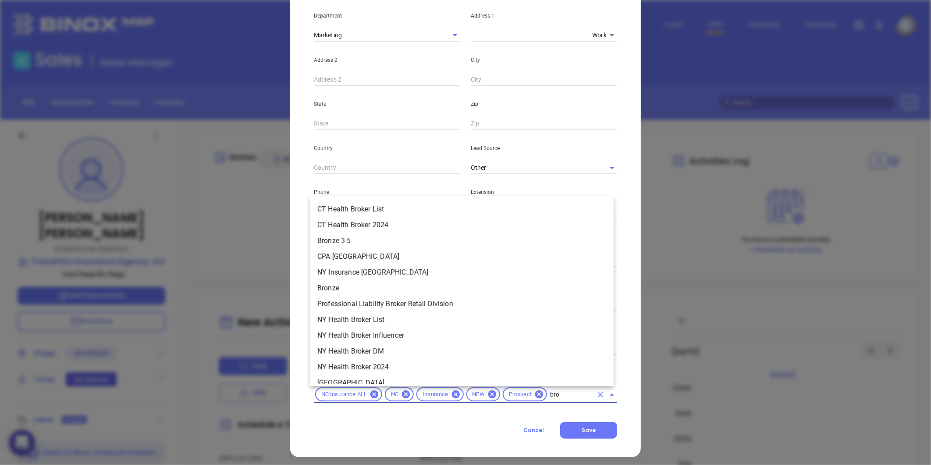
type input "bron"
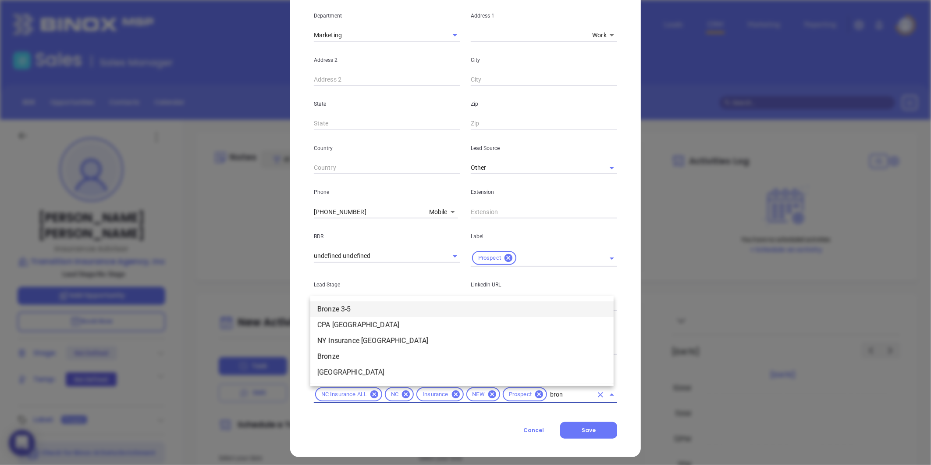
click at [320, 304] on li "Bronze 3-5" at bounding box center [461, 309] width 303 height 16
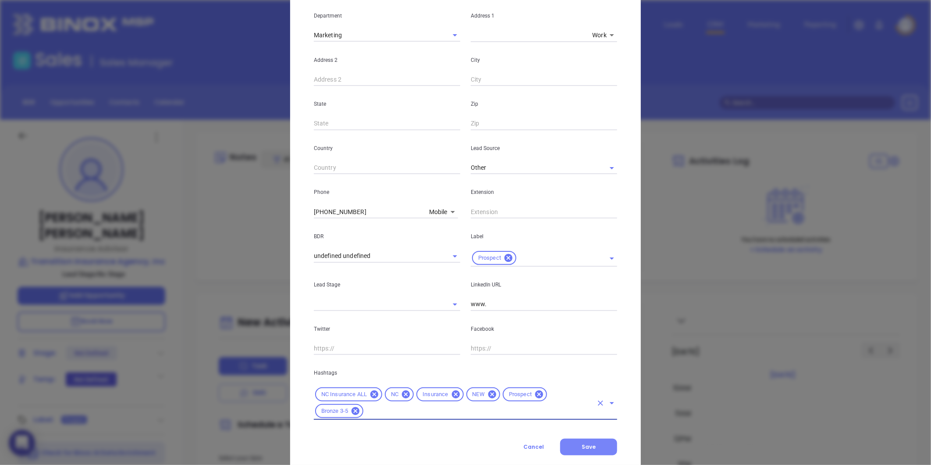
click at [598, 441] on button "Save" at bounding box center [588, 446] width 57 height 17
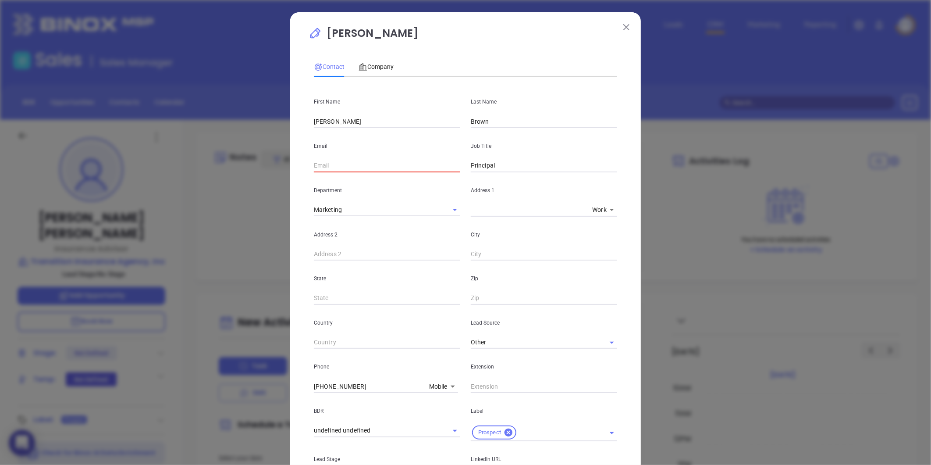
paste input "jason@transitioninsuranceagency.com"
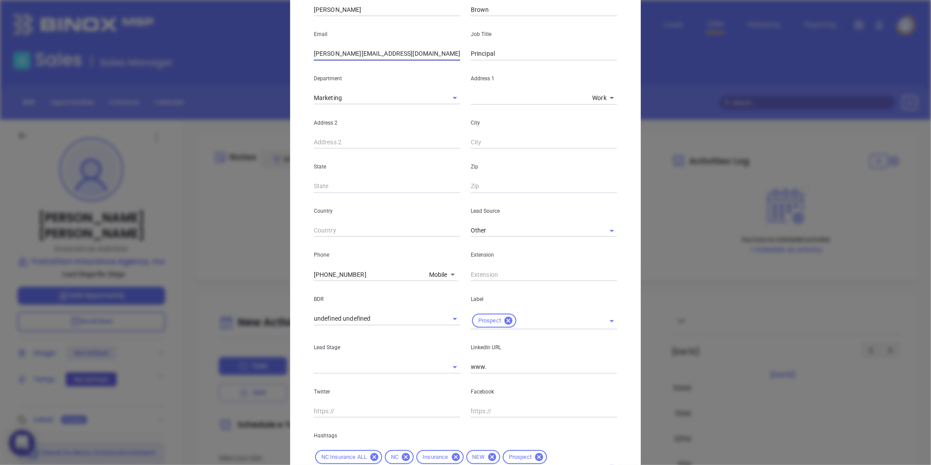
scroll to position [196, 0]
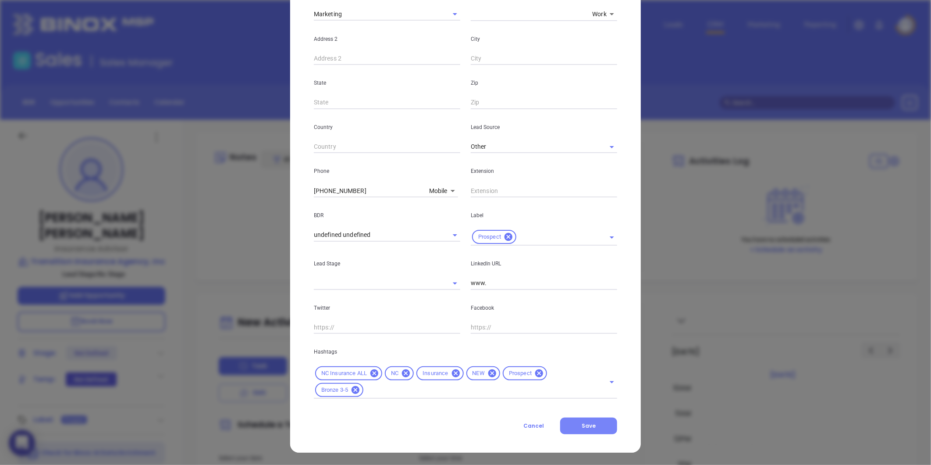
type input "jason@transitioninsuranceagency.com"
click at [581, 430] on button "Save" at bounding box center [588, 425] width 57 height 17
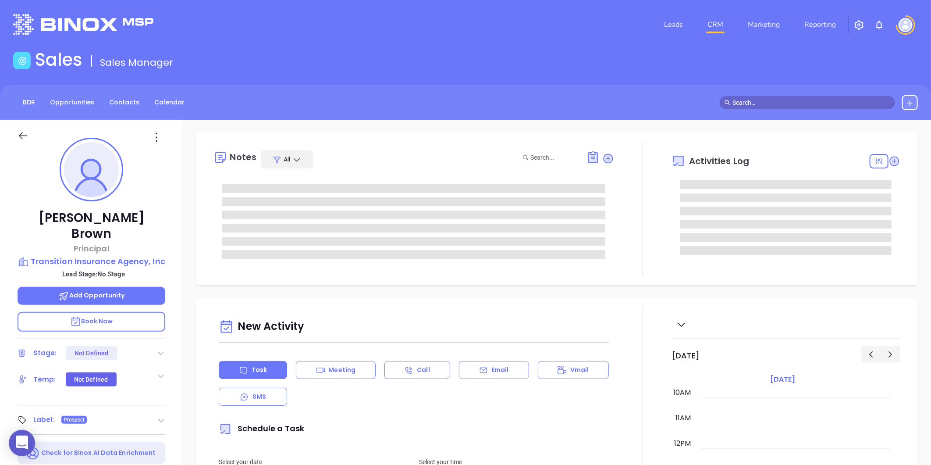
click at [157, 143] on icon at bounding box center [156, 137] width 14 height 14
click at [157, 139] on icon at bounding box center [156, 137] width 14 height 14
click at [160, 133] on icon at bounding box center [156, 137] width 14 height 14
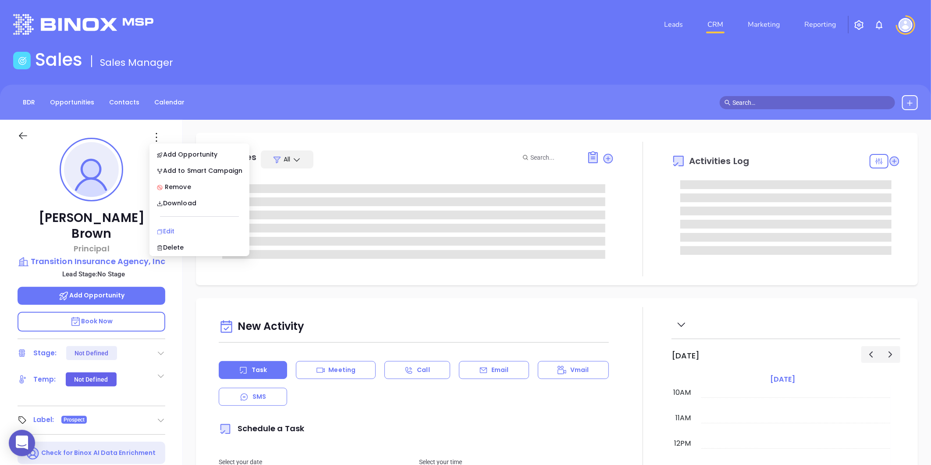
click at [168, 229] on div "Edit" at bounding box center [200, 231] width 86 height 10
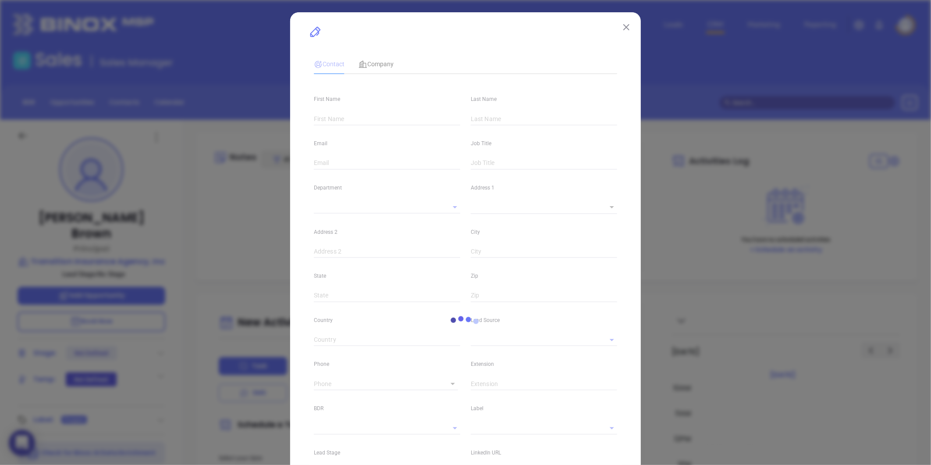
type input "Jason"
type input "Brown"
type input "jason@transitioninsuranceagency.com"
type input "Principal"
type input "1"
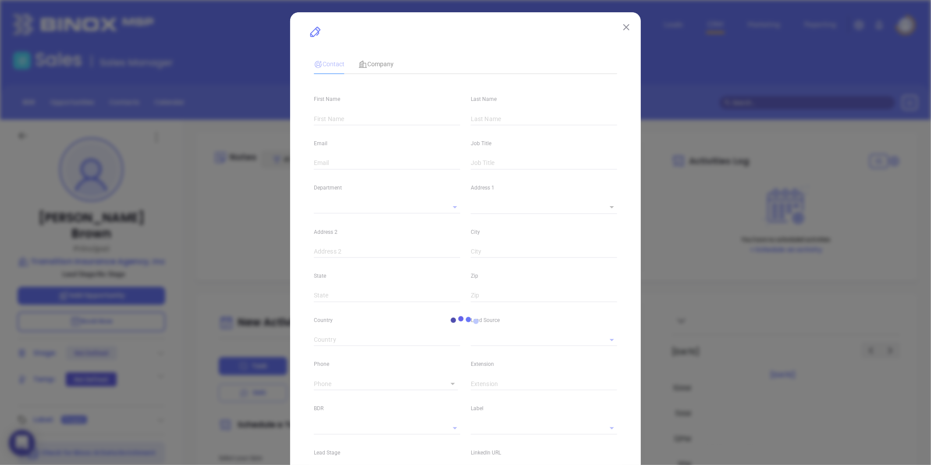
type input "www."
type input "Marketing"
type input "Other"
type input "undefined undefined"
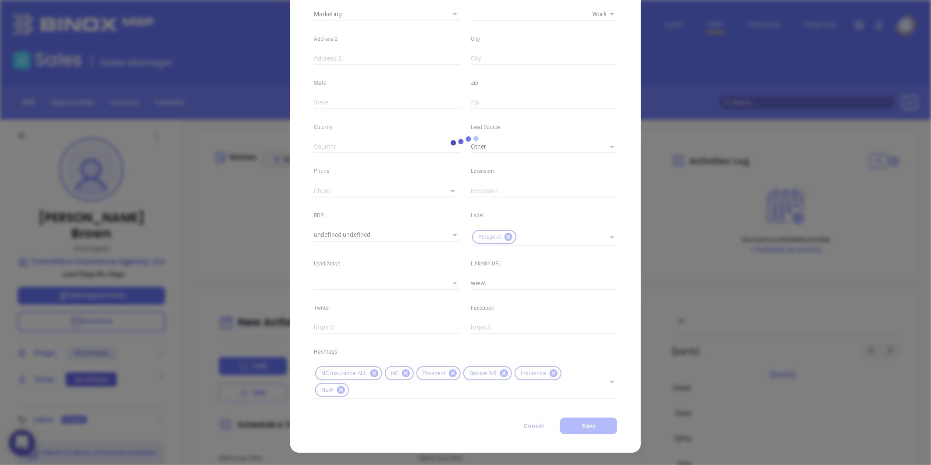
type input "(866) 308-4704"
type input "1"
type input "101"
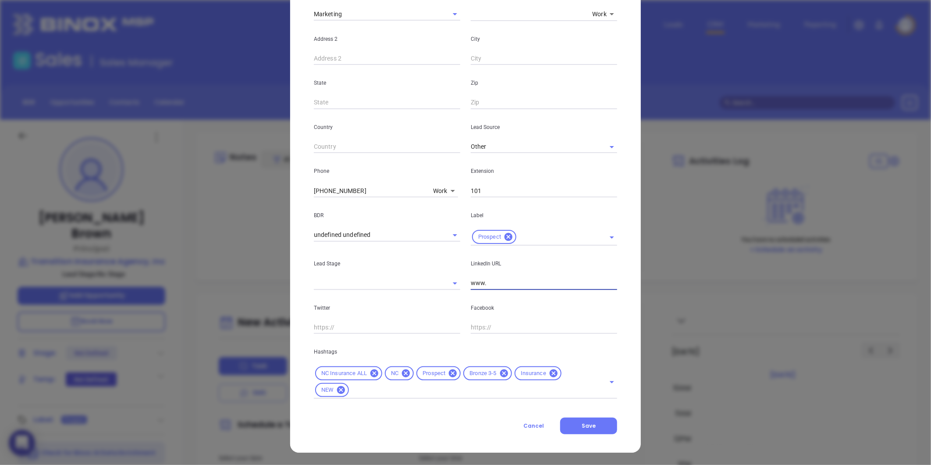
click at [489, 286] on input "www." at bounding box center [544, 283] width 146 height 13
paste input "jason@transitioninsuranceagency.com"
type input "www."
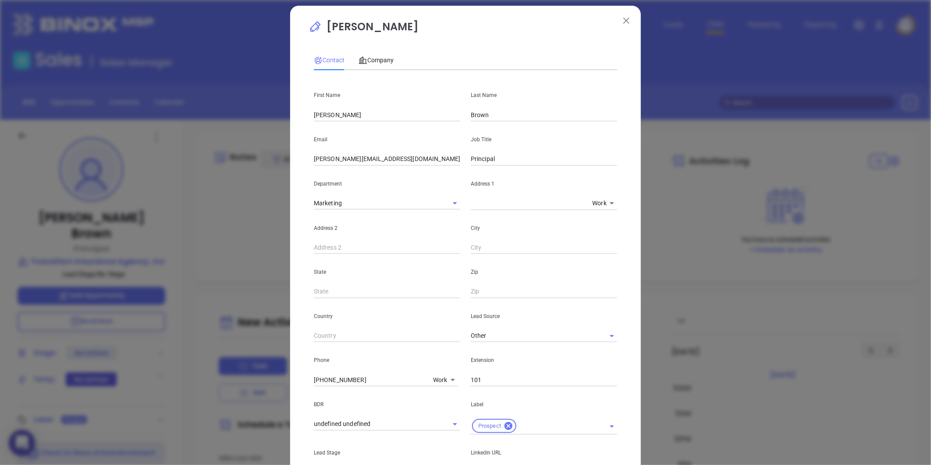
scroll to position [1, 0]
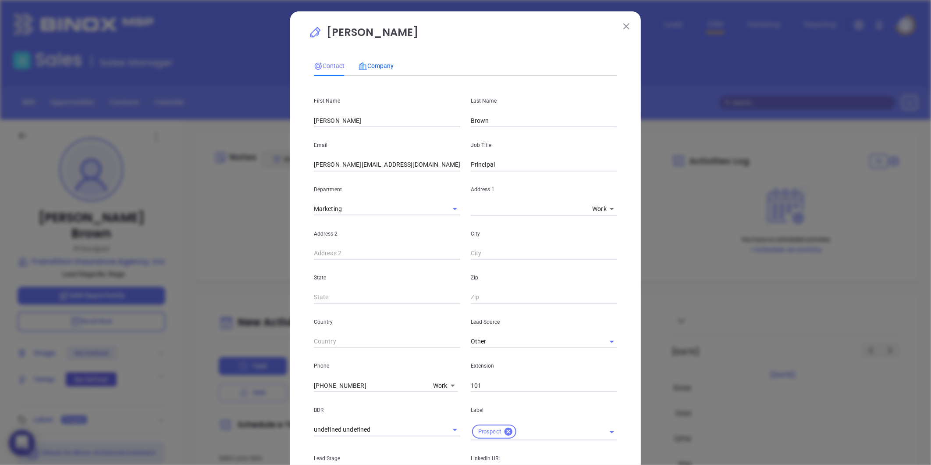
click at [379, 67] on span "Company" at bounding box center [376, 65] width 35 height 7
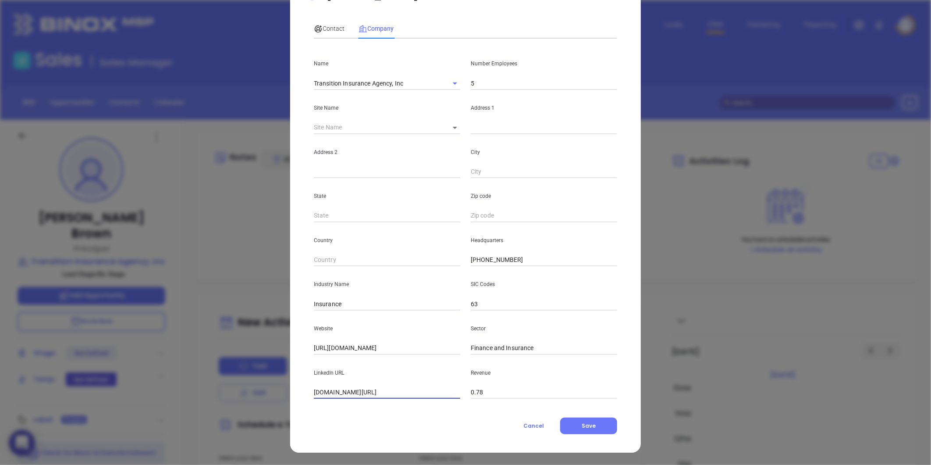
scroll to position [0, 6]
drag, startPoint x: 310, startPoint y: 392, endPoint x: 497, endPoint y: 384, distance: 186.9
click at [497, 384] on div "LinkedIn URL linkedin.com/company/transition-insurance-agency-inc Revenue 0.78" at bounding box center [466, 377] width 314 height 44
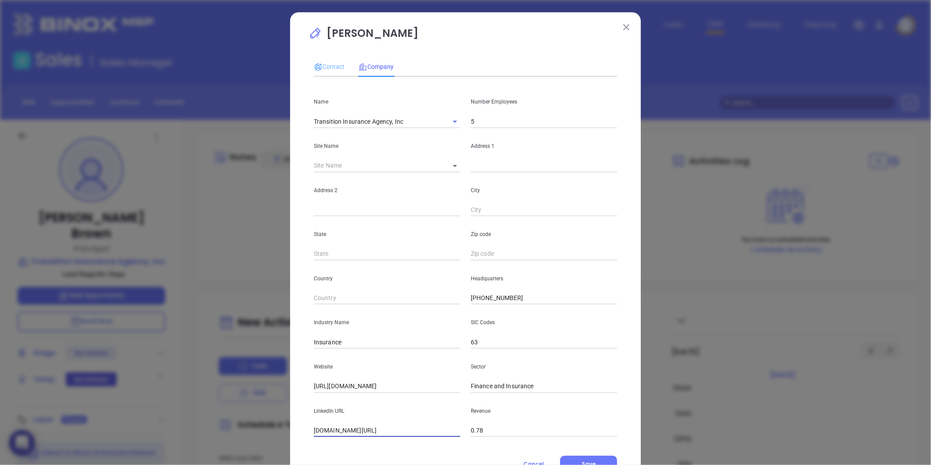
click at [330, 74] on div "Contact" at bounding box center [329, 67] width 31 height 20
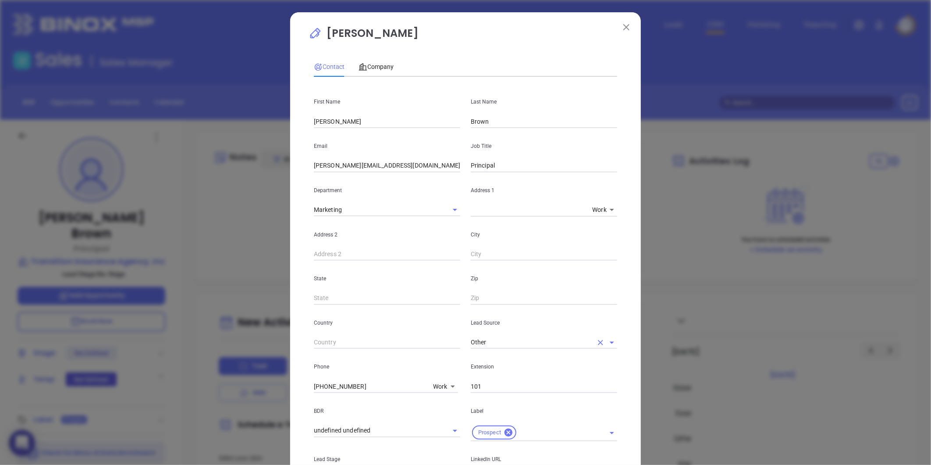
scroll to position [97, 0]
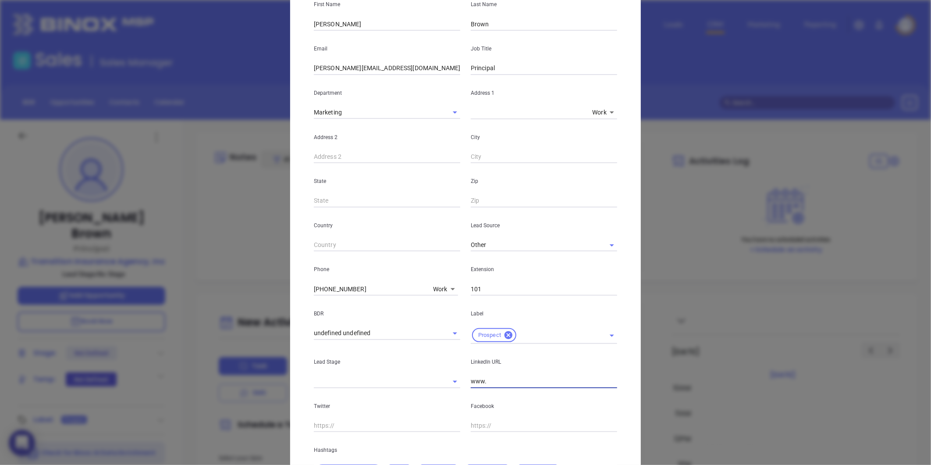
drag, startPoint x: 486, startPoint y: 383, endPoint x: 419, endPoint y: 396, distance: 68.4
click at [419, 396] on div "First Name Jason Last Name Brown Email jason@transitioninsuranceagency.com Job …" at bounding box center [465, 241] width 303 height 510
paste input "www.linkedin.com/in/jasonwaverybrown"
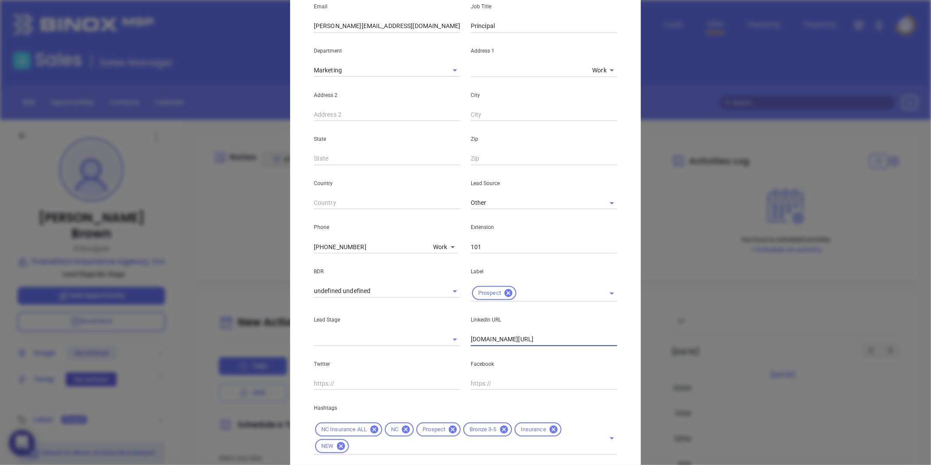
scroll to position [195, 0]
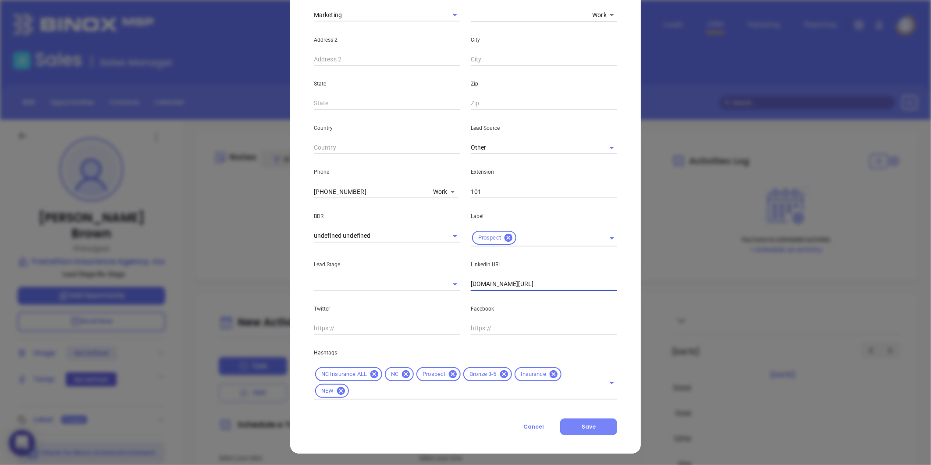
type input "www.linkedin.com/in/jasonwaverybrown"
click at [572, 431] on button "Save" at bounding box center [588, 426] width 57 height 17
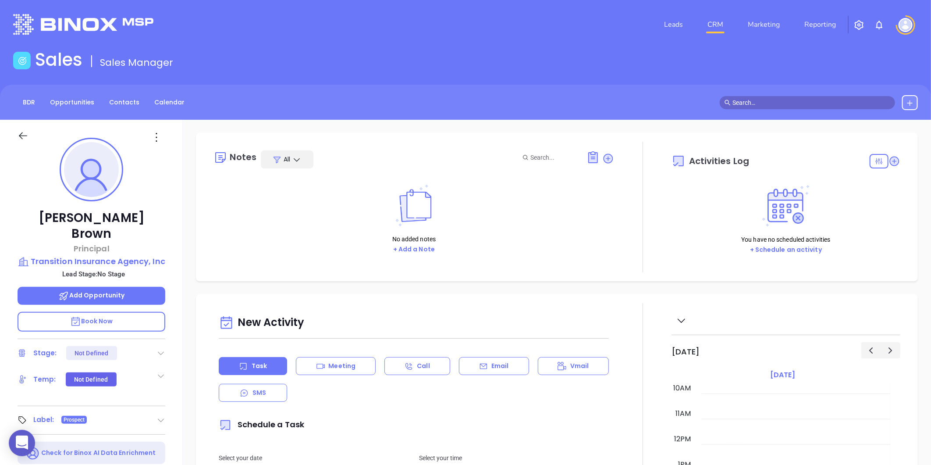
click at [609, 158] on icon at bounding box center [608, 159] width 12 height 12
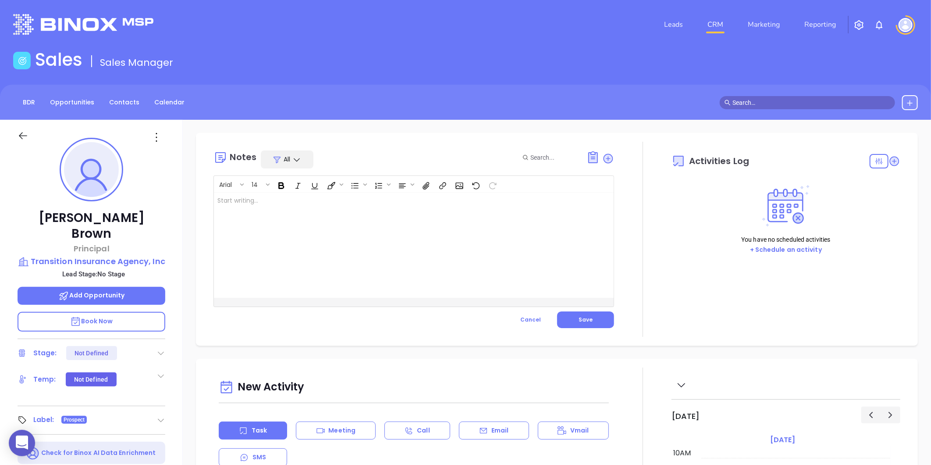
click at [312, 248] on div at bounding box center [400, 244] width 372 height 105
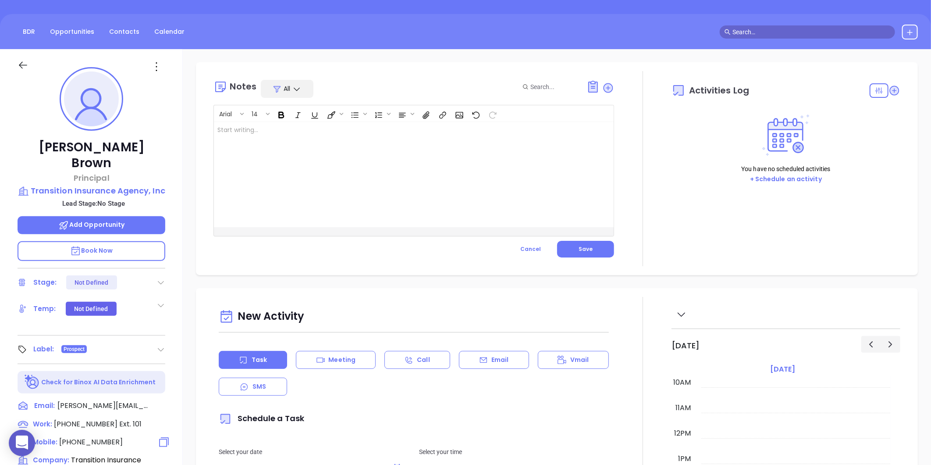
scroll to position [146, 0]
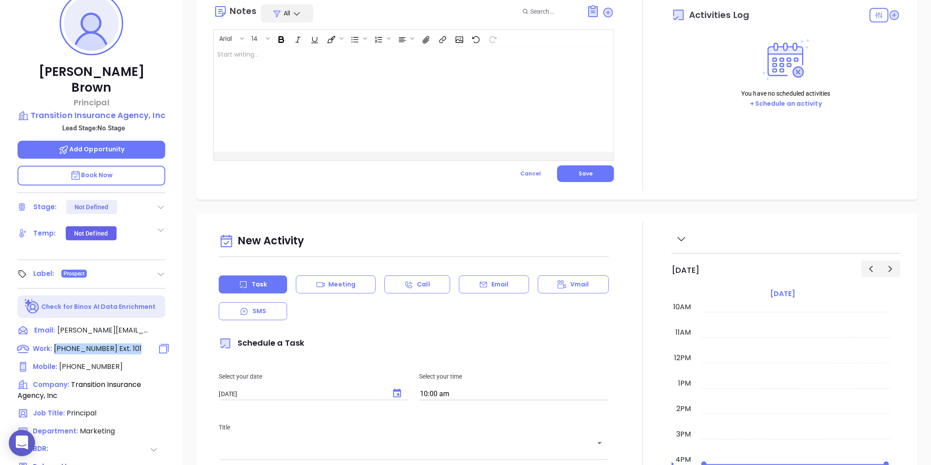
drag, startPoint x: 53, startPoint y: 331, endPoint x: 134, endPoint y: 331, distance: 81.1
click at [134, 343] on div "Work : (866) 308-4704 Ext. 101" at bounding box center [92, 348] width 148 height 11
copy div "(866) 308-4704 Ext. 101"
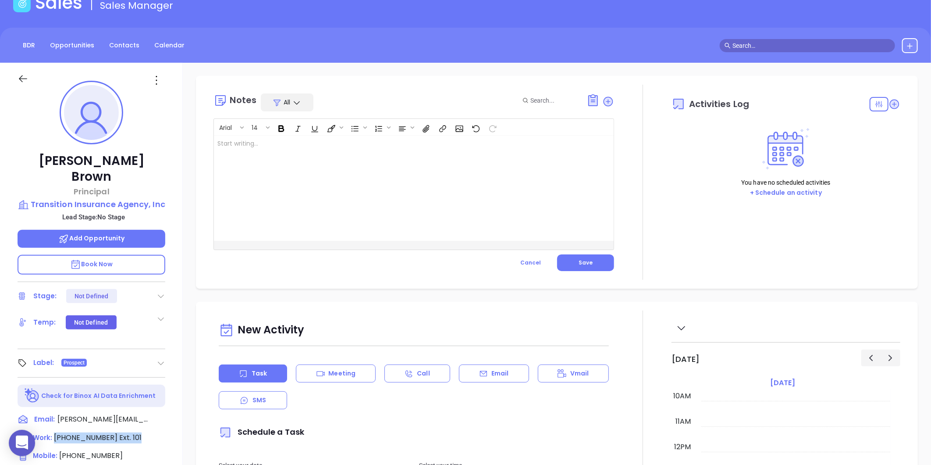
scroll to position [49, 0]
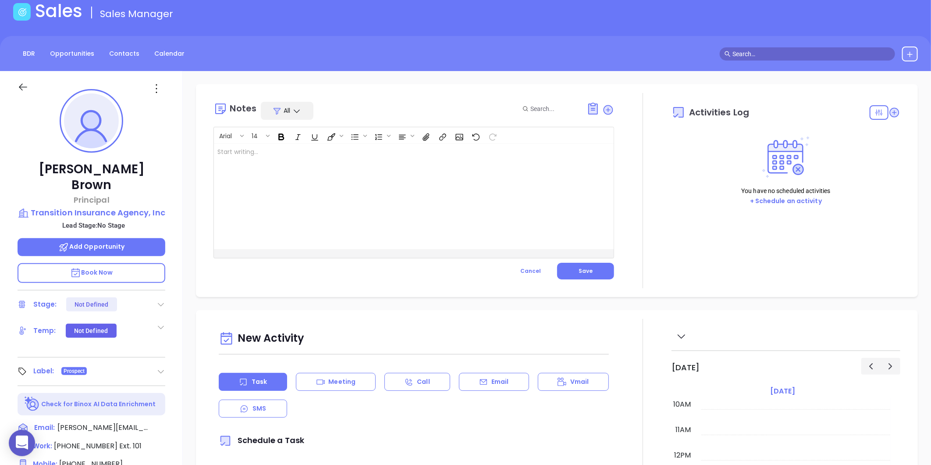
click at [257, 173] on div "﻿" at bounding box center [400, 196] width 372 height 105
click at [217, 154] on div "(866) 308-4704 Ext. 101 ﻿ ﻿" at bounding box center [400, 196] width 372 height 105
click at [566, 267] on button "Save" at bounding box center [585, 271] width 57 height 17
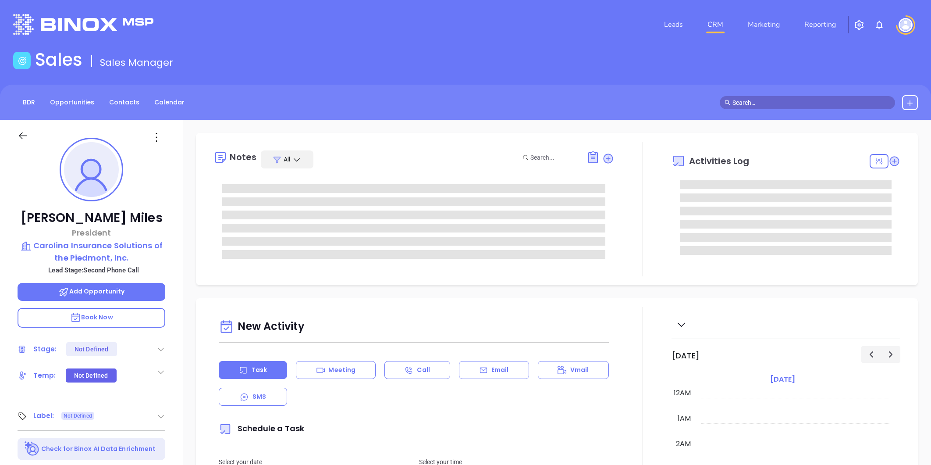
type input "[PERSON_NAME]"
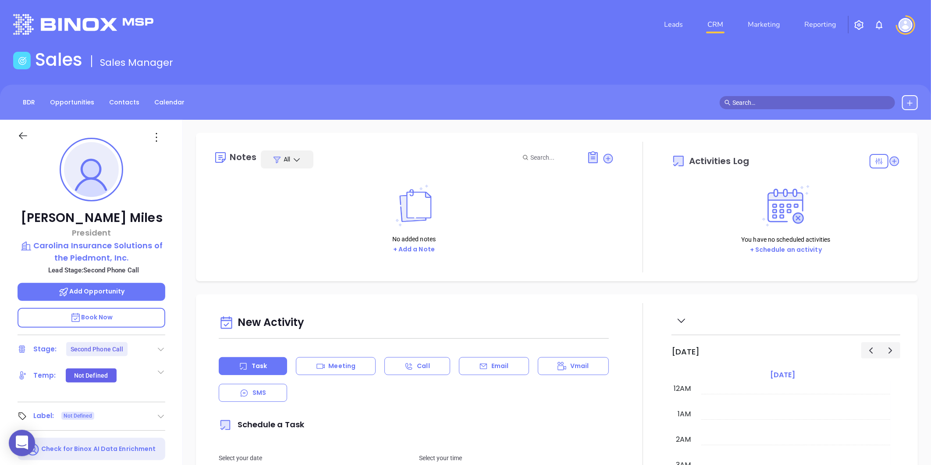
scroll to position [255, 0]
click at [164, 342] on div "Stage: Second Phone Call" at bounding box center [92, 349] width 148 height 14
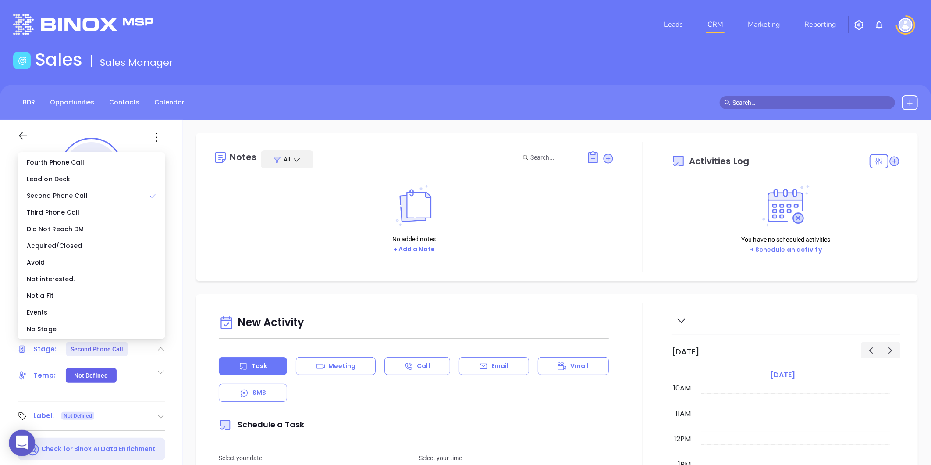
click at [163, 345] on icon at bounding box center [161, 349] width 9 height 9
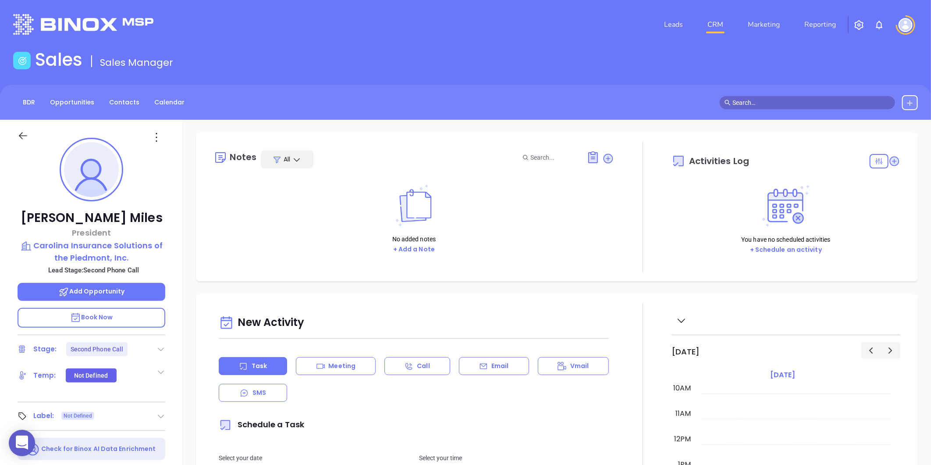
click at [152, 346] on div "Stage: Second Phone Call" at bounding box center [92, 349] width 148 height 14
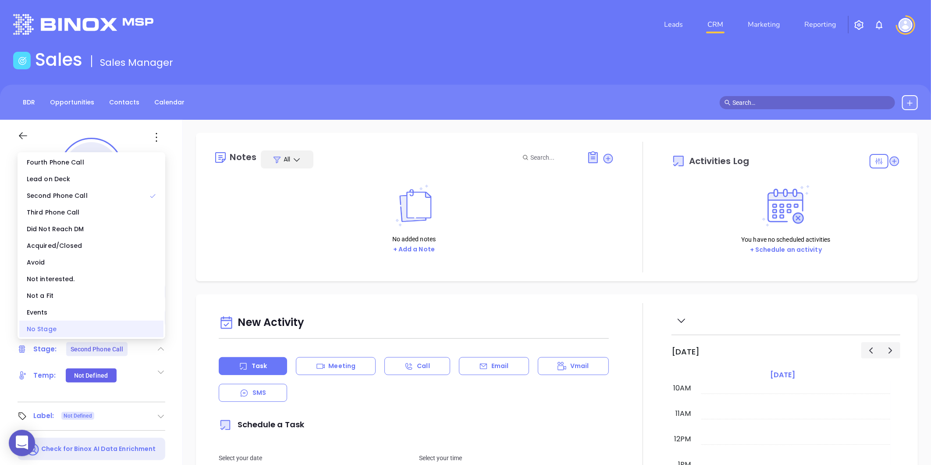
click at [110, 332] on div "No Stage" at bounding box center [91, 328] width 144 height 17
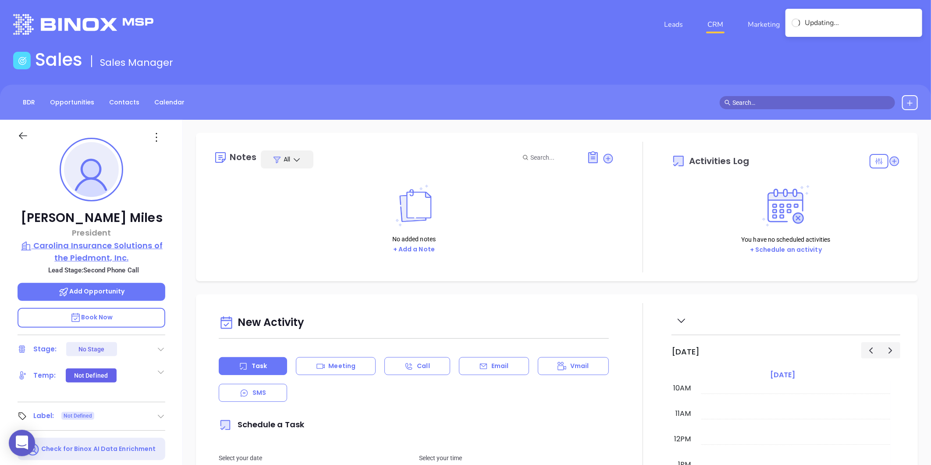
click at [108, 242] on p "Carolina Insurance Solutions of the Piedmont, Inc." at bounding box center [92, 251] width 148 height 24
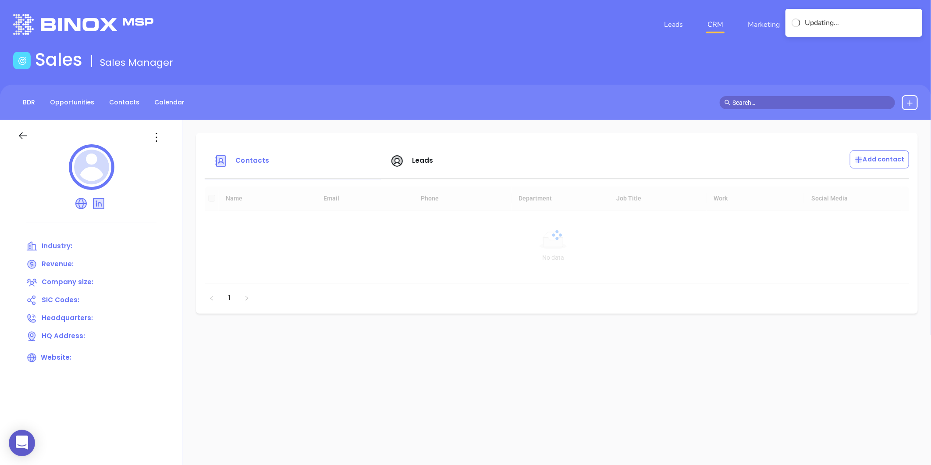
click at [158, 138] on icon at bounding box center [156, 137] width 14 height 14
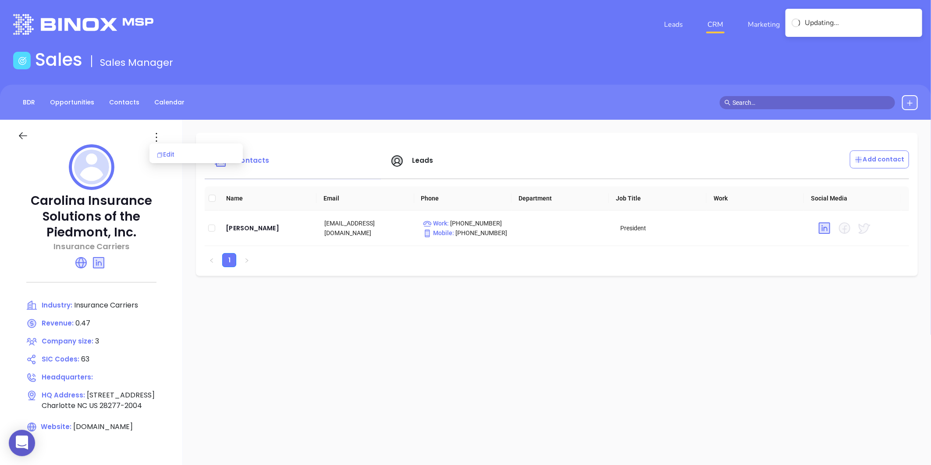
click at [164, 152] on div "Edit" at bounding box center [196, 154] width 79 height 10
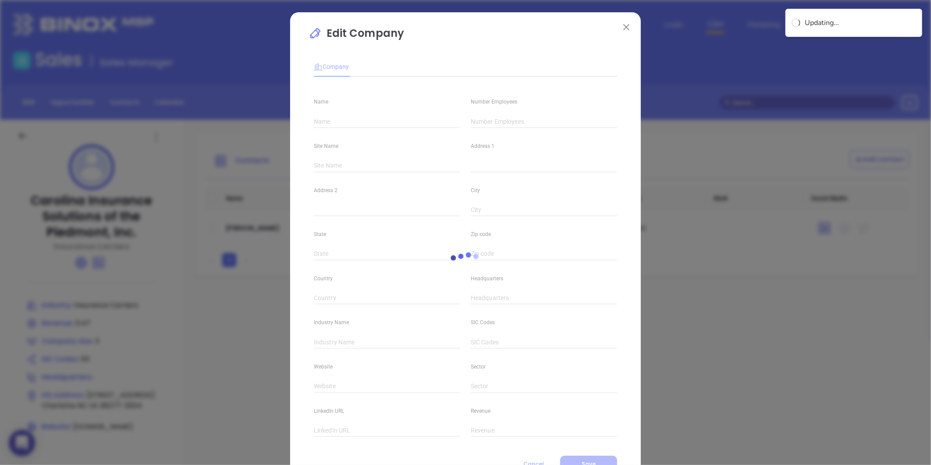
type input "Carolina Insurance Solutions of the Piedmont, Inc."
type input "3"
type input "Insurance Carriers"
type input "63"
type input "carolinainsurancesolutions.com"
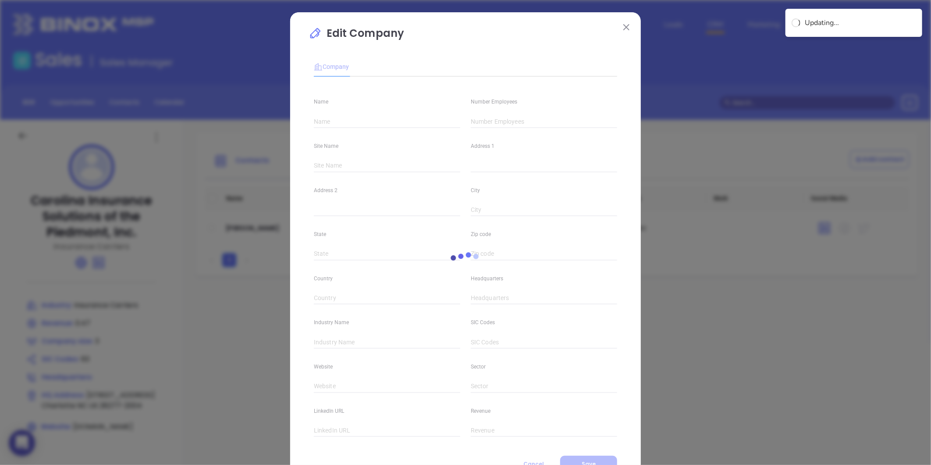
type input "Finance and Insurance"
type input "linkedin.com/company/carolina-insurance-solutions-of-the-piedmont-inc."
type input "0.47"
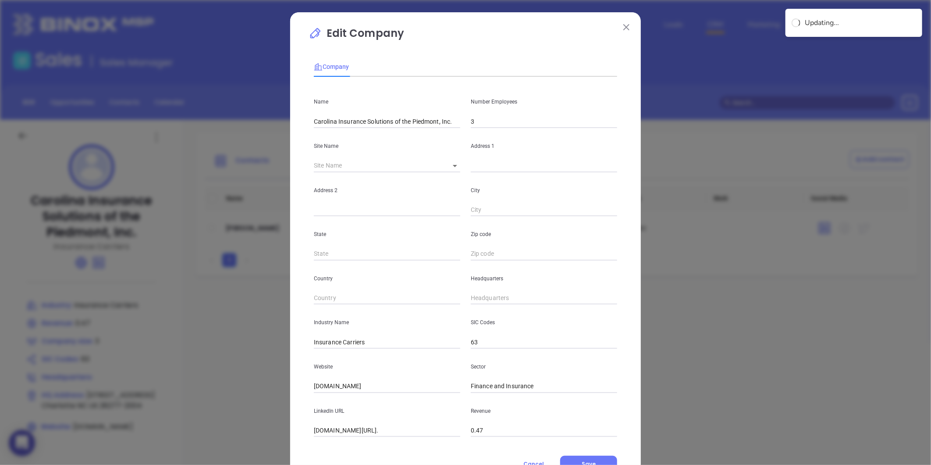
click at [477, 125] on input "3" at bounding box center [544, 121] width 146 height 13
click at [452, 169] on body "0 Leads CRM Marketing Reporting Financial Leads Leads Sales Sales Manager BDR O…" at bounding box center [465, 232] width 931 height 465
click at [452, 169] on li "Charlotte" at bounding box center [460, 166] width 43 height 16
type input "Charlotte"
type input "17206 Lancaster Hwy Ste 506"
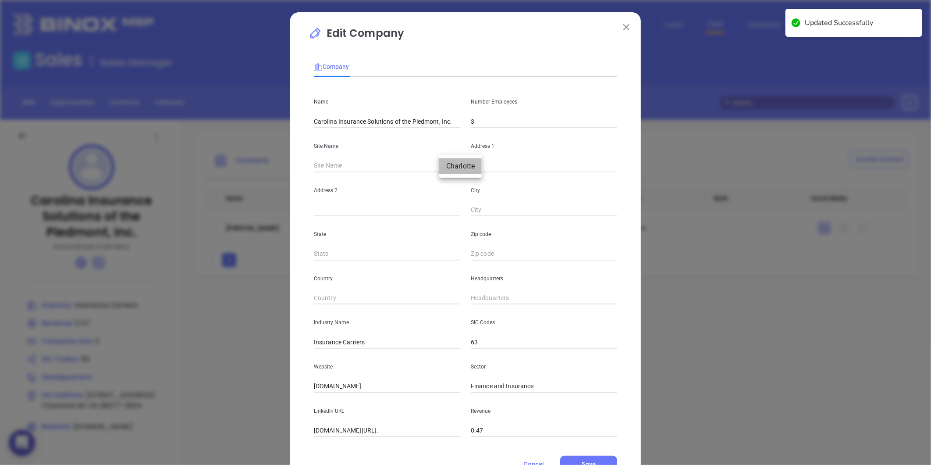
type input "Charlotte"
type input "NC"
type input "28277-2004"
type input "US"
type input "124967"
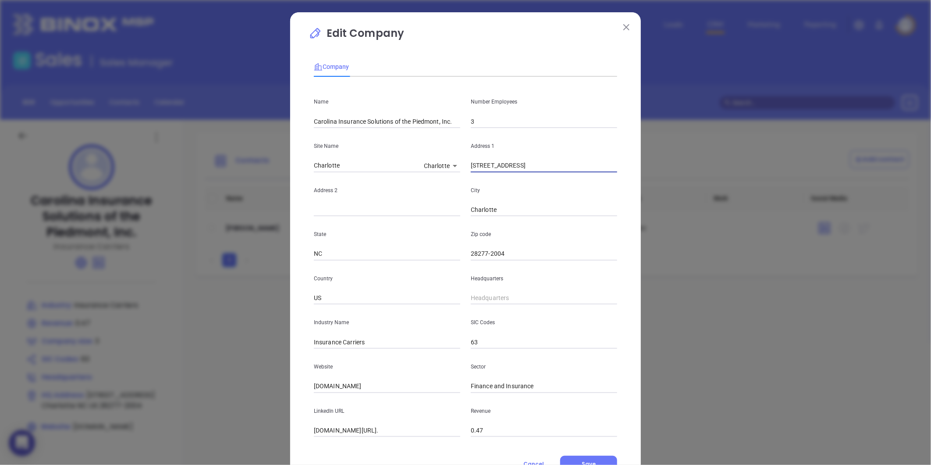
drag, startPoint x: 557, startPoint y: 170, endPoint x: 462, endPoint y: 197, distance: 99.1
click at [462, 197] on div "Name Carolina Insurance Solutions of the Piedmont, Inc. Number Employees 3 Site…" at bounding box center [465, 260] width 303 height 353
paste input "17206 Lancaster Hwy Suite 506 Charlotte, North Carolina 28277"
type input "17206 Lancaster Hwy Suite 506 Charlotte, North Carolina 28277"
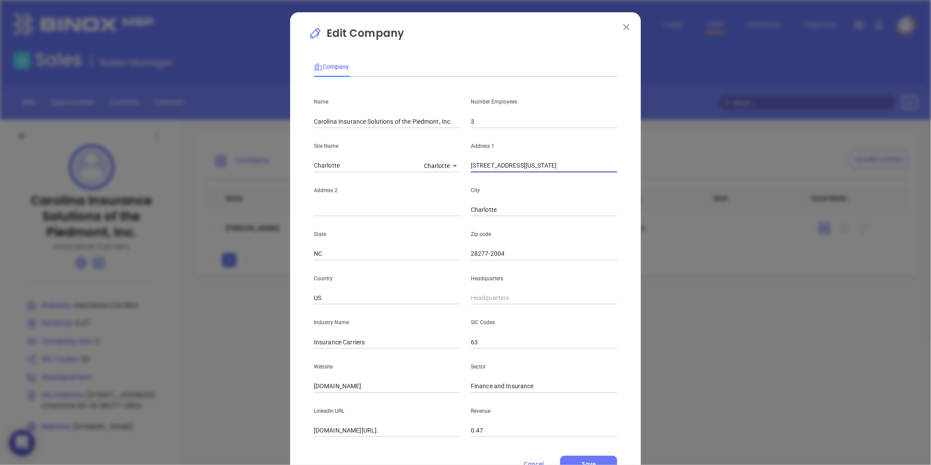
scroll to position [0, 0]
click at [510, 246] on div "Zip code 28277-2004" at bounding box center [544, 238] width 157 height 44
click at [509, 251] on input "28277-2004" at bounding box center [544, 253] width 146 height 13
type input "28277"
drag, startPoint x: 530, startPoint y: 167, endPoint x: 555, endPoint y: 167, distance: 25.9
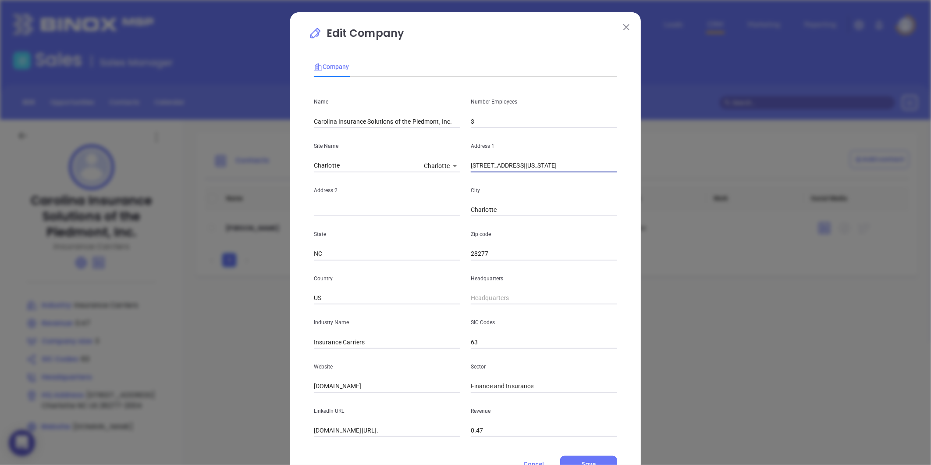
click at [555, 167] on input "17206 Lancaster Hwy Suite 506 Charlotte, North Carolina 28277" at bounding box center [544, 165] width 146 height 13
click at [360, 216] on input "text" at bounding box center [387, 209] width 146 height 13
paste input "Suite 506"
type input "Suite 506"
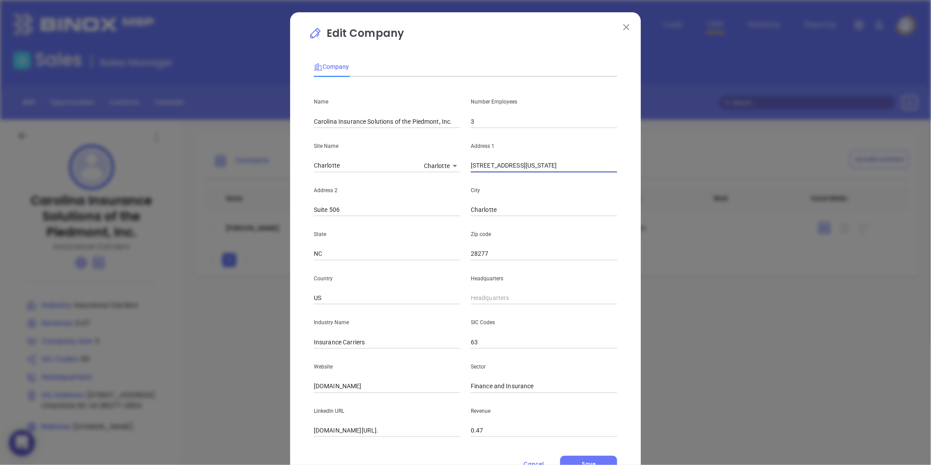
drag, startPoint x: 530, startPoint y: 166, endPoint x: 643, endPoint y: 174, distance: 113.9
click at [643, 174] on div "Edit Company Company Name Carolina Insurance Solutions of the Piedmont, Inc. Nu…" at bounding box center [465, 232] width 931 height 465
type input "17206 Lancaster Hwy"
type input "( ) -"
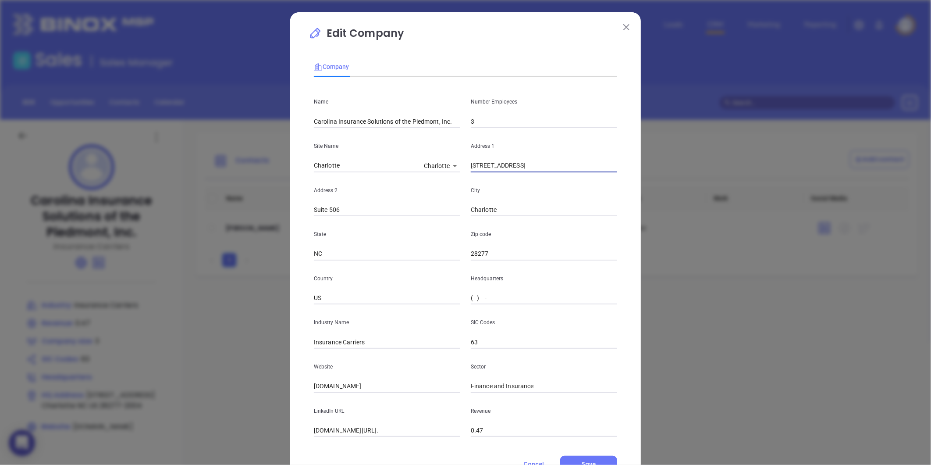
click at [491, 301] on input "( ) -" at bounding box center [544, 298] width 146 height 13
paste input "704) 248-6100"
type input "(704) 248-6100"
drag, startPoint x: 375, startPoint y: 340, endPoint x: 338, endPoint y: 349, distance: 38.1
click at [338, 349] on div "Name Carolina Insurance Solutions of the Piedmont, Inc. Number Employees 3 Site…" at bounding box center [465, 260] width 303 height 353
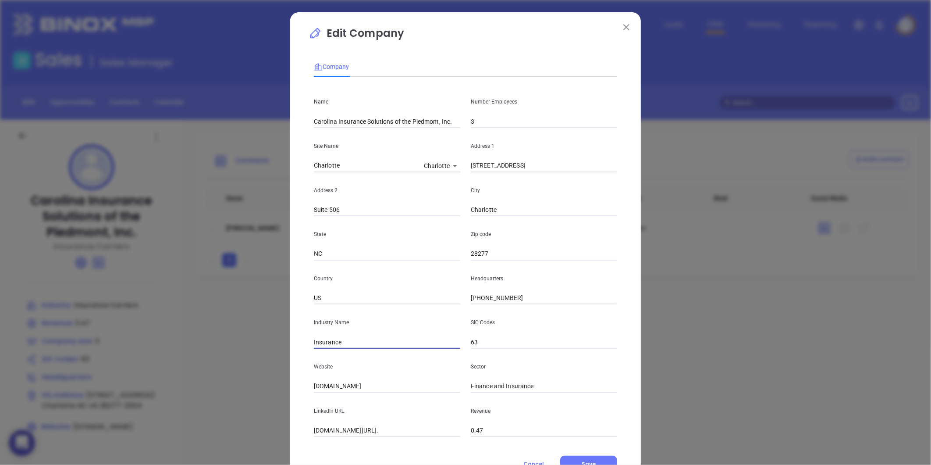
type input "Insurance"
drag, startPoint x: 409, startPoint y: 386, endPoint x: 262, endPoint y: 409, distance: 148.7
click at [262, 409] on div "Edit Company Company Name Carolina Insurance Solutions of the Piedmont, Inc. Nu…" at bounding box center [465, 232] width 931 height 465
paste input "https://www.carolinainsurancesolutions.com/"
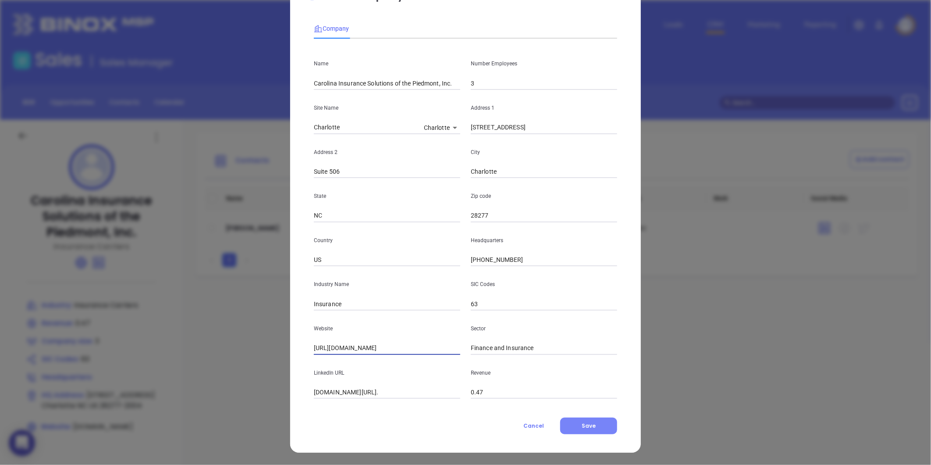
type input "https://www.carolinainsurancesolutions.com/"
click at [585, 423] on span "Save" at bounding box center [589, 425] width 14 height 7
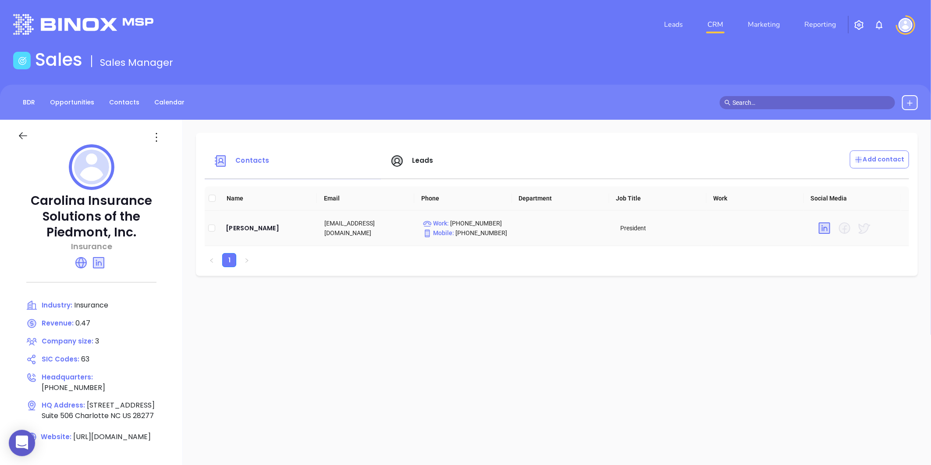
click at [284, 234] on td "Michael Miles" at bounding box center [268, 228] width 99 height 36
click at [286, 229] on div "Michael Miles" at bounding box center [268, 228] width 85 height 11
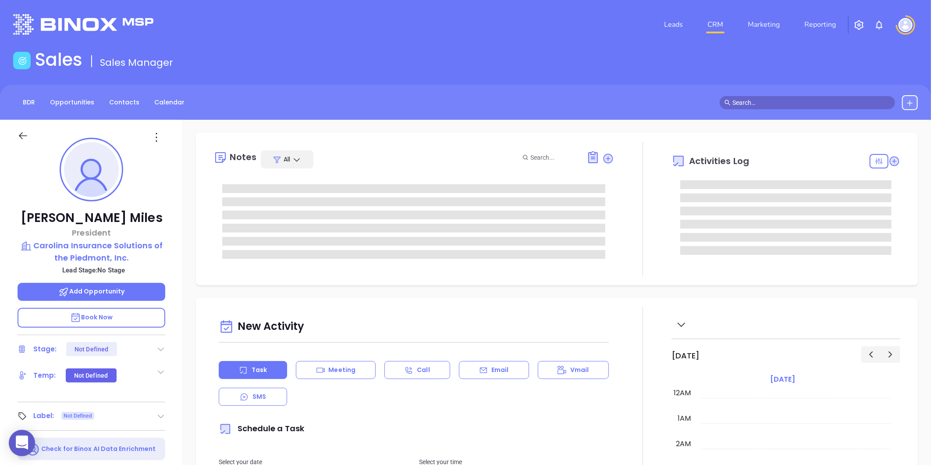
type input "[DATE]"
type input "[PERSON_NAME]"
click at [158, 139] on icon at bounding box center [156, 137] width 14 height 14
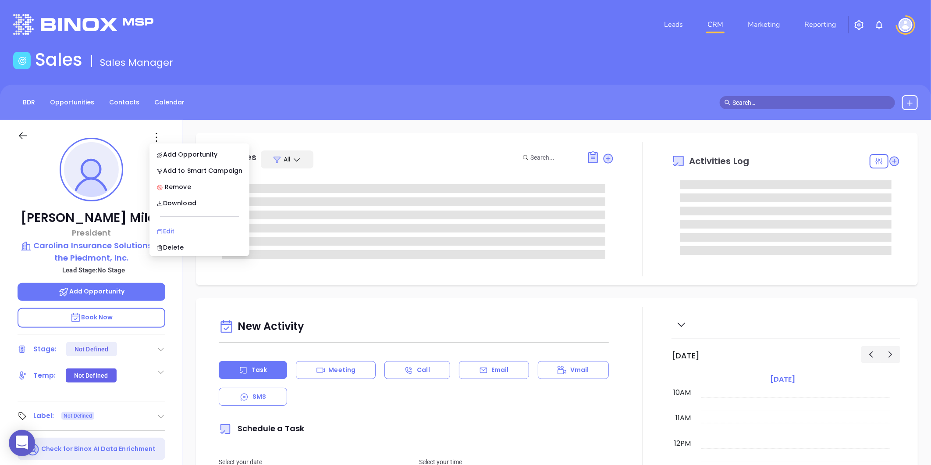
click at [186, 225] on li "Edit" at bounding box center [199, 231] width 96 height 18
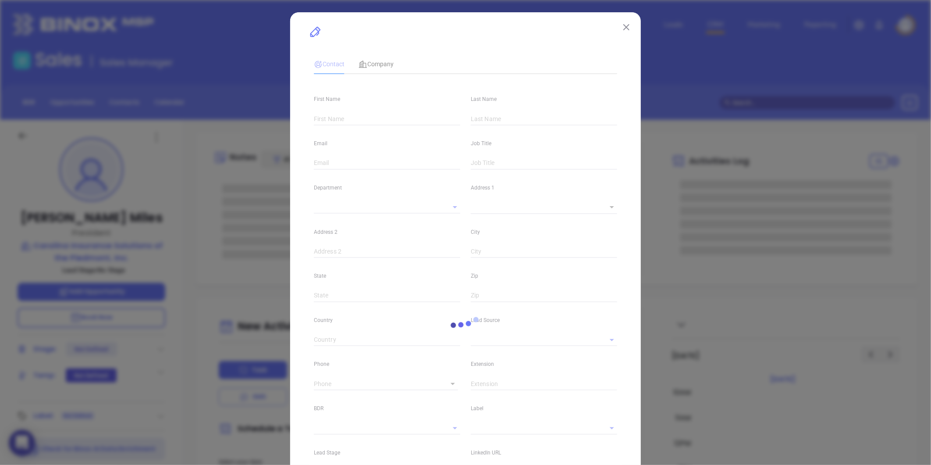
type input "Michael"
type input "Miles"
type input "michael@carolinainsurancesolutions.com"
type input "President"
type input "1"
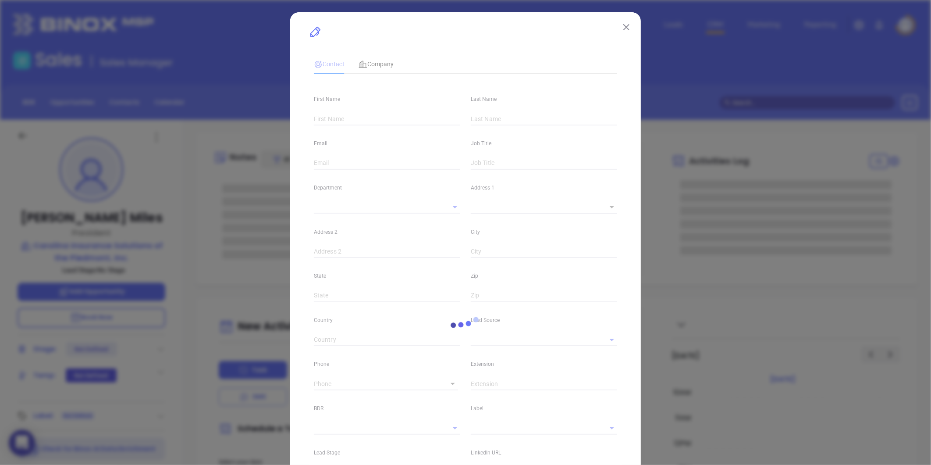
type input "linkedin.com/in/michael-miles-9b193a11"
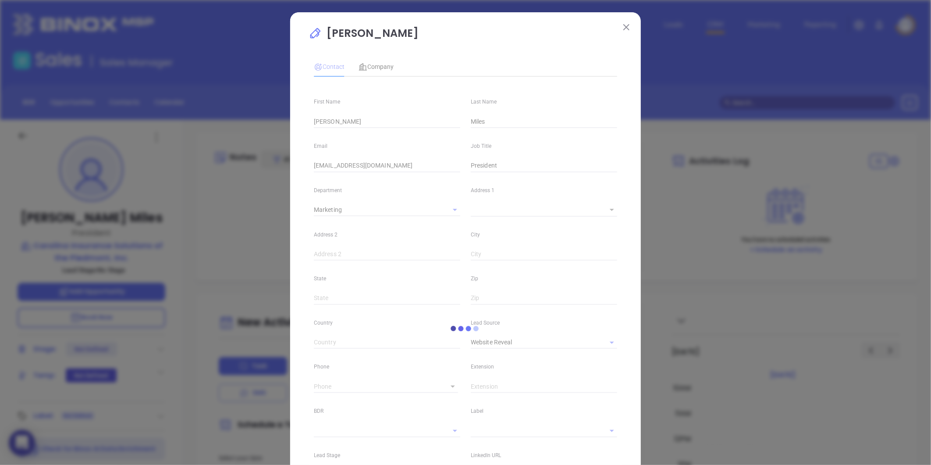
type input "Marketing"
type input "Website Reveal"
type input "undefined undefined"
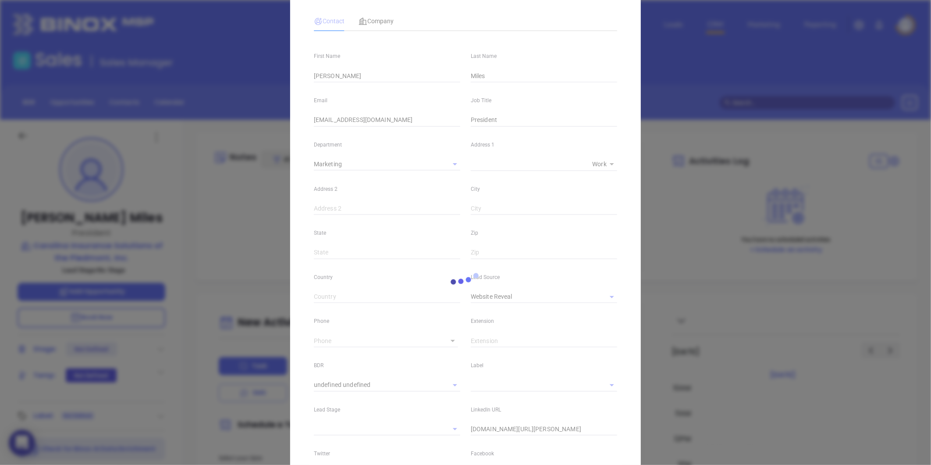
scroll to position [97, 0]
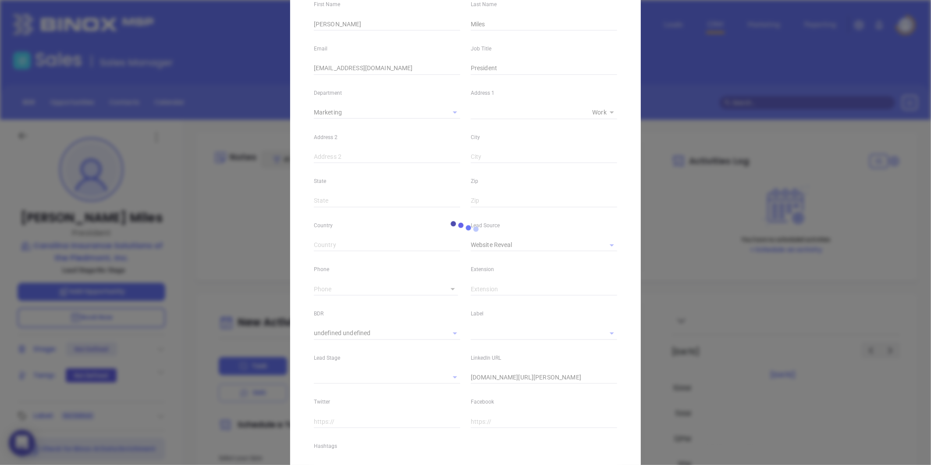
type input "(704) 248-6100"
type input "1"
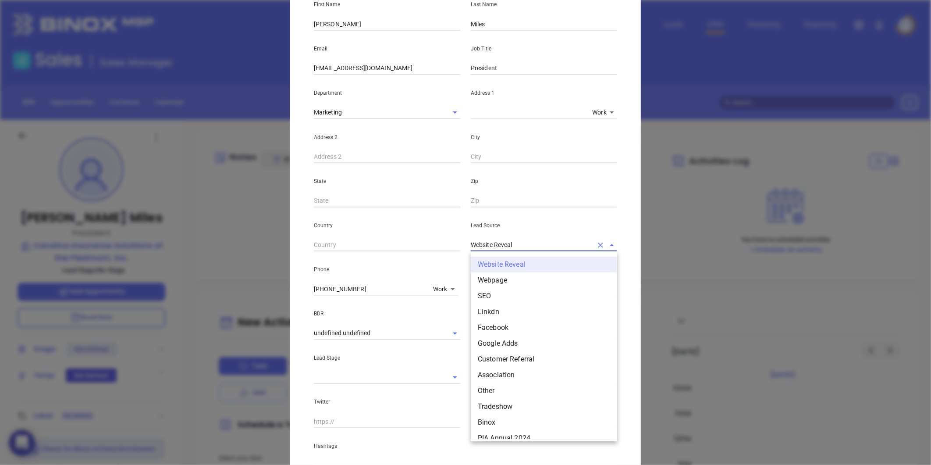
drag, startPoint x: 523, startPoint y: 242, endPoint x: 379, endPoint y: 272, distance: 146.8
click at [379, 272] on div "First Name Michael Last Name Miles Email michael@carolinainsurancesolutions.com…" at bounding box center [465, 228] width 303 height 485
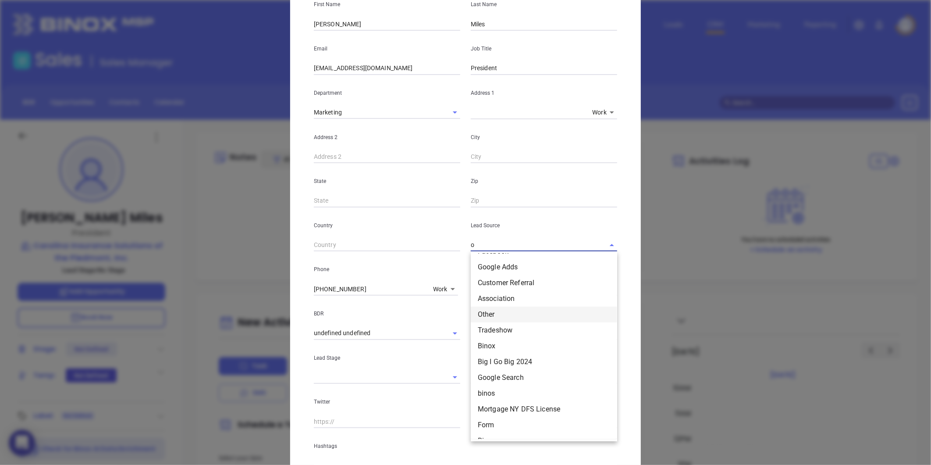
scroll to position [42, 0]
click at [494, 302] on li "Other" at bounding box center [544, 302] width 146 height 16
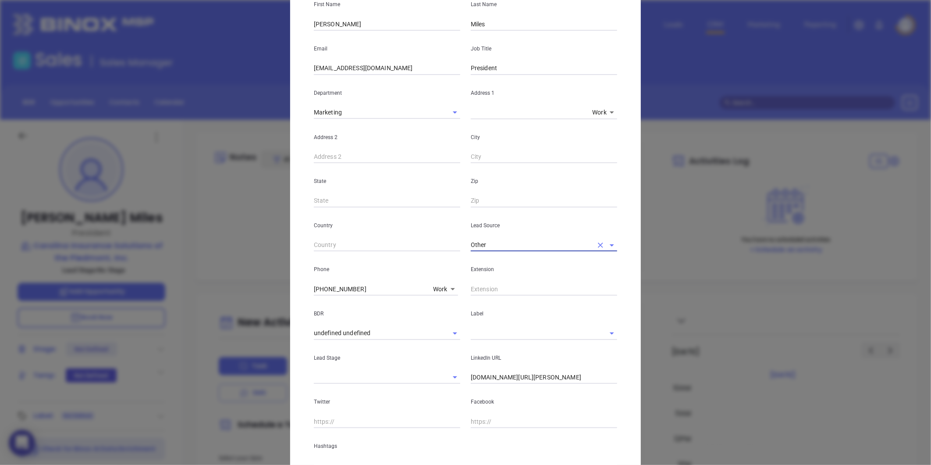
type input "Other"
click at [471, 379] on input "linkedin.com/in/michael-miles-9b193a11" at bounding box center [544, 377] width 146 height 13
drag, startPoint x: 607, startPoint y: 374, endPoint x: 378, endPoint y: 415, distance: 233.0
click at [378, 415] on div "First Name Michael Last Name Miles Email michael@carolinainsurancesolutions.com…" at bounding box center [465, 228] width 303 height 485
type input "www.linkedin.com/in/michael-miles-9b193a11"
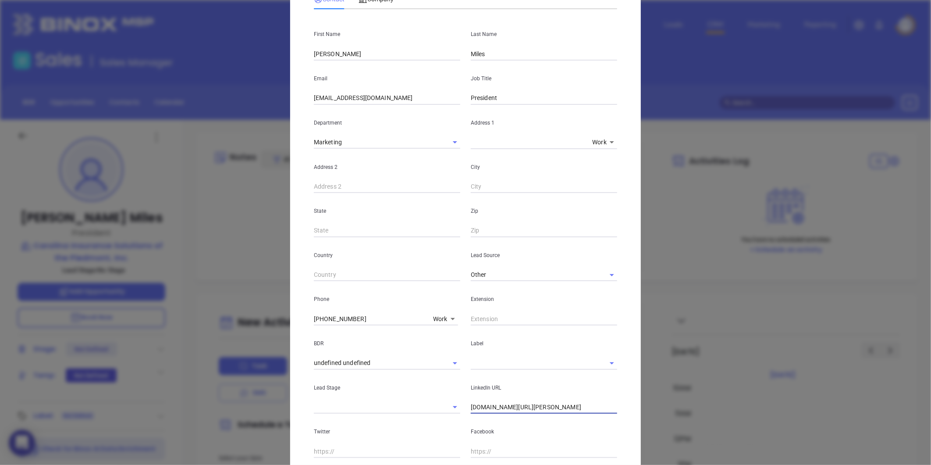
scroll to position [0, 0]
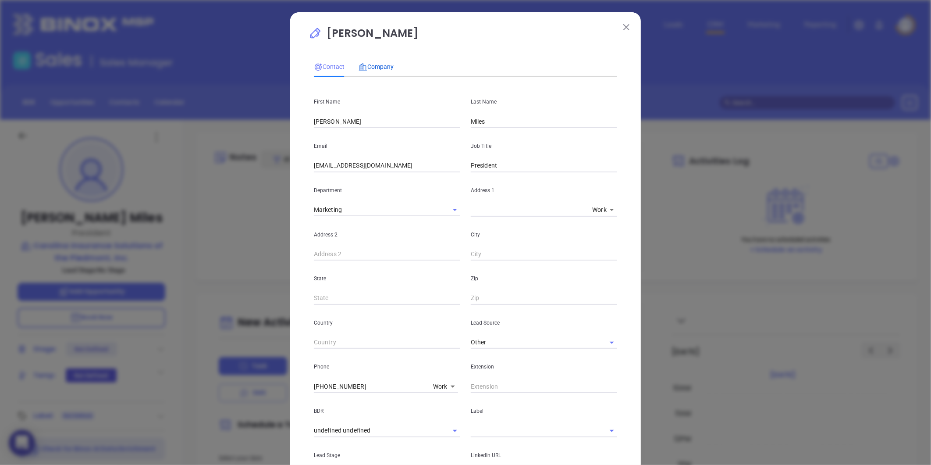
click at [366, 68] on span "Company" at bounding box center [376, 66] width 35 height 7
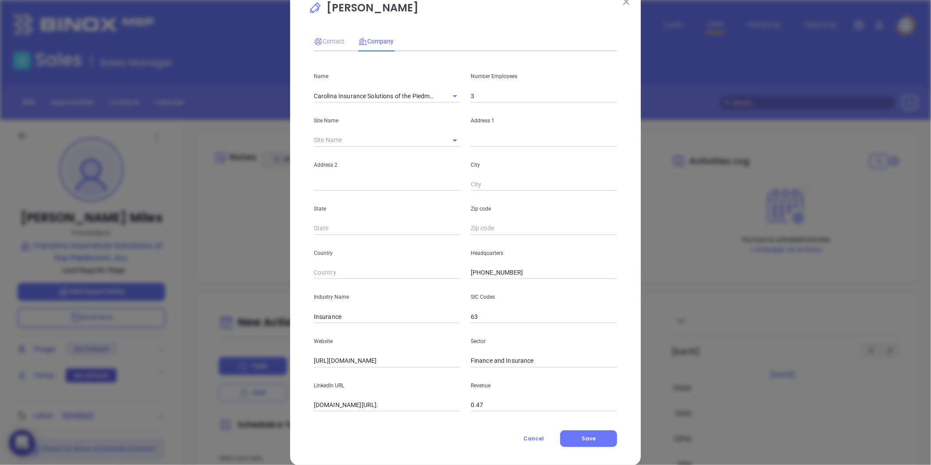
scroll to position [38, 0]
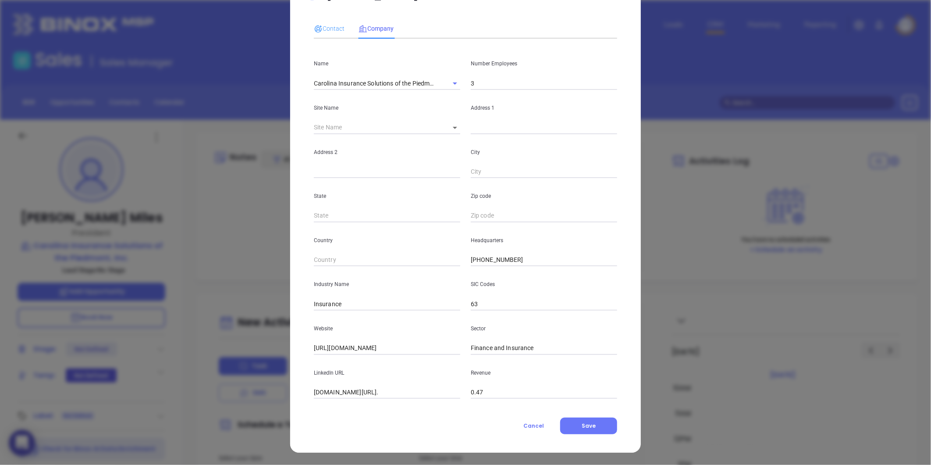
click at [321, 34] on div "Contact" at bounding box center [329, 28] width 31 height 20
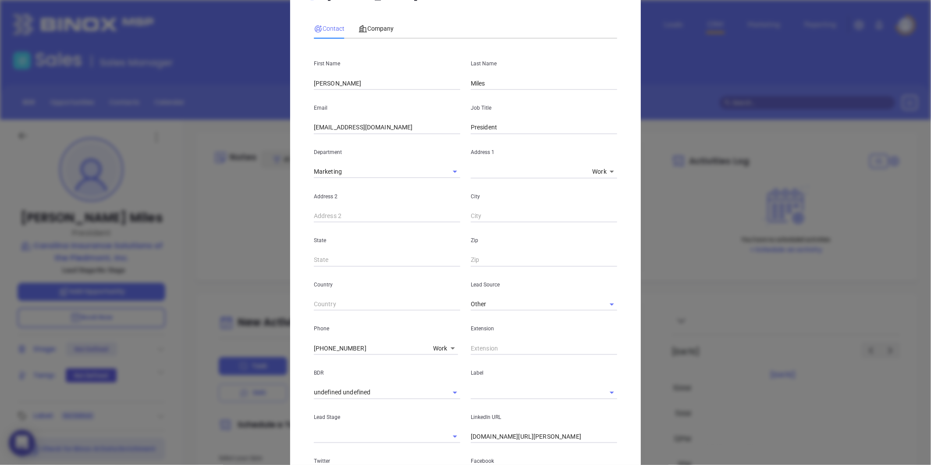
scroll to position [171, 0]
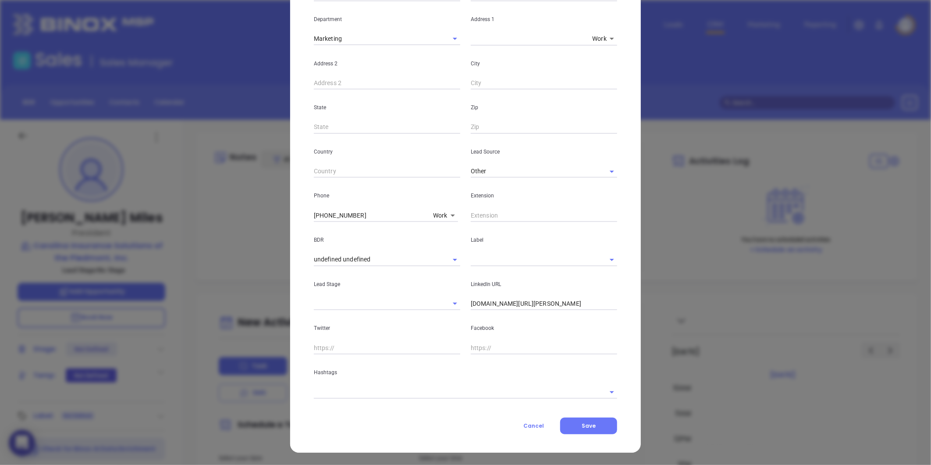
click at [332, 391] on input "text" at bounding box center [453, 391] width 279 height 13
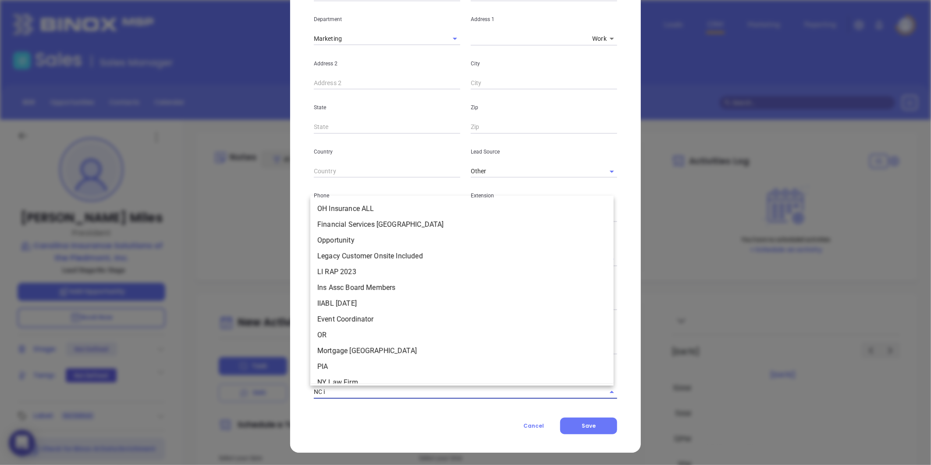
type input "NC in"
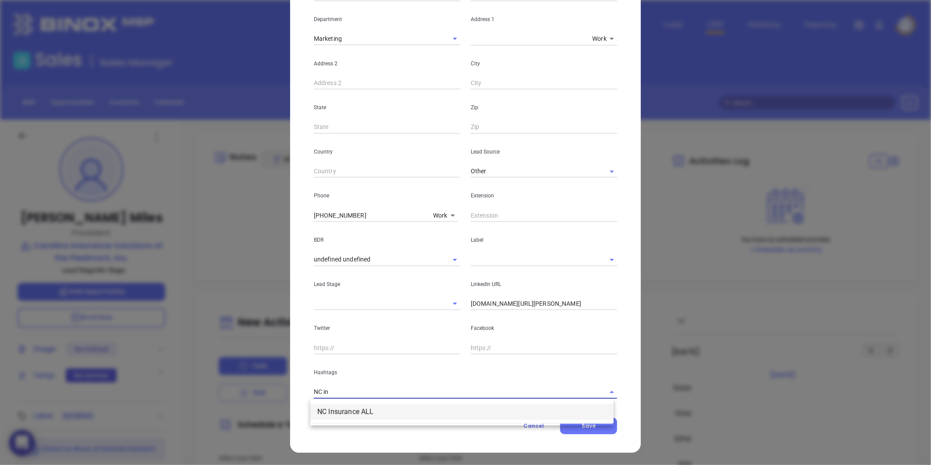
click at [341, 414] on li "NC Insurance ALL" at bounding box center [461, 412] width 303 height 16
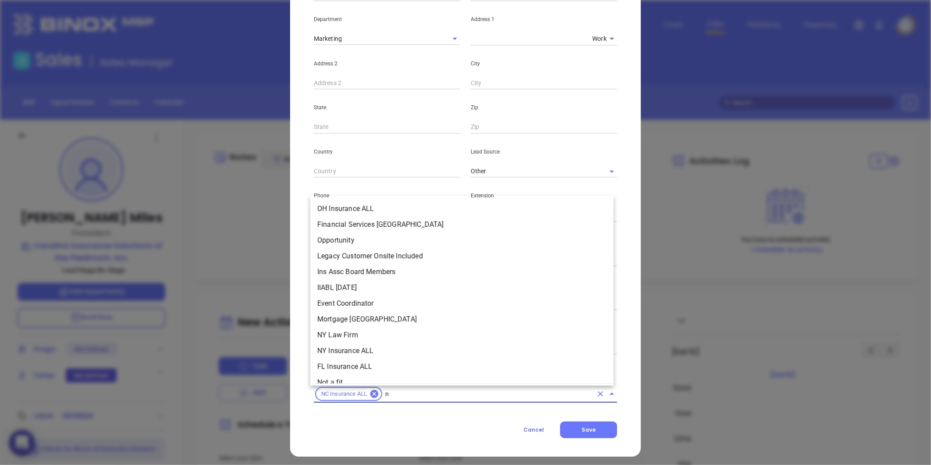
type input "nc"
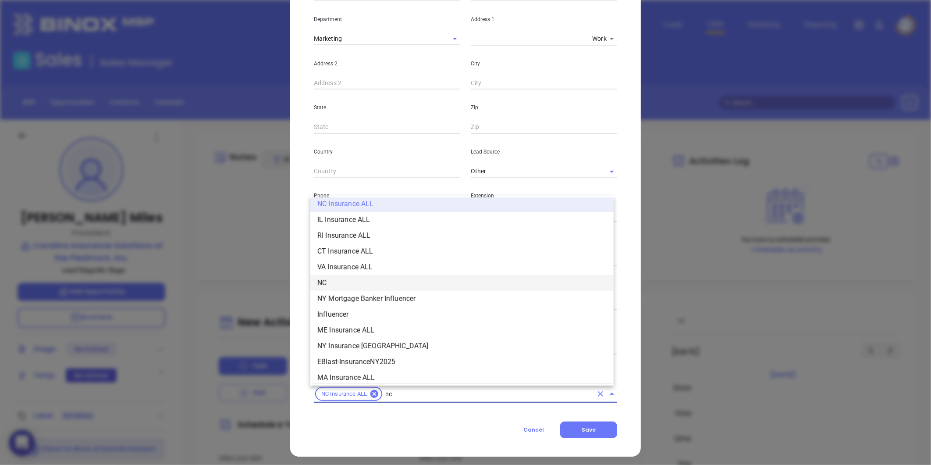
click at [334, 281] on li "NC" at bounding box center [461, 283] width 303 height 16
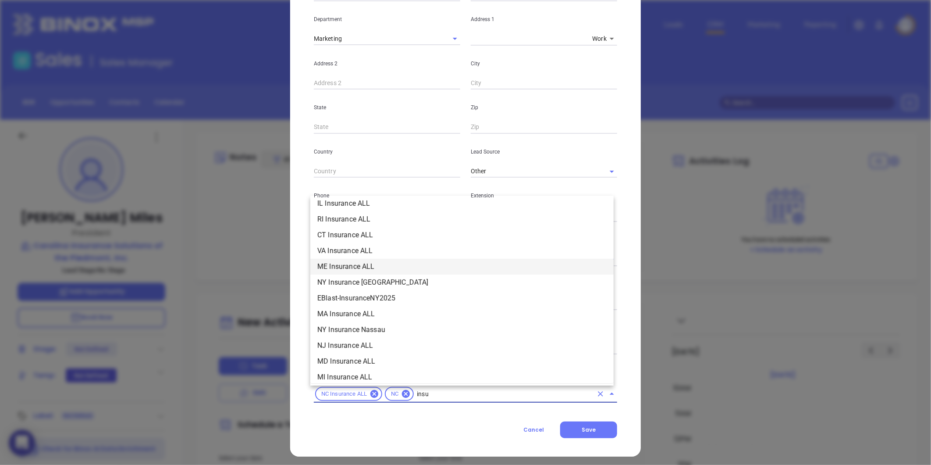
scroll to position [100, 0]
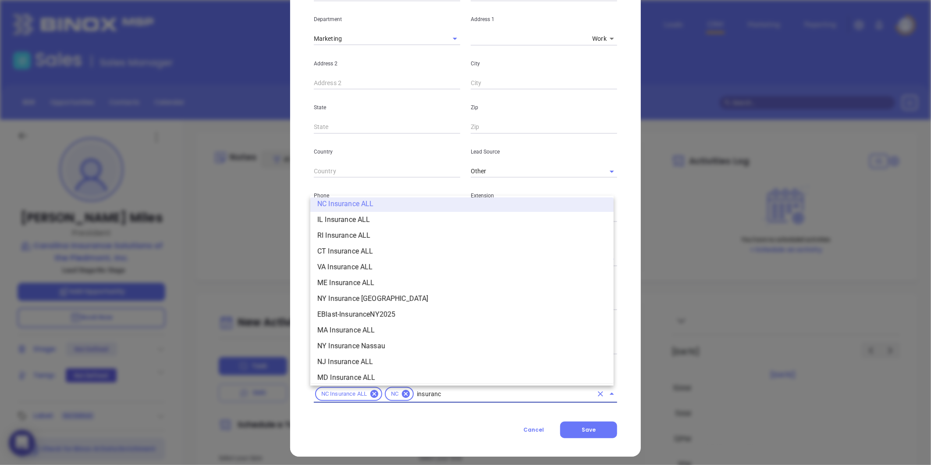
type input "insurance"
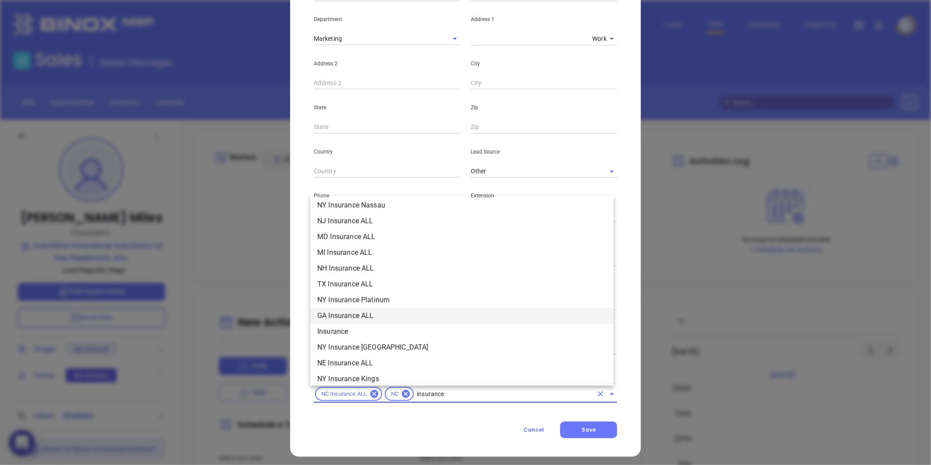
scroll to position [246, 0]
drag, startPoint x: 342, startPoint y: 320, endPoint x: 351, endPoint y: 324, distance: 9.2
click at [351, 324] on li "Insurance" at bounding box center [461, 326] width 303 height 16
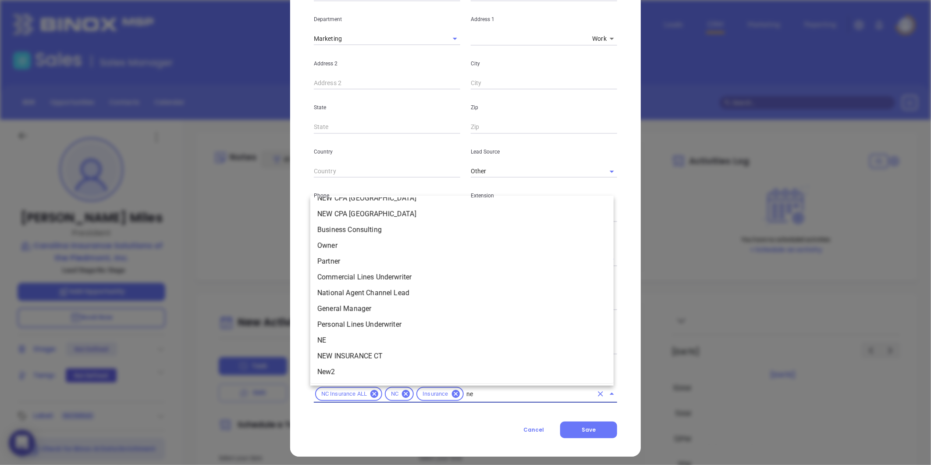
scroll to position [0, 0]
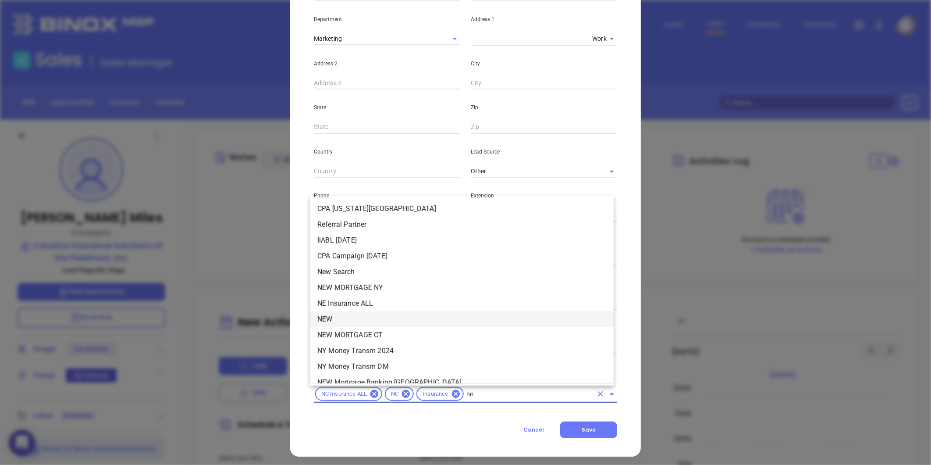
type input "new"
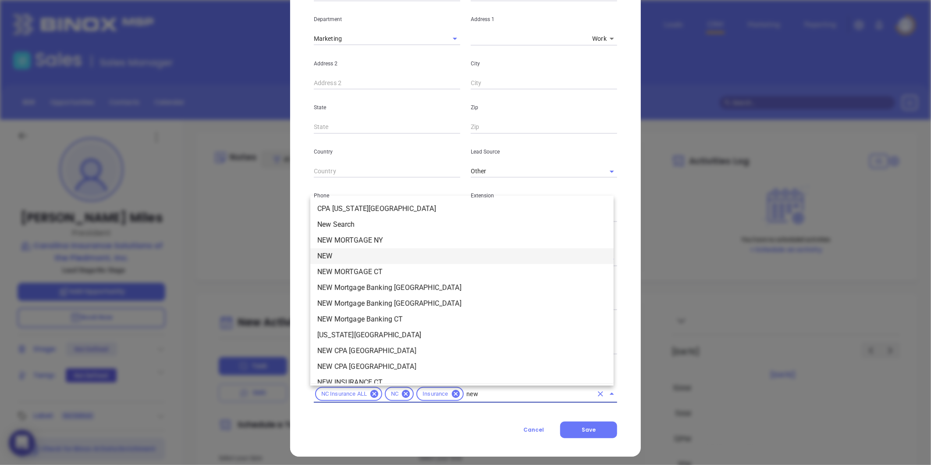
click at [324, 250] on li "NEW" at bounding box center [461, 256] width 303 height 16
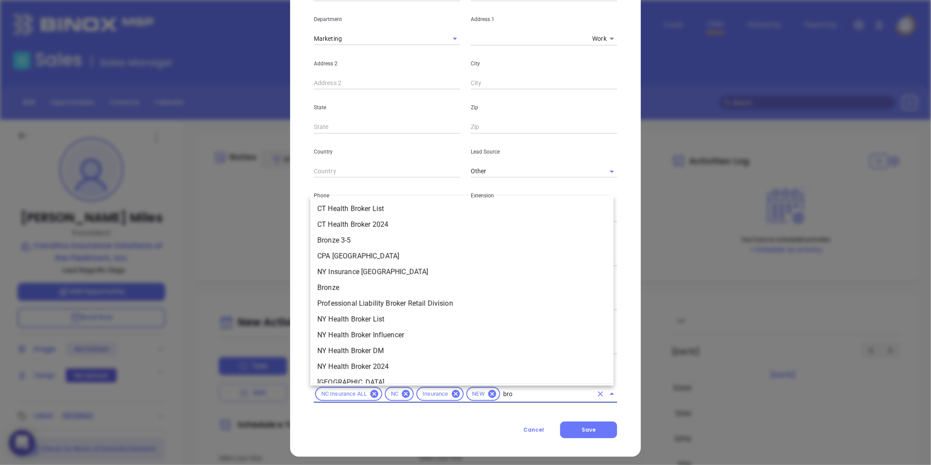
type input "bron"
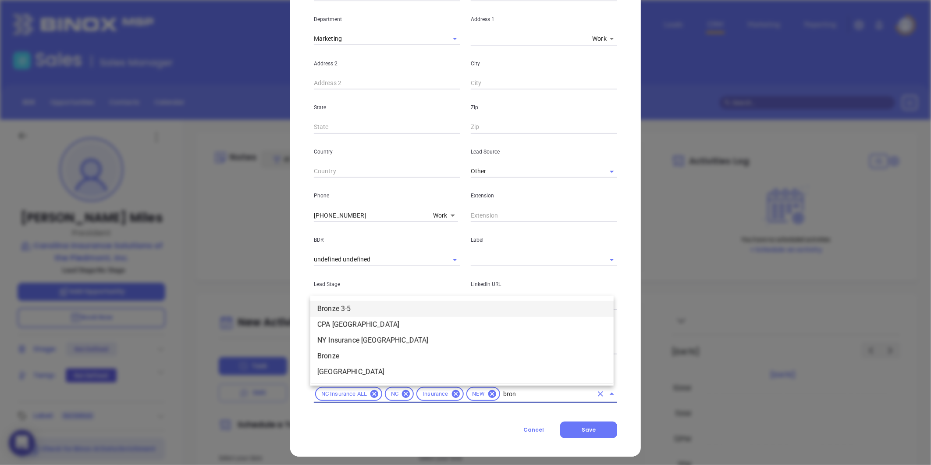
click at [362, 310] on li "Bronze 3-5" at bounding box center [461, 309] width 303 height 16
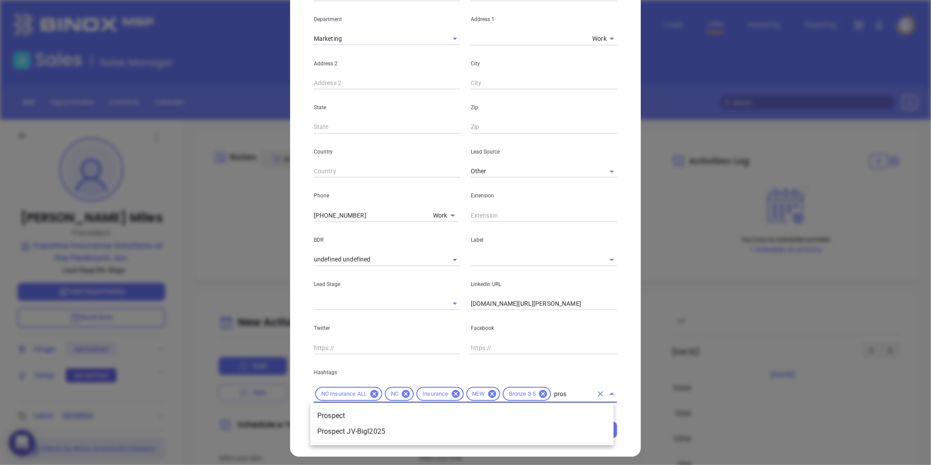
type input "prosp"
click at [379, 409] on li "Prospect" at bounding box center [461, 416] width 303 height 16
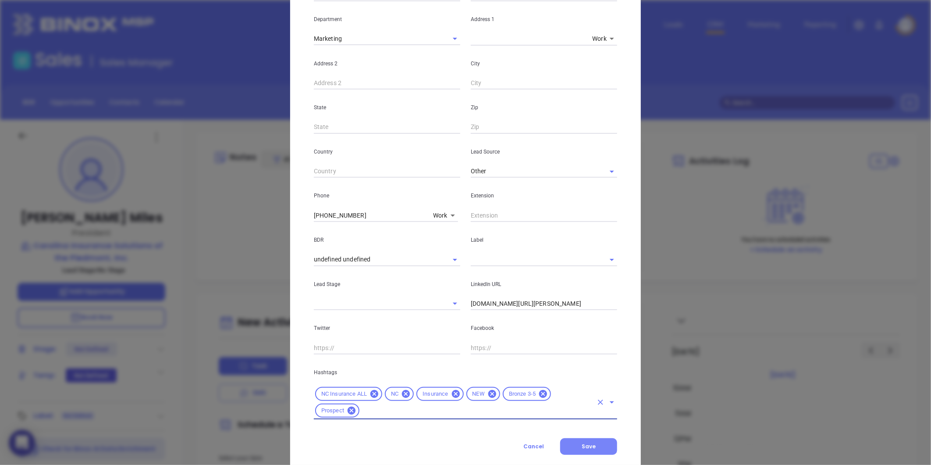
click at [570, 450] on button "Save" at bounding box center [588, 446] width 57 height 17
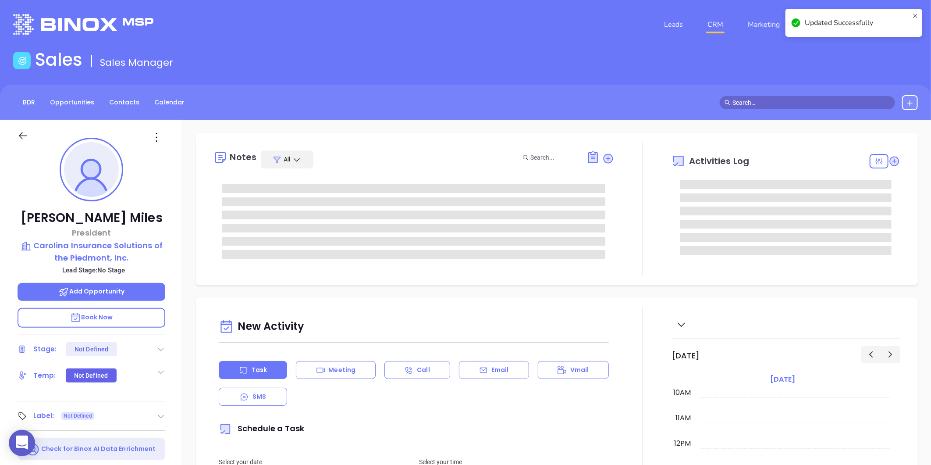
click at [160, 412] on icon at bounding box center [161, 416] width 9 height 9
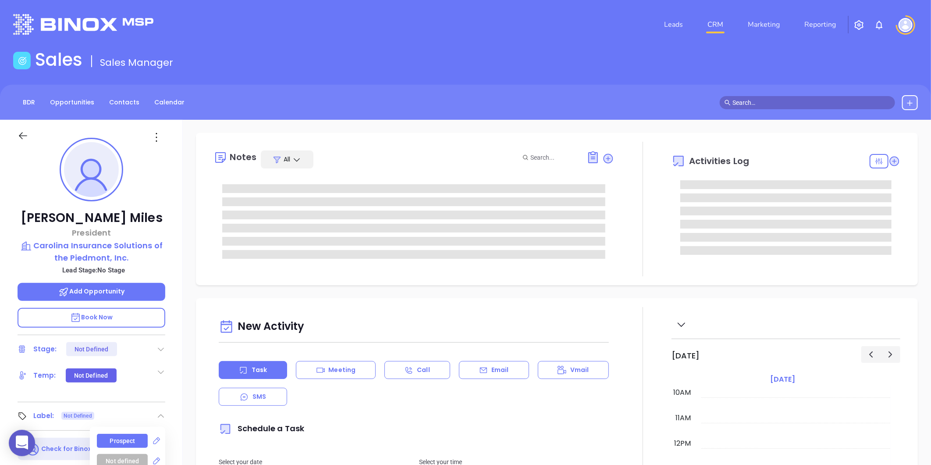
click at [121, 441] on div "Prospect" at bounding box center [122, 441] width 25 height 14
click at [606, 160] on icon at bounding box center [608, 158] width 9 height 9
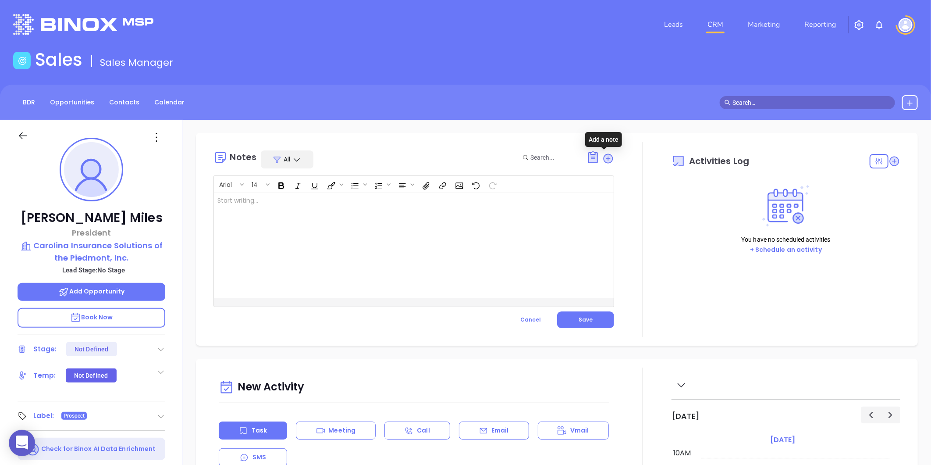
click at [358, 232] on div at bounding box center [400, 244] width 372 height 105
click at [153, 138] on icon at bounding box center [156, 137] width 14 height 14
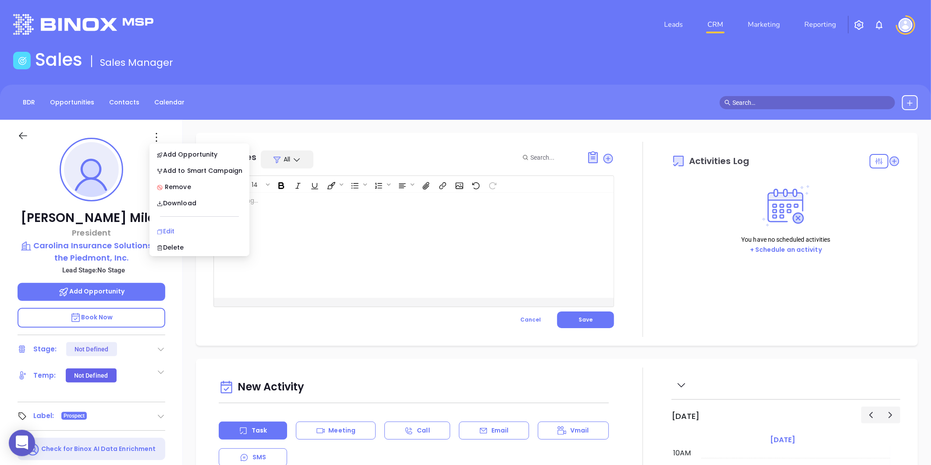
click at [164, 233] on div "Edit" at bounding box center [200, 231] width 86 height 10
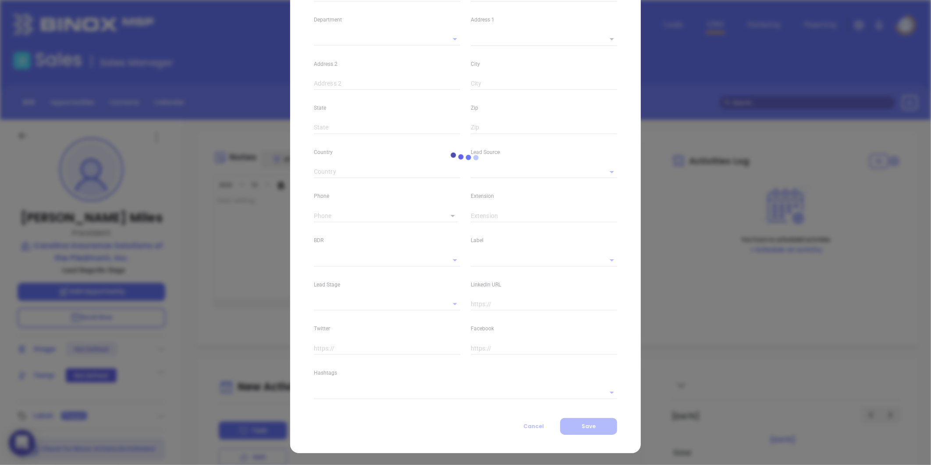
type input "Michael"
type input "Miles"
type input "michael@carolinainsurancesolutions.com"
type input "President"
type input "1"
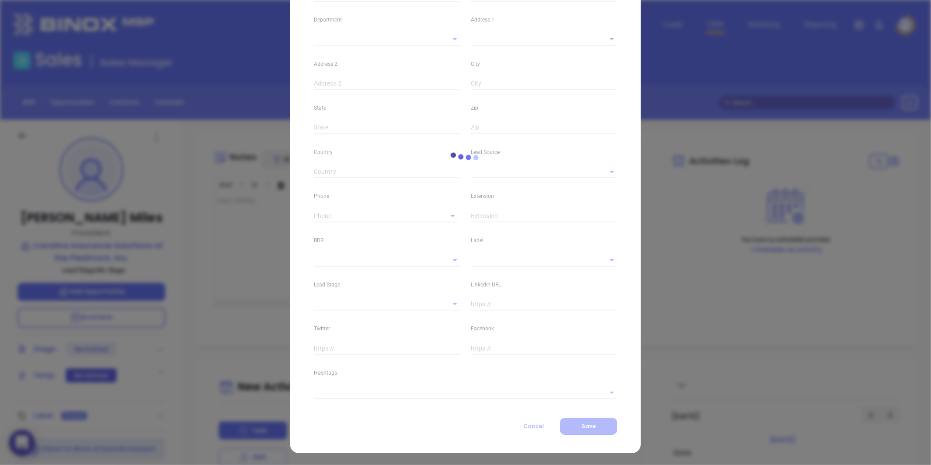
type input "www.linkedin.com/in/michael-miles-9b193a11"
type input "Marketing"
type input "Other"
type input "undefined undefined"
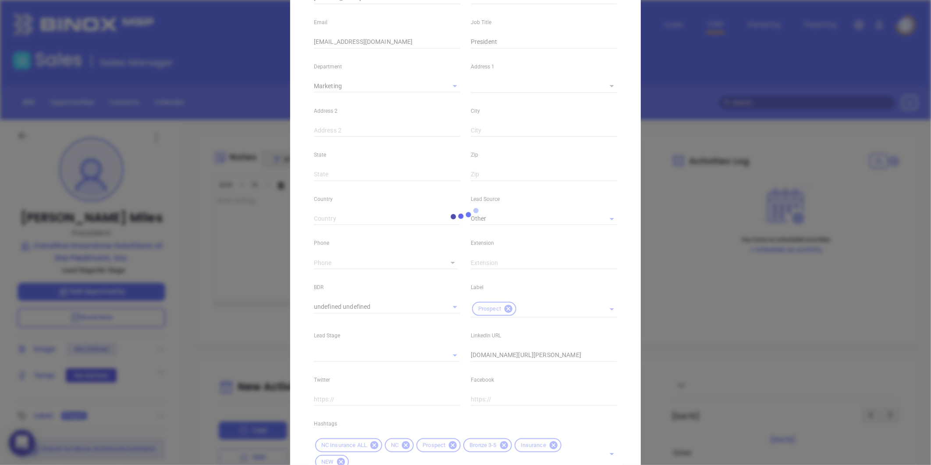
scroll to position [73, 0]
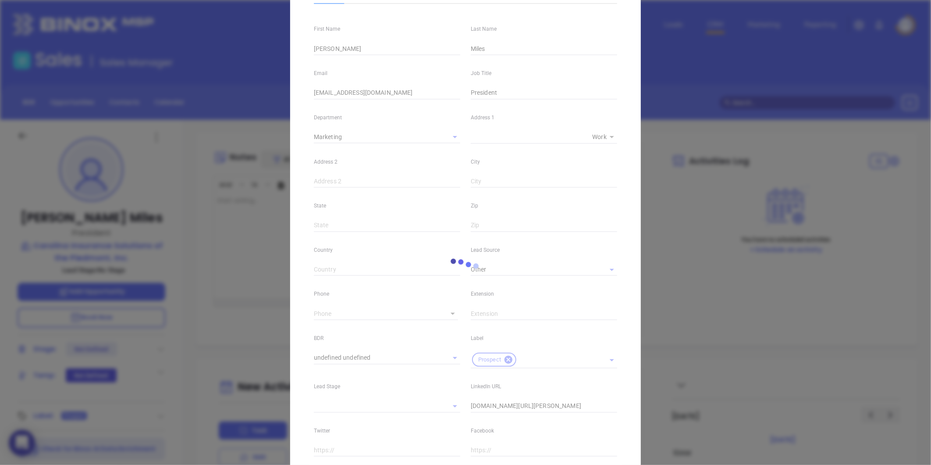
type input "(704) 248-6100"
type input "1"
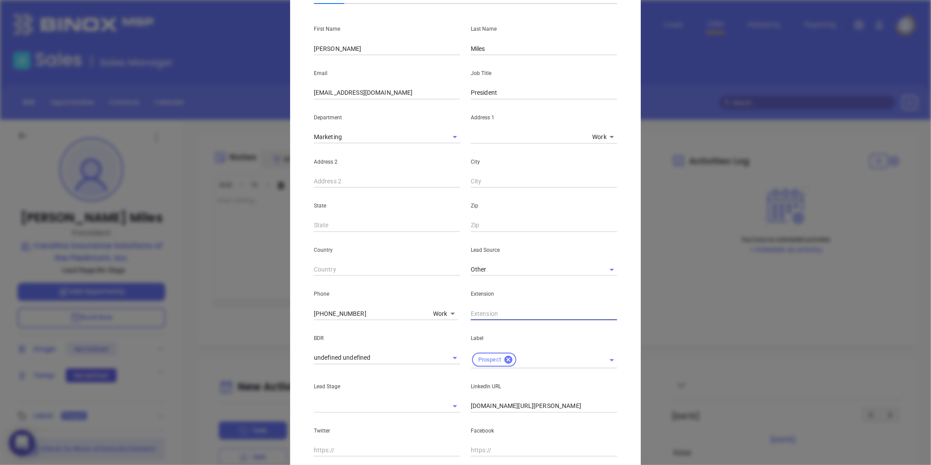
click at [474, 313] on input "text" at bounding box center [544, 313] width 146 height 13
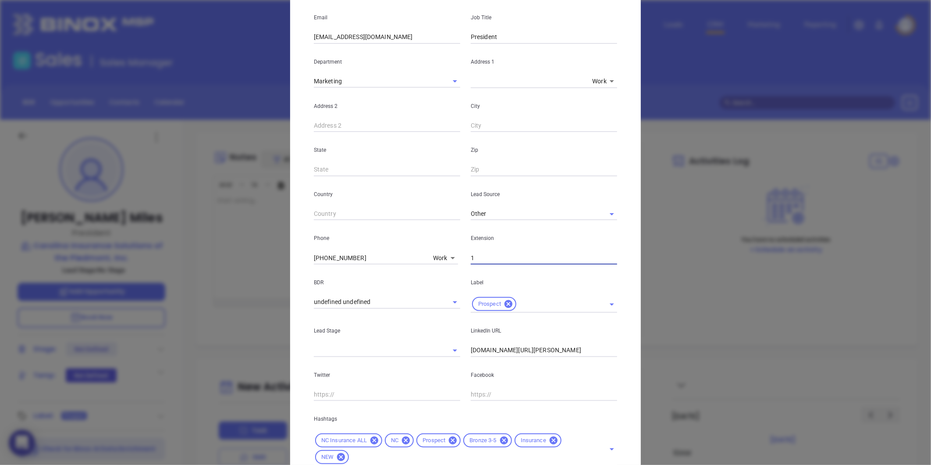
scroll to position [196, 0]
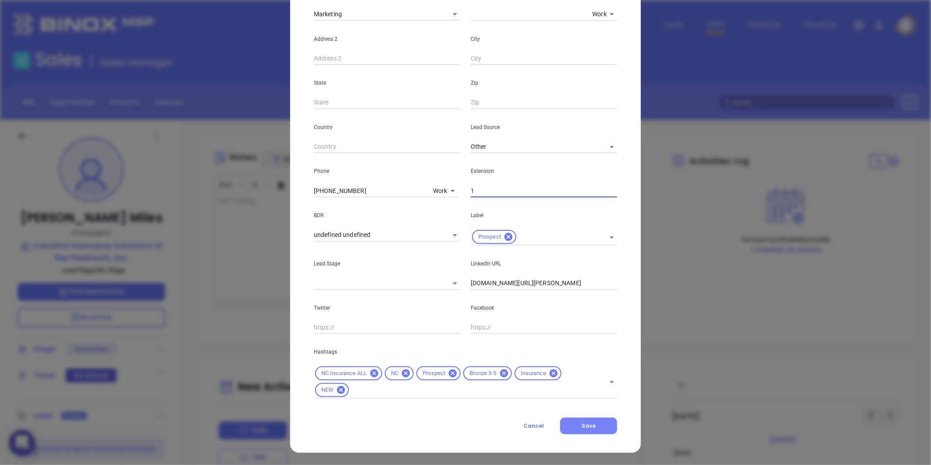
type input "1"
click at [572, 423] on button "Save" at bounding box center [588, 425] width 57 height 17
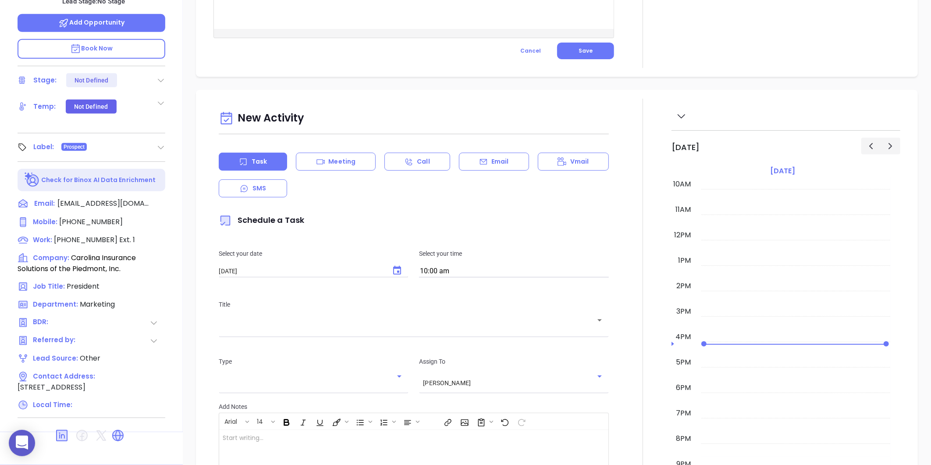
scroll to position [0, 0]
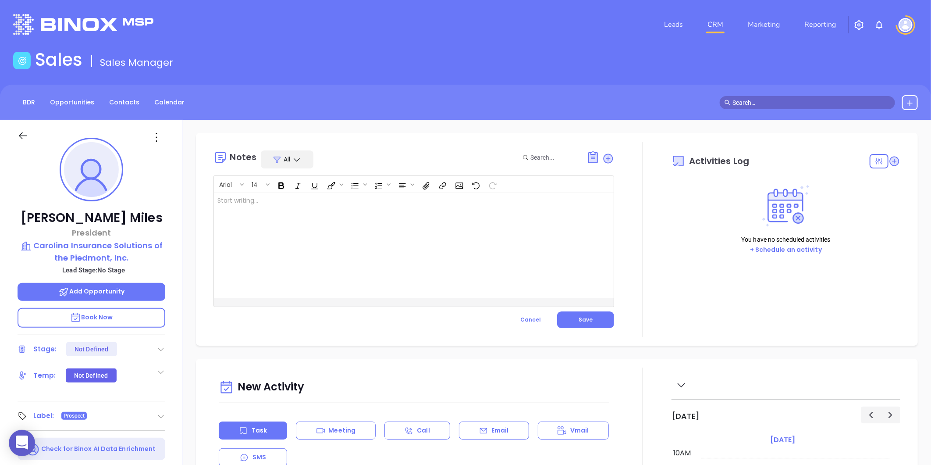
click at [361, 220] on div at bounding box center [400, 244] width 372 height 105
click at [217, 205] on p "(704) 248-6100 x 1 ﻿ ﻿" at bounding box center [399, 201] width 365 height 11
click at [564, 327] on button "Save" at bounding box center [585, 319] width 57 height 17
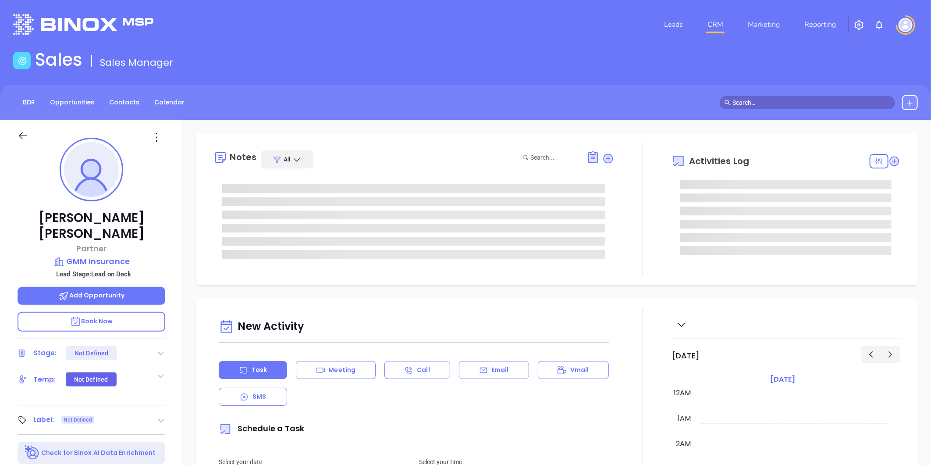
type input "[DATE]"
type input "[PERSON_NAME]"
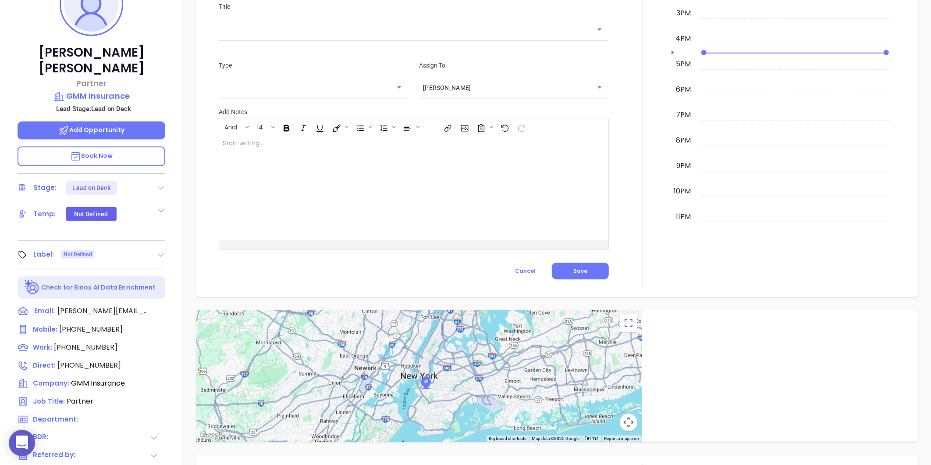
scroll to position [25, 0]
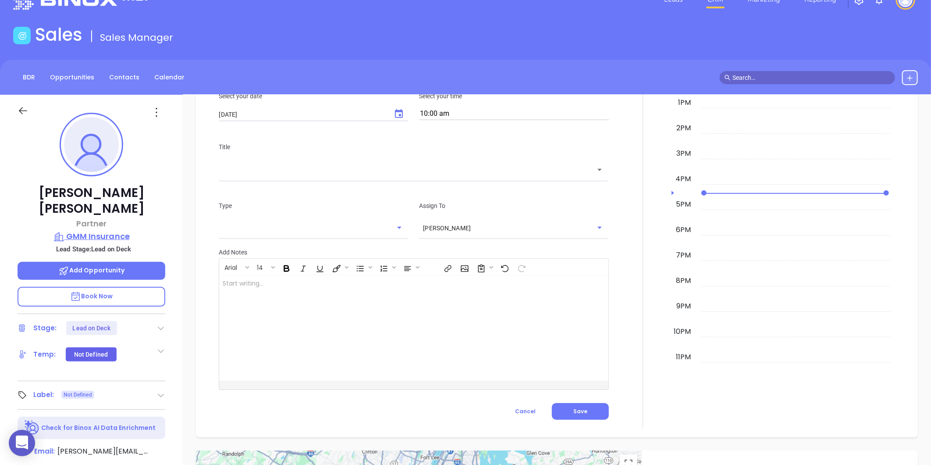
click at [98, 230] on p "GMM Insurance" at bounding box center [92, 236] width 148 height 12
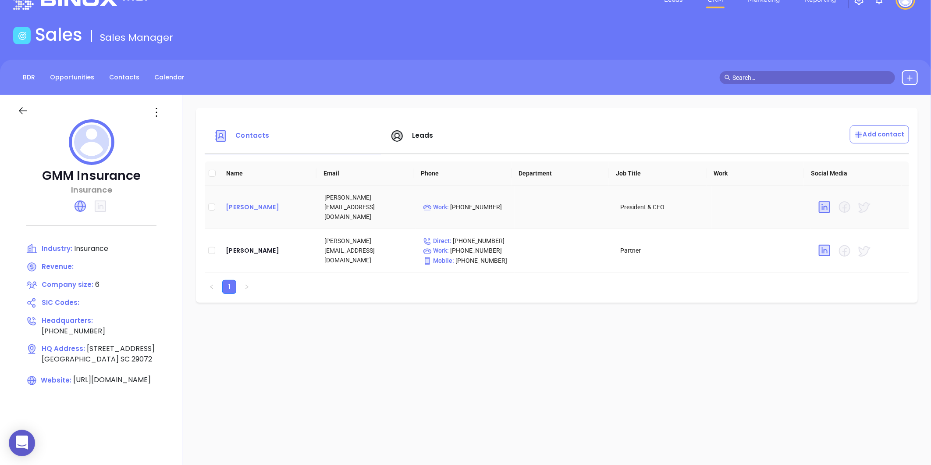
click at [226, 203] on div "[PERSON_NAME]" at bounding box center [268, 207] width 85 height 11
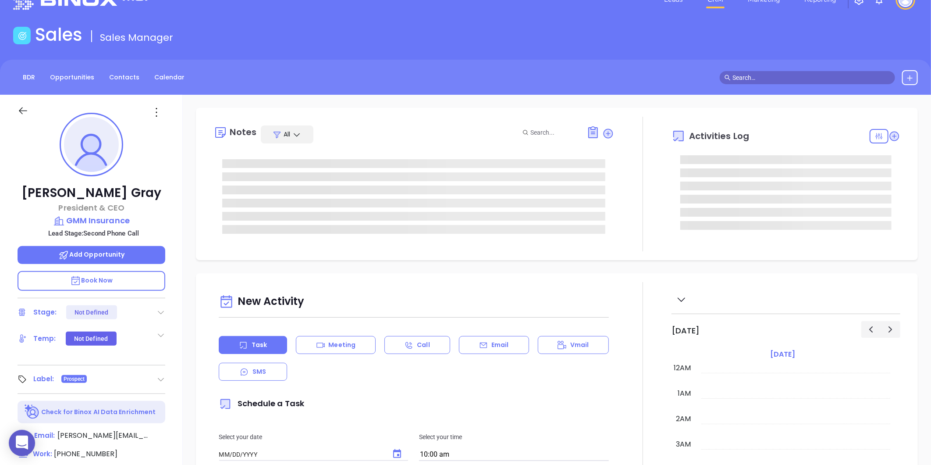
type input "[DATE]"
type input "[PERSON_NAME]"
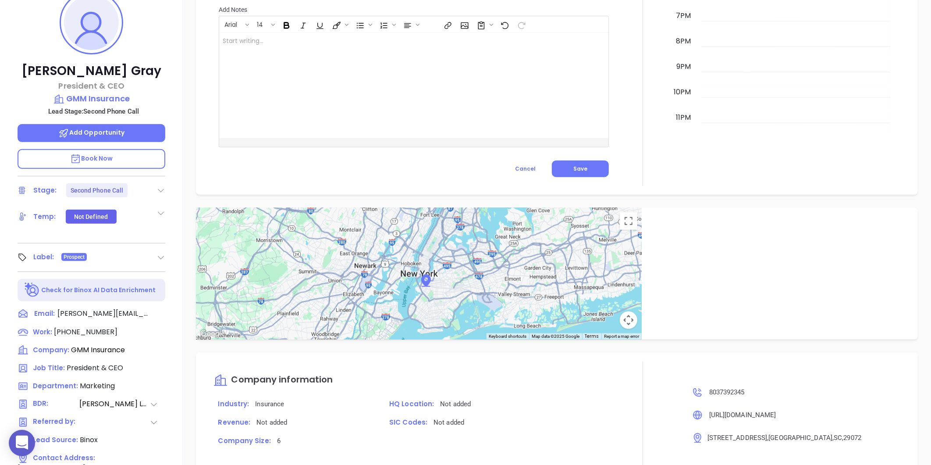
scroll to position [269, 0]
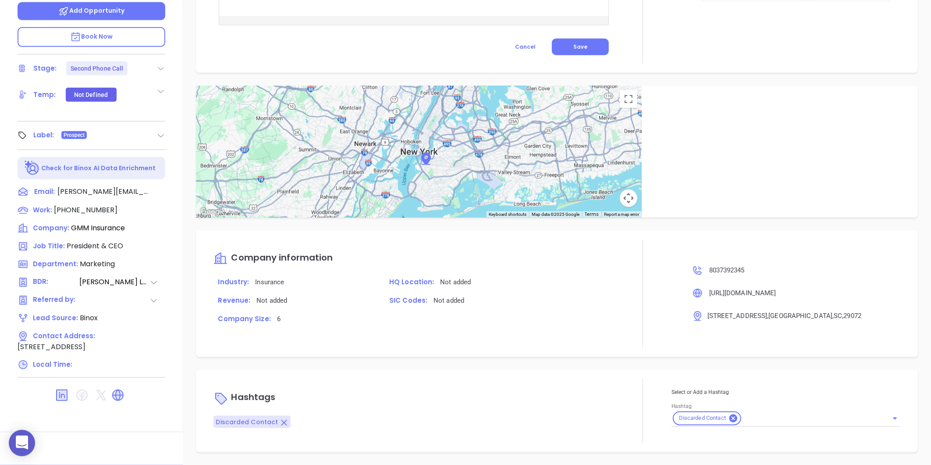
click at [160, 133] on icon at bounding box center [161, 135] width 9 height 9
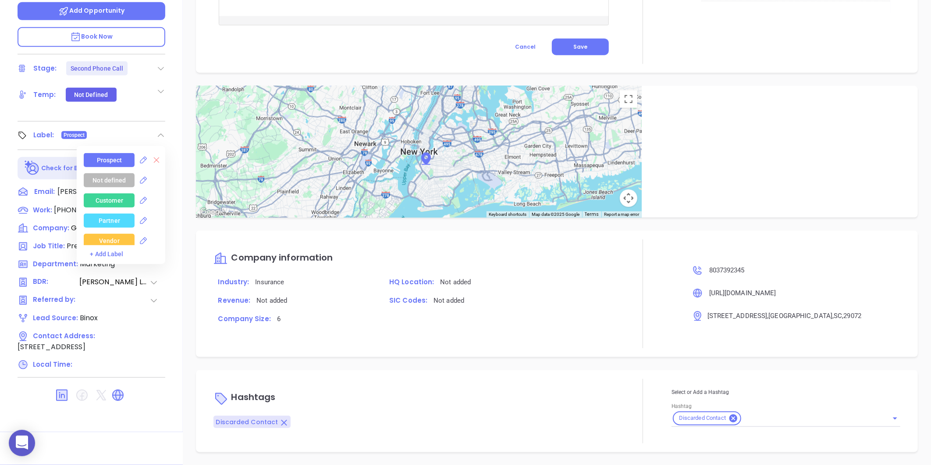
click at [154, 158] on icon at bounding box center [157, 160] width 6 height 6
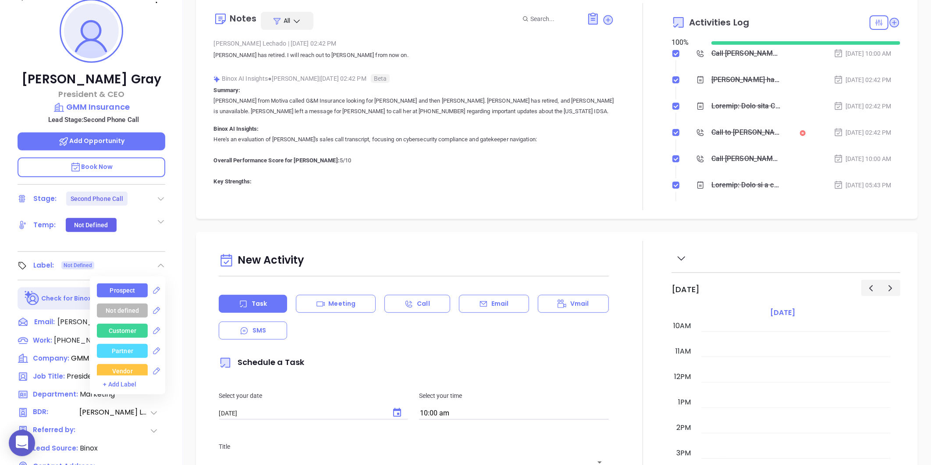
scroll to position [25, 0]
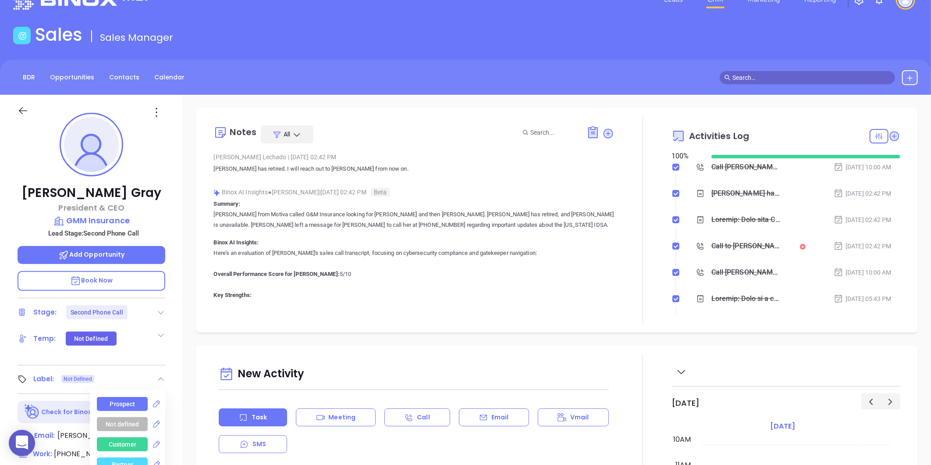
click at [158, 312] on icon at bounding box center [161, 312] width 9 height 9
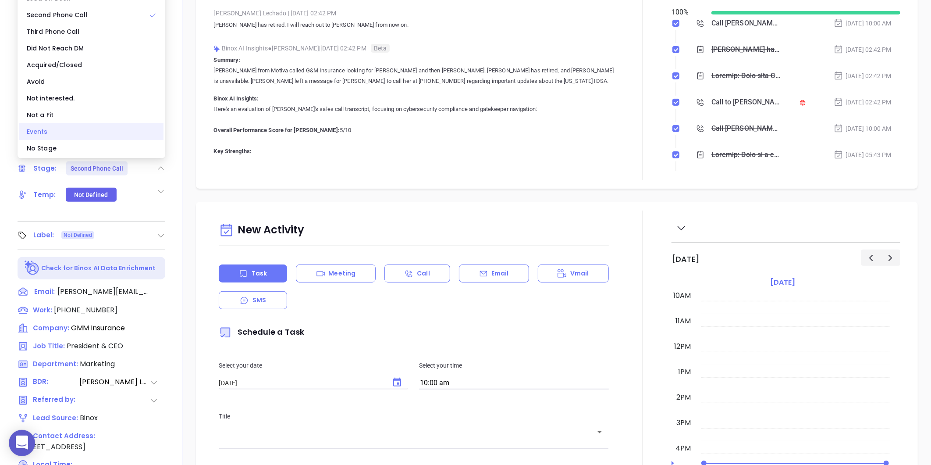
scroll to position [171, 0]
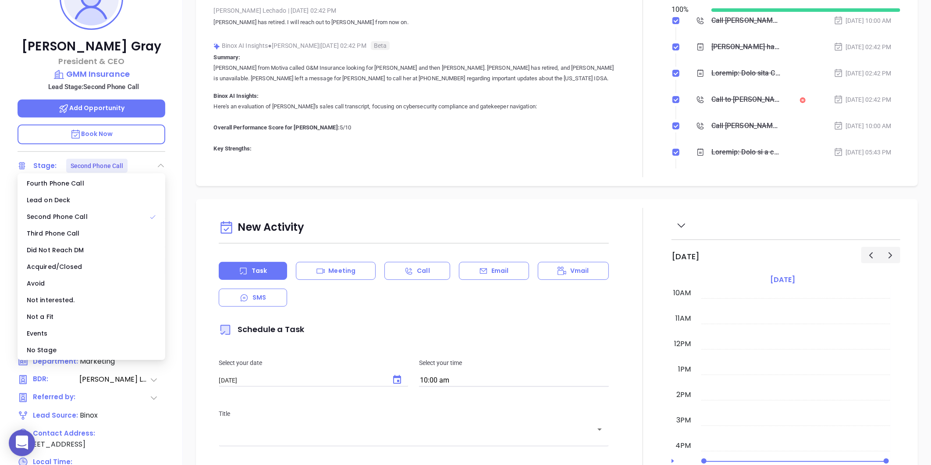
click at [5, 67] on div "[PERSON_NAME] President & CEO GMM Insurance Lead Stage: Second Phone Call Add O…" at bounding box center [91, 238] width 183 height 581
